Goal: Contribute content

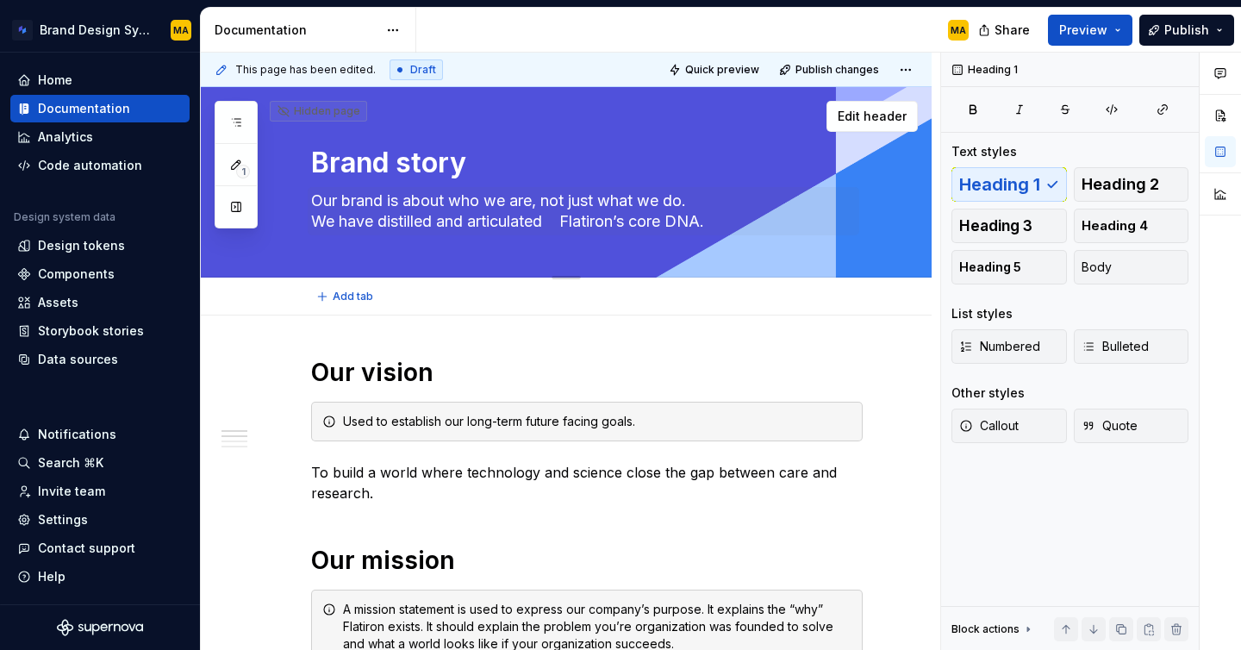
click at [584, 221] on textarea "Our brand is about who we are, not just what we do. We have distilled and artic…" at bounding box center [584, 211] width 552 height 48
click at [569, 217] on textarea "Our brand is about who we are, not just what we do. We have distilled and artic…" at bounding box center [584, 211] width 552 height 48
type textarea "Our brand is about who we are, not just what we do. We have distilled and artic…"
type textarea "*"
type textarea "Our brand is about who we are, not just what we do. We have distilled and artic…"
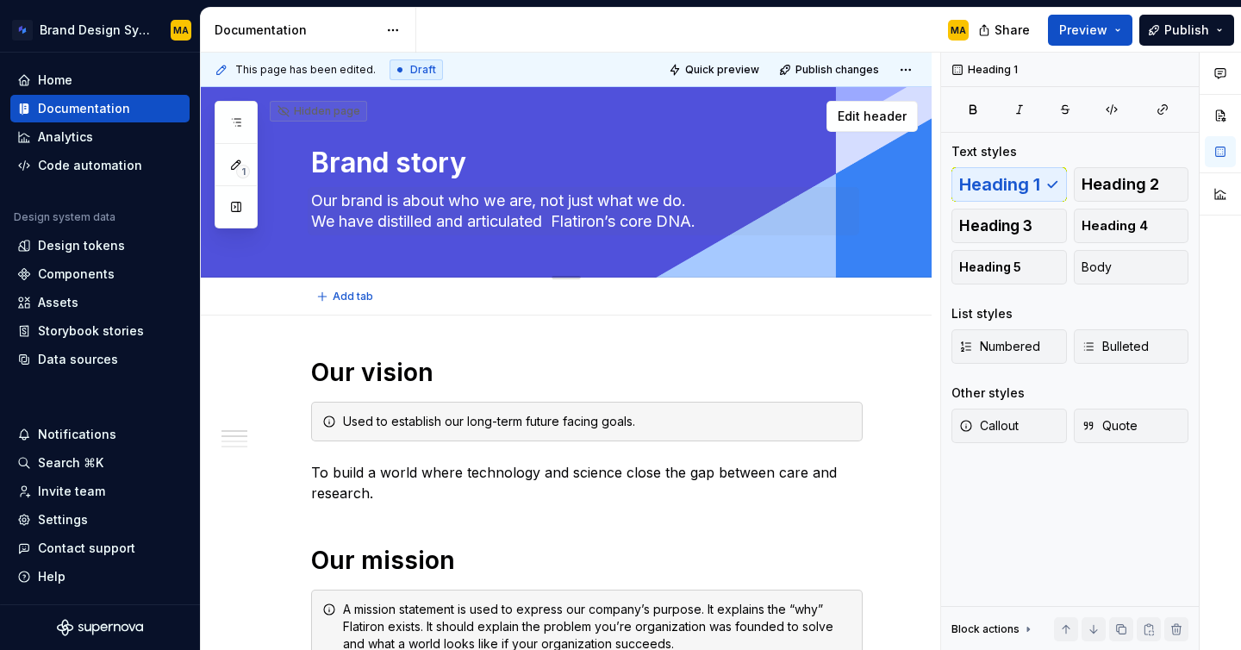
type textarea "*"
type textarea "Our brand is about who we are, not just what we do. We have distilled and artic…"
type textarea "*"
click at [336, 220] on textarea "Our brand is about who we are, not just what we do. We have distilled and artic…" at bounding box center [584, 211] width 552 height 48
type textarea "Our brand is about who we are, not just what we do. Wehave distilled and articu…"
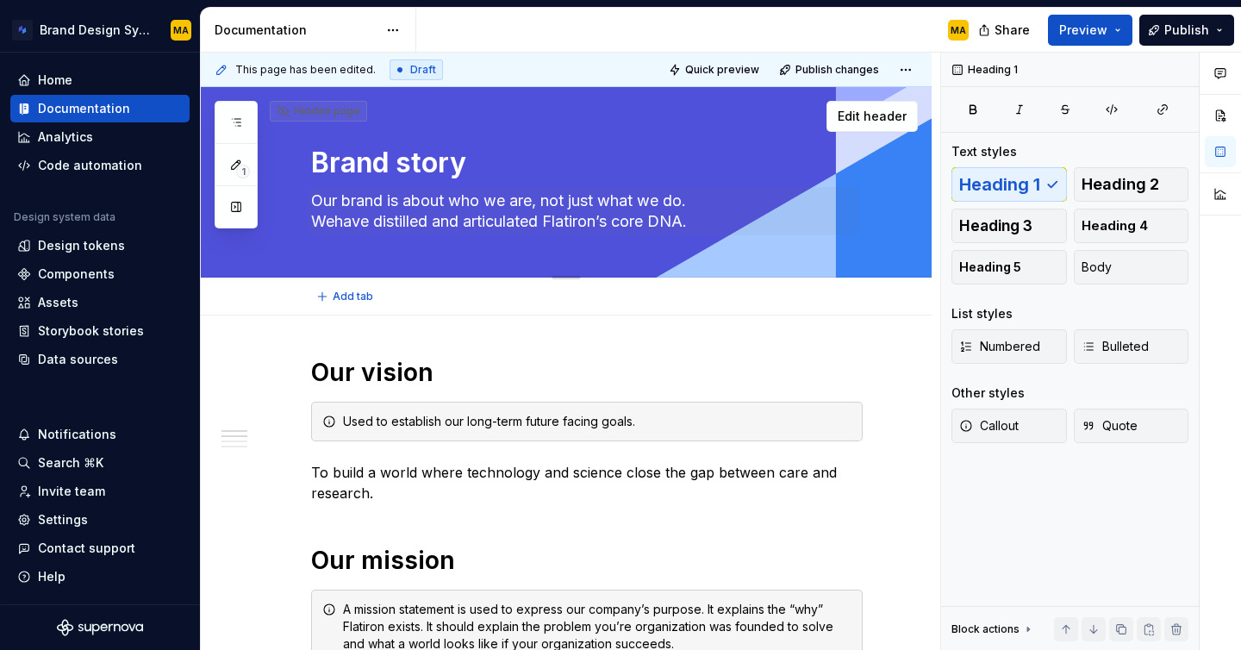
type textarea "*"
type textarea "Our brand is about who we are, not just what we do. Whave distilled and articul…"
type textarea "*"
type textarea "Our brand is about who we are, not just what we do. have distilled and articula…"
type textarea "*"
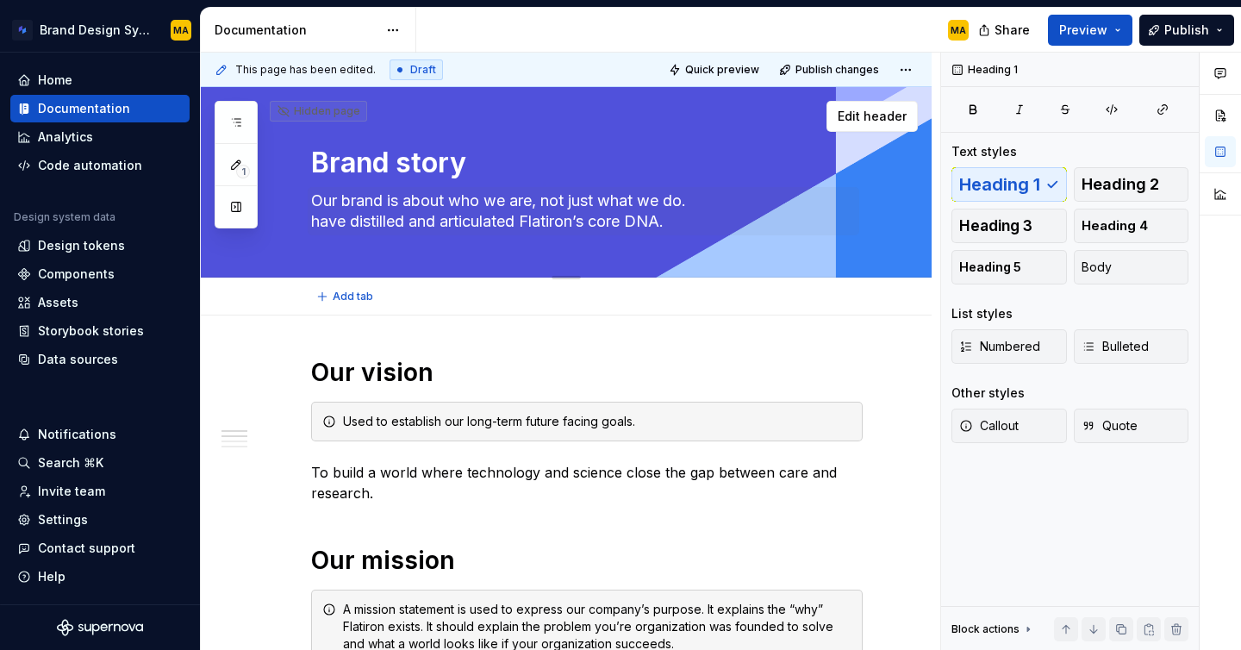
type textarea "Our brand is about who we are, not just what we do. [PERSON_NAME] distilled and…"
type textarea "*"
type textarea "Our brand is about who we are, not just what we do. Behave distilled and articu…"
type textarea "*"
type textarea "Our brand is about who we are, not just what we do. Belhave distilled and artic…"
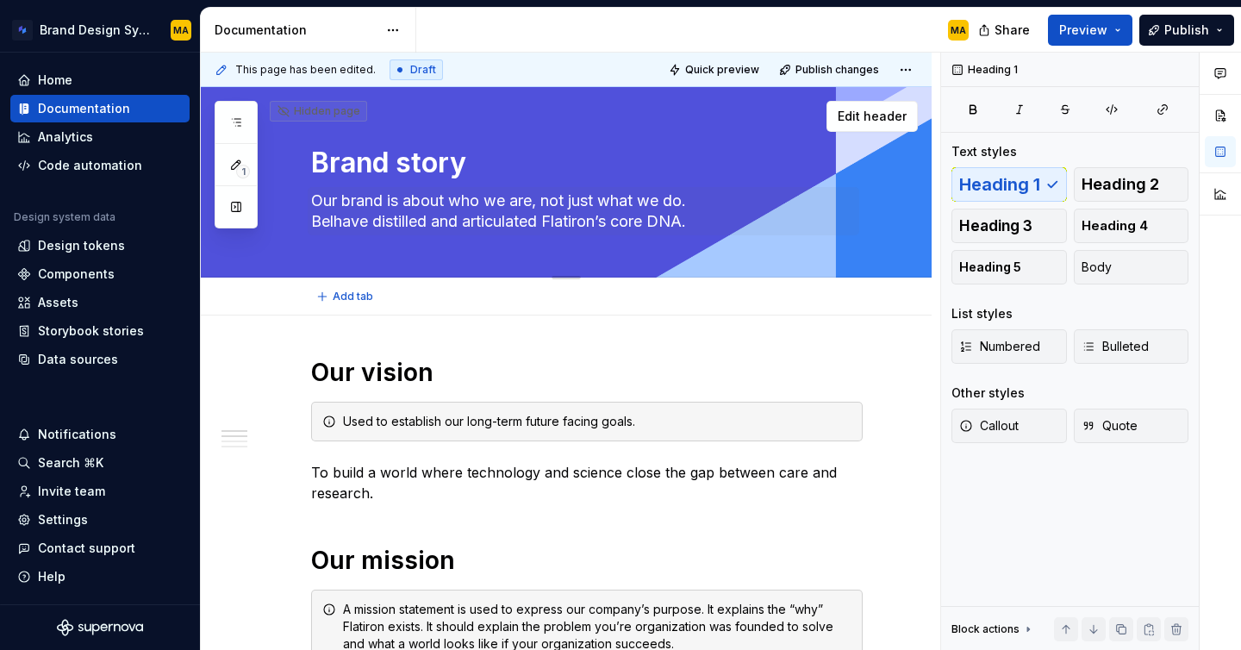
type textarea "*"
type textarea "Our brand is about who we are, not just what we do. Belohave distilled and arti…"
type textarea "*"
type textarea "Our brand is about who we are, not just what we do. Belowhave distilled and art…"
type textarea "*"
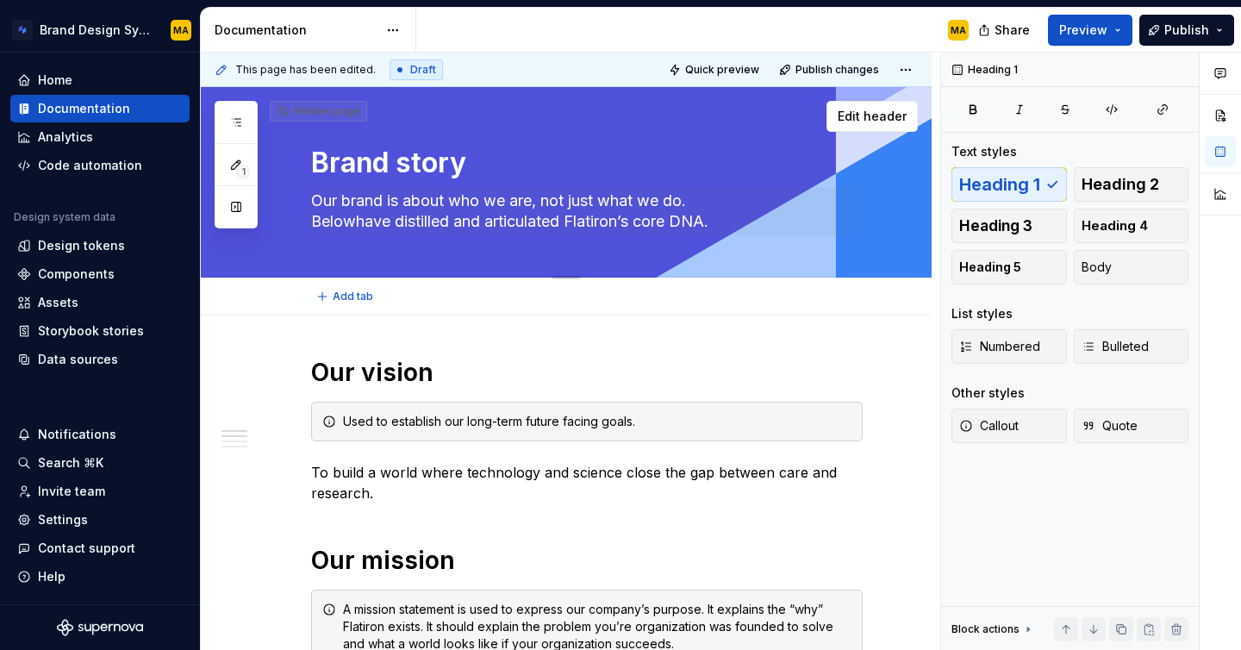
type textarea "Our brand is about who we are, not just what we do. Below,have distilled and ar…"
type textarea "*"
type textarea "Our brand is about who we are, not just what we do. Below, have distilled and a…"
type textarea "*"
type textarea "Our brand is about who we are, not just what we do. Below, whave distilled and …"
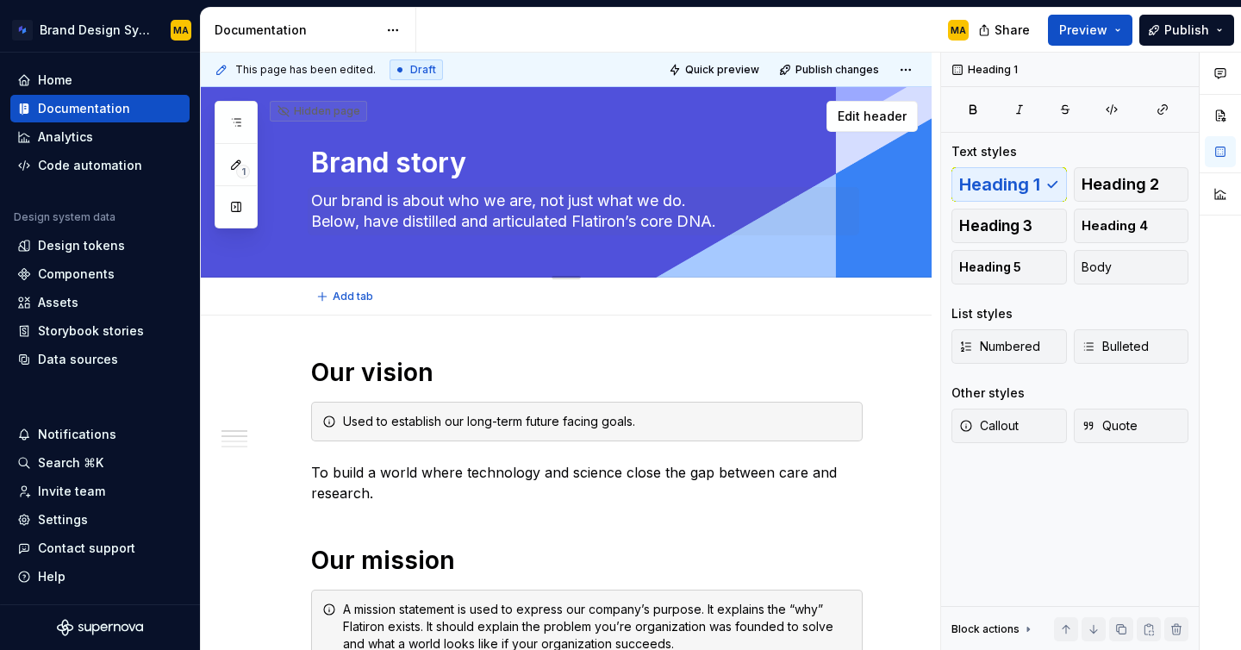
type textarea "*"
type textarea "Our brand is about who we are, not just what we do. Below, wehave distilled and…"
type textarea "*"
type textarea "Our brand is about who we are, not just what we do. Below, we have distilled an…"
type textarea "*"
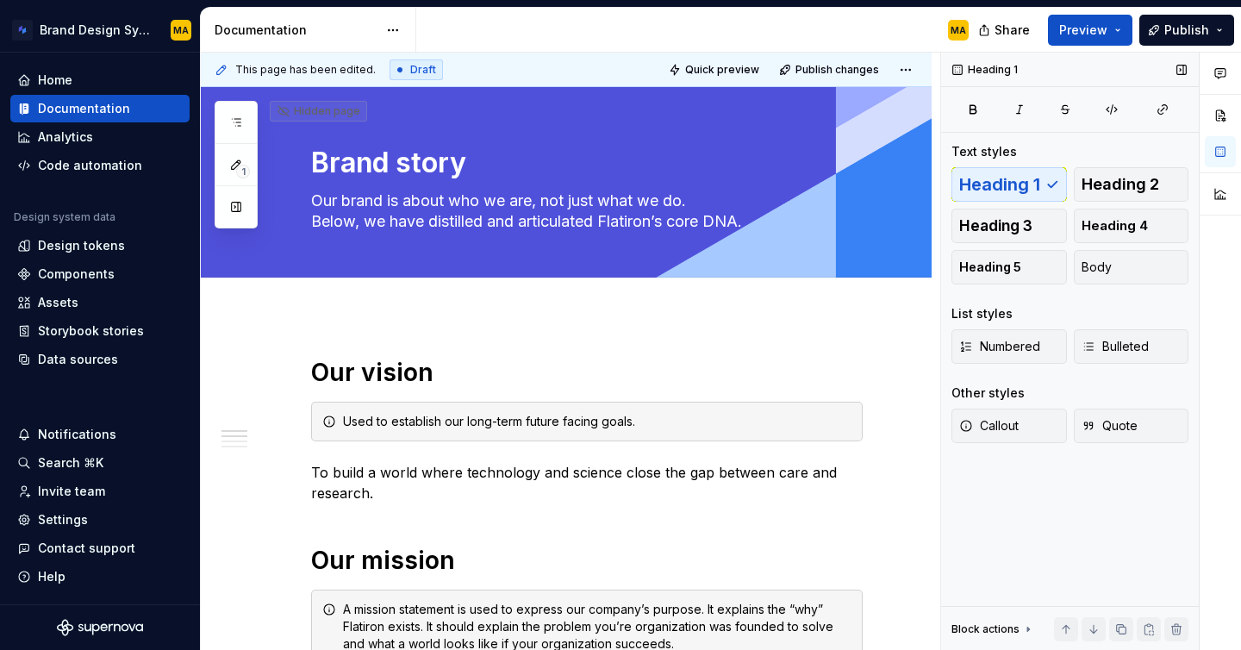
type textarea "Our brand is about who we are, not just what we do. Below, we have distilled an…"
click at [1020, 526] on div "Heading 1 Text styles Heading 1 Heading 2 Heading 3 Heading 4 Heading 5 Body Li…" at bounding box center [1070, 352] width 258 height 598
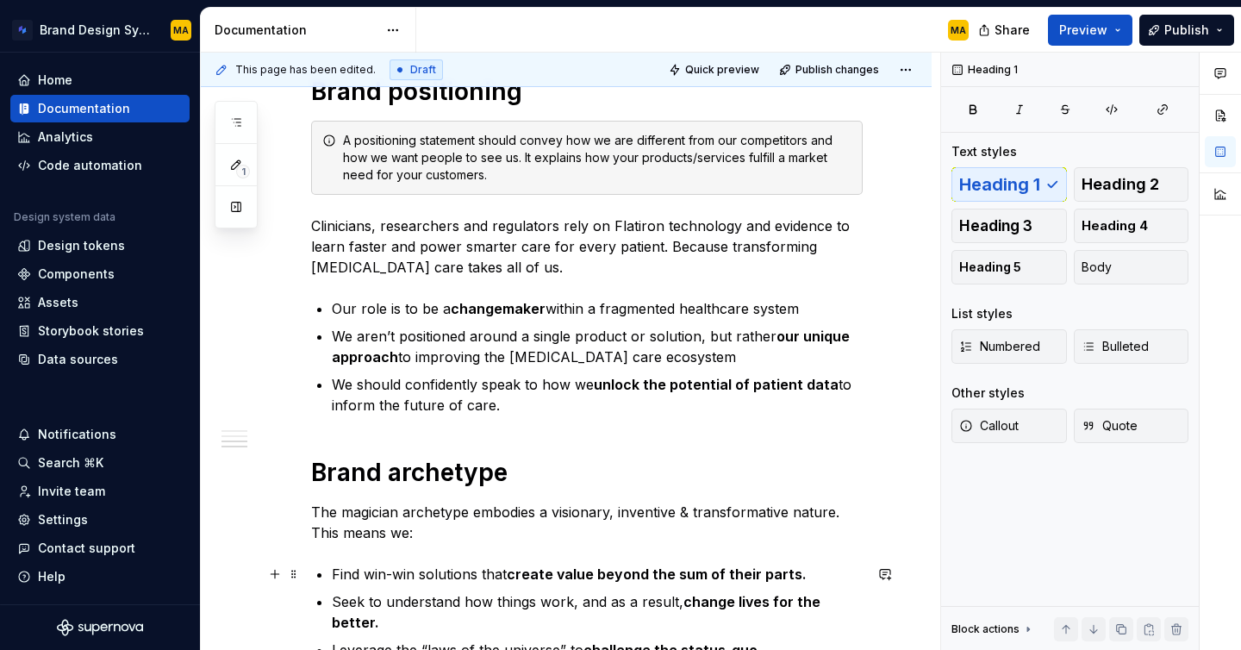
scroll to position [968, 0]
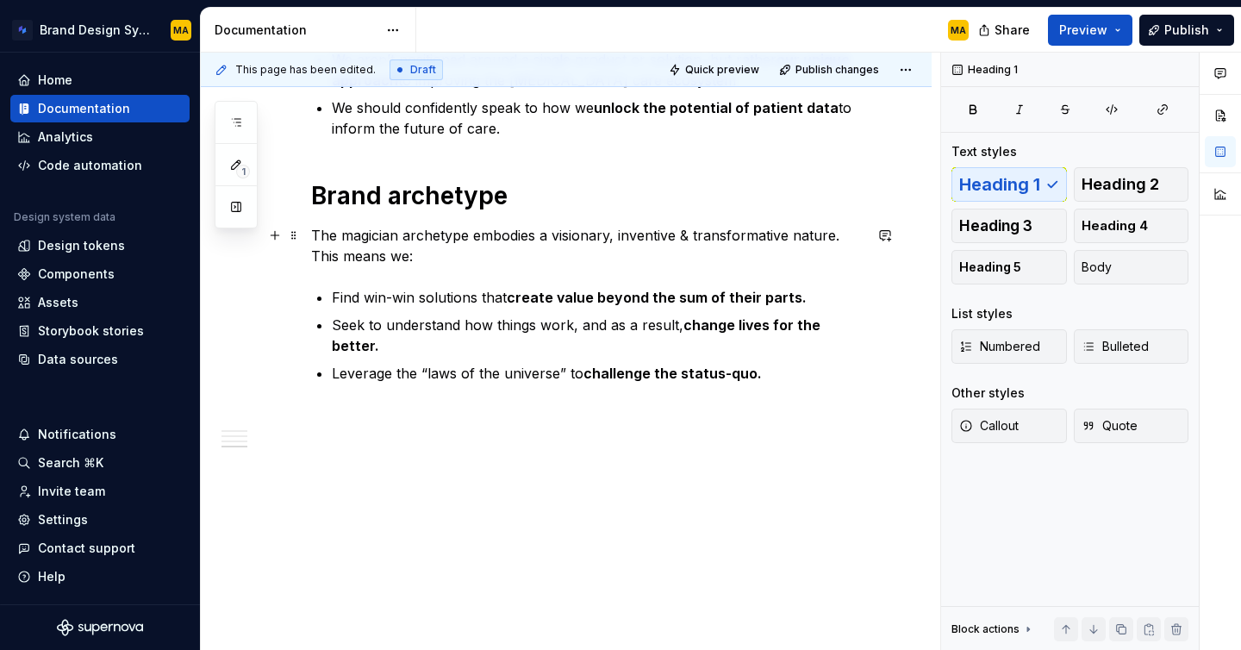
click at [315, 232] on p "The magician archetype embodies a visionary, inventive & transformative nature.…" at bounding box center [587, 245] width 552 height 41
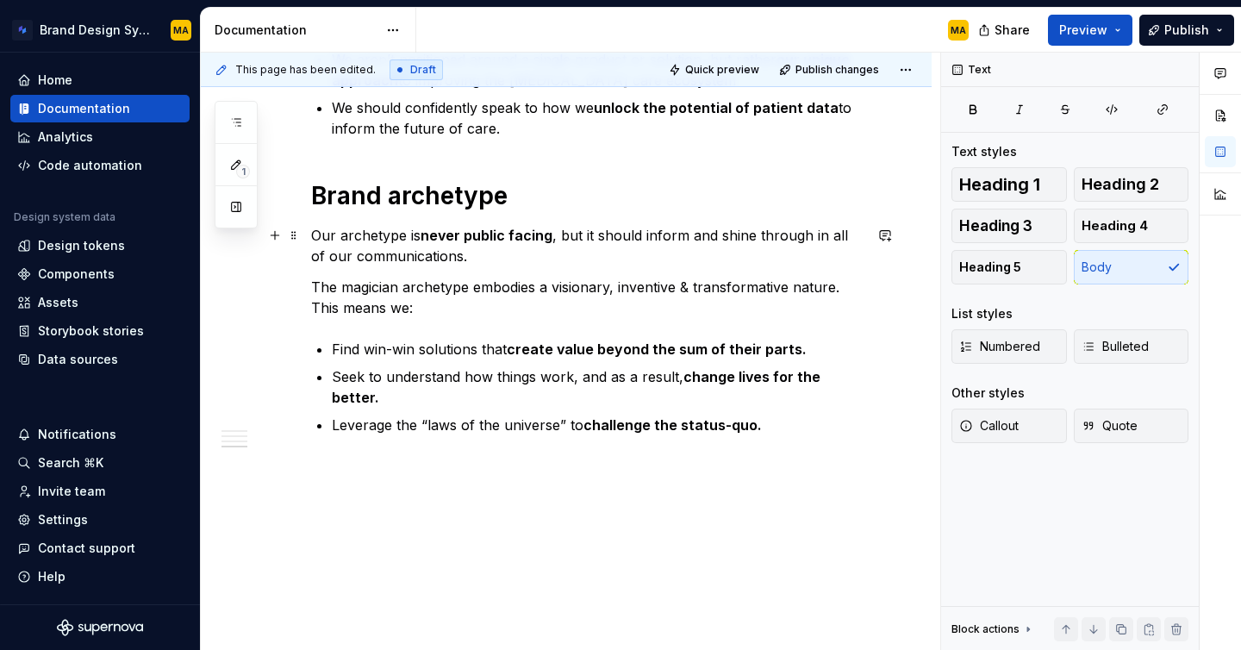
click at [353, 260] on p "Our archetype is never public facing , but it should inform and shine through i…" at bounding box center [587, 245] width 552 height 41
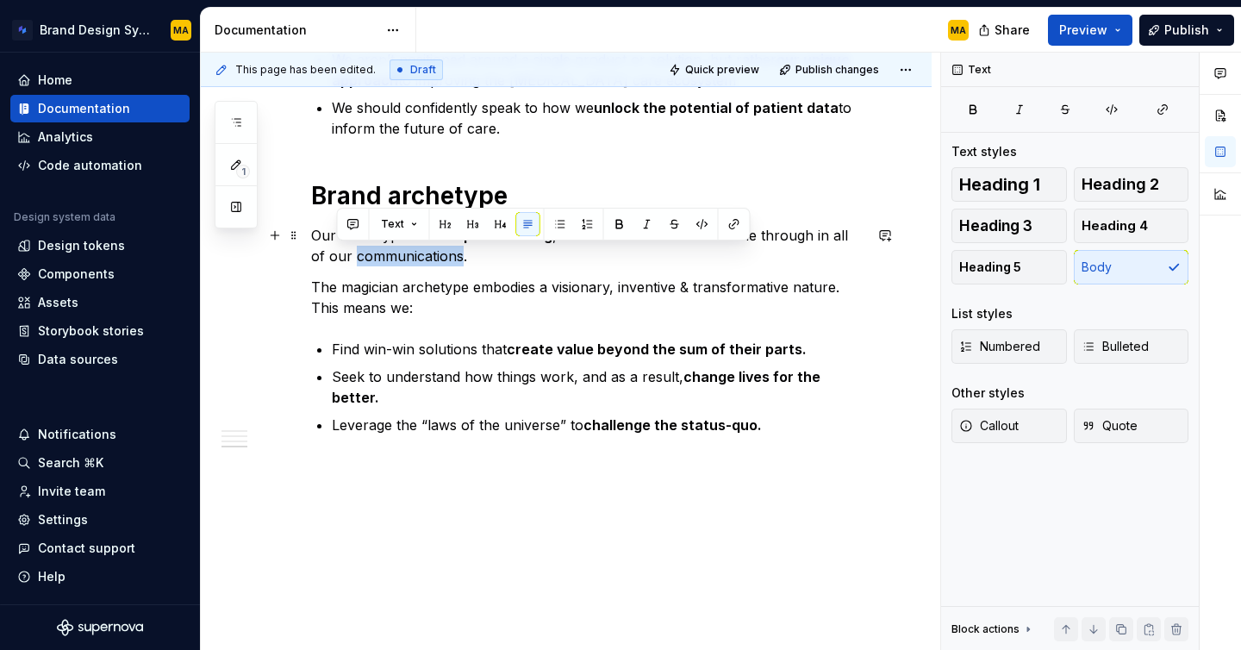
click at [353, 260] on p "Our archetype is never public facing , but it should inform and shine through i…" at bounding box center [587, 245] width 552 height 41
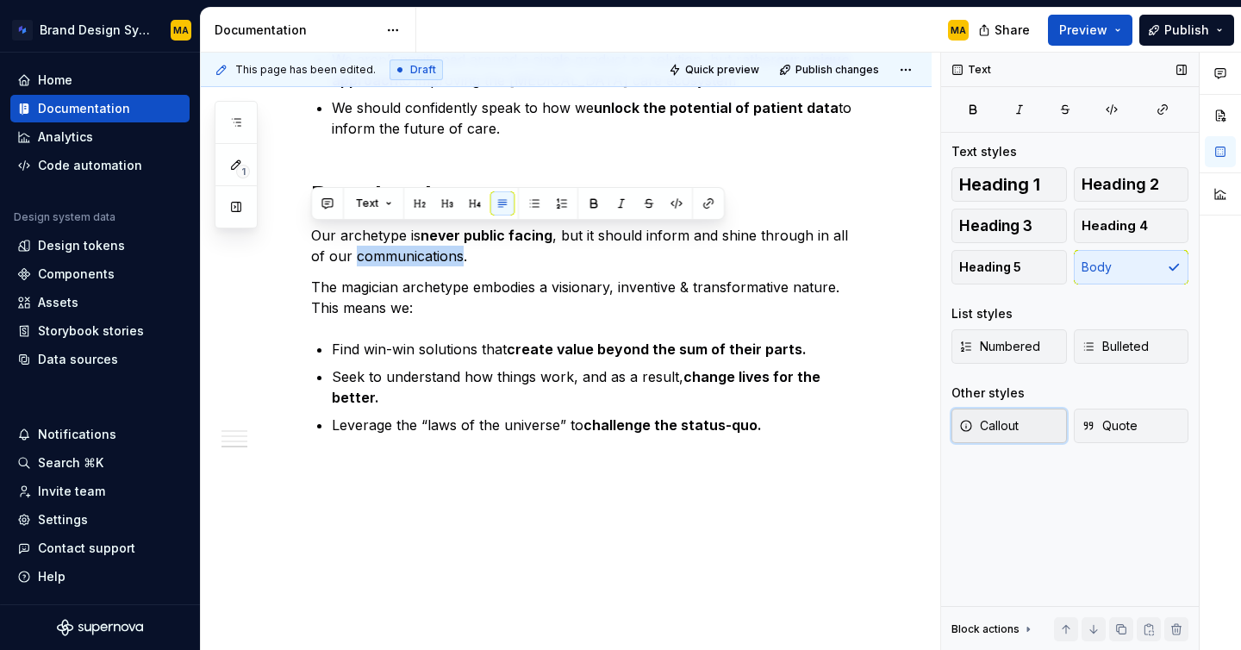
click at [993, 438] on button "Callout" at bounding box center [1010, 426] width 116 height 34
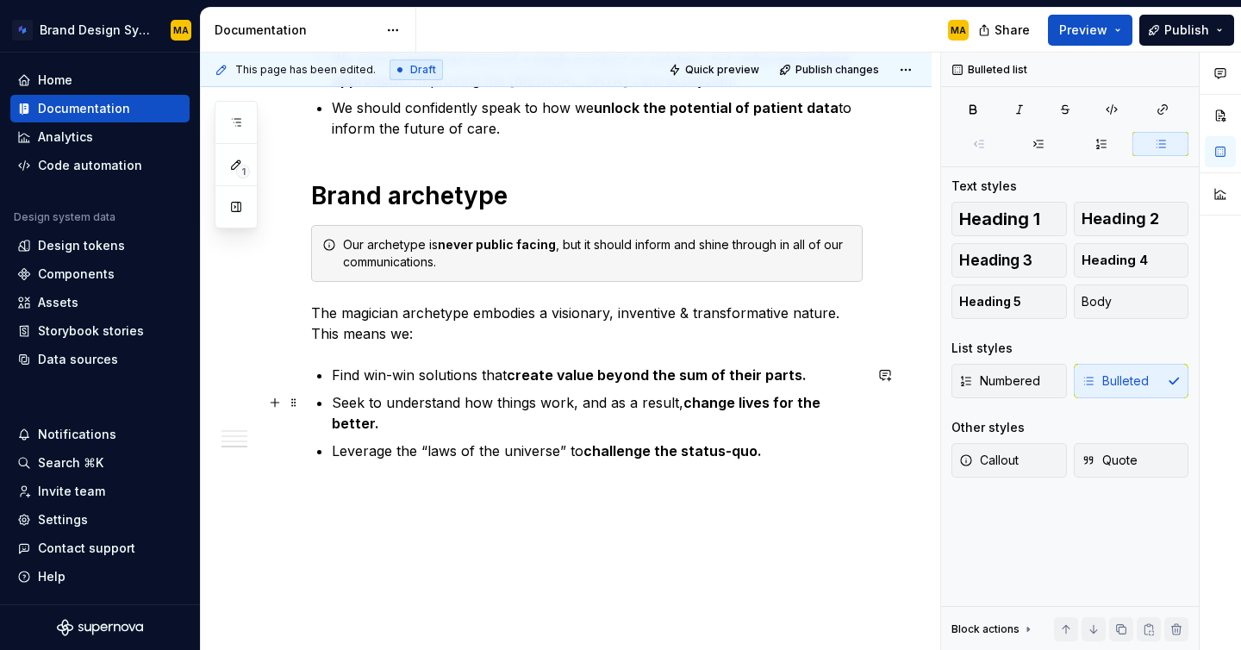
click at [554, 396] on p "Seek to understand how things work, and as a result, change lives for the bette…" at bounding box center [597, 412] width 531 height 41
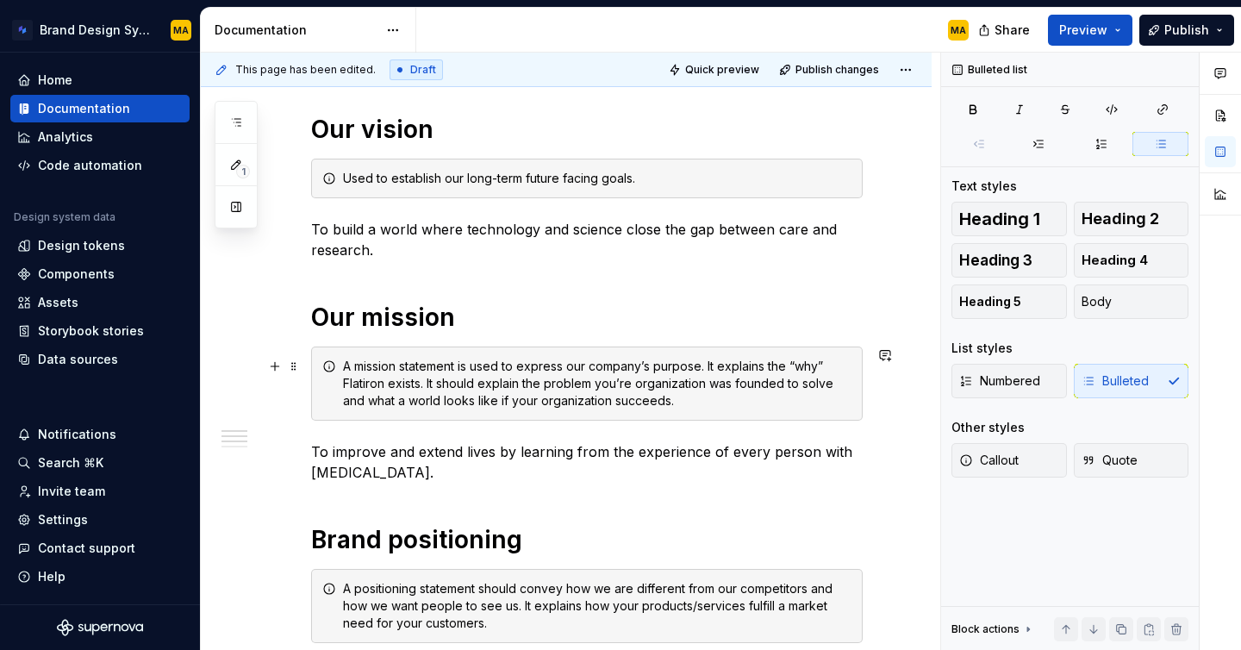
scroll to position [235, 0]
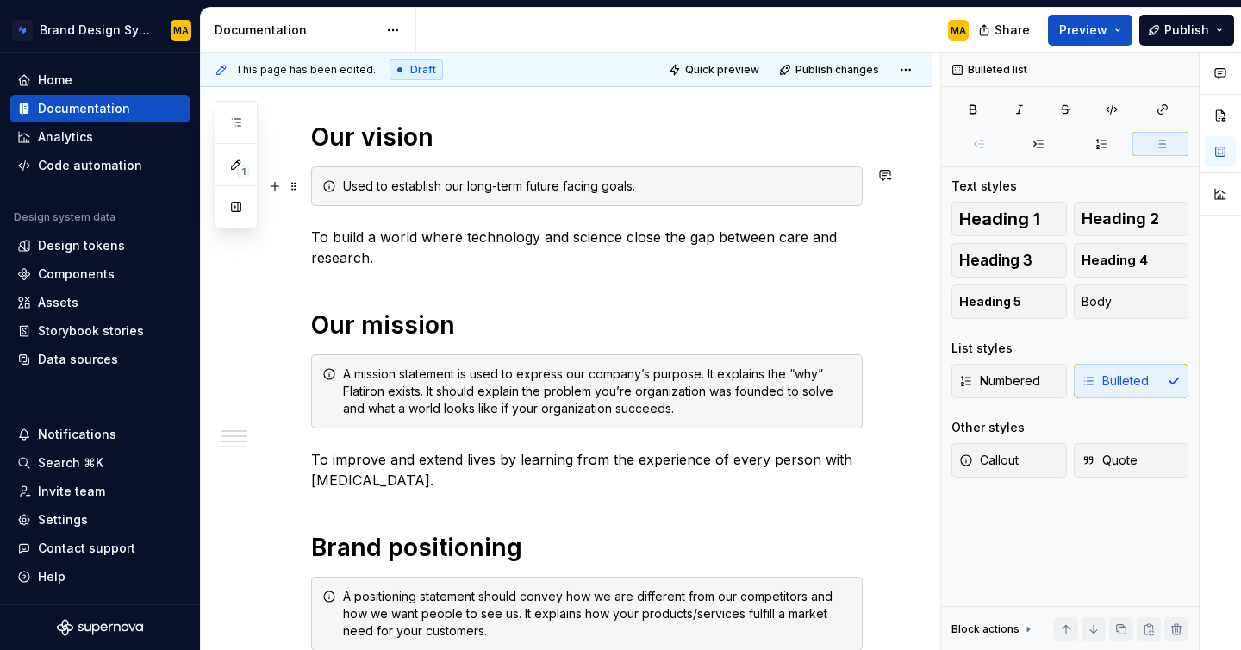
click at [422, 185] on div "Used to establish our long-term future facing goals." at bounding box center [597, 186] width 509 height 17
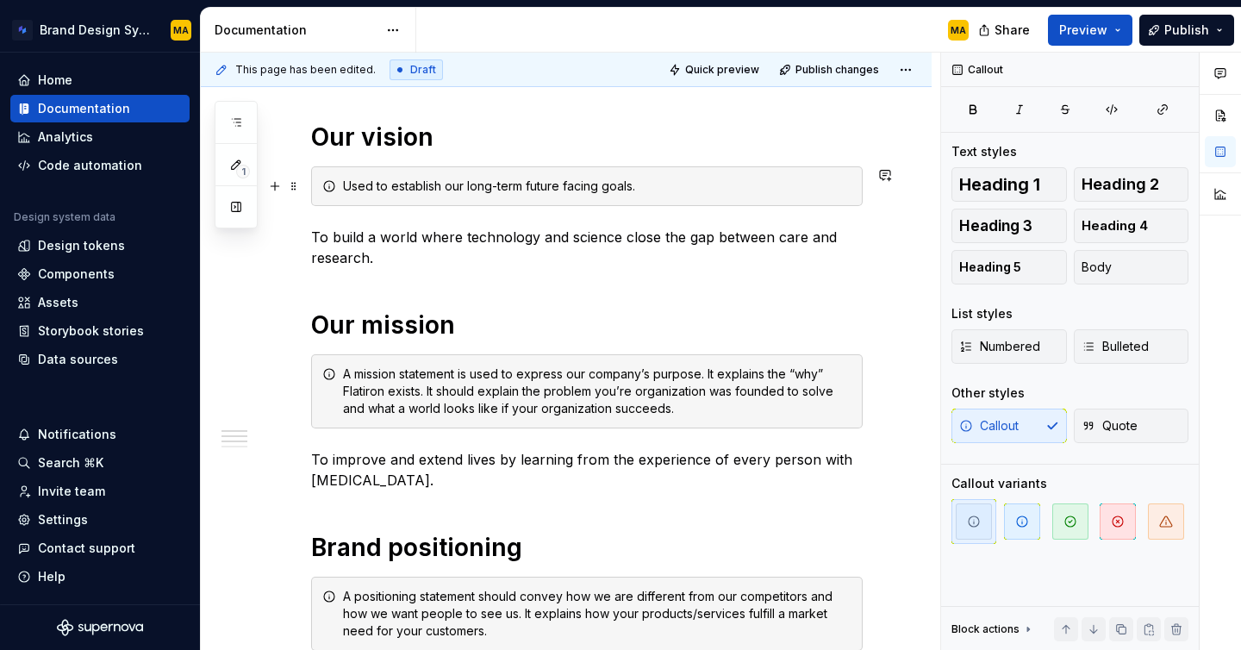
click at [421, 189] on div "Used to establish our long-term future facing goals." at bounding box center [597, 186] width 509 height 17
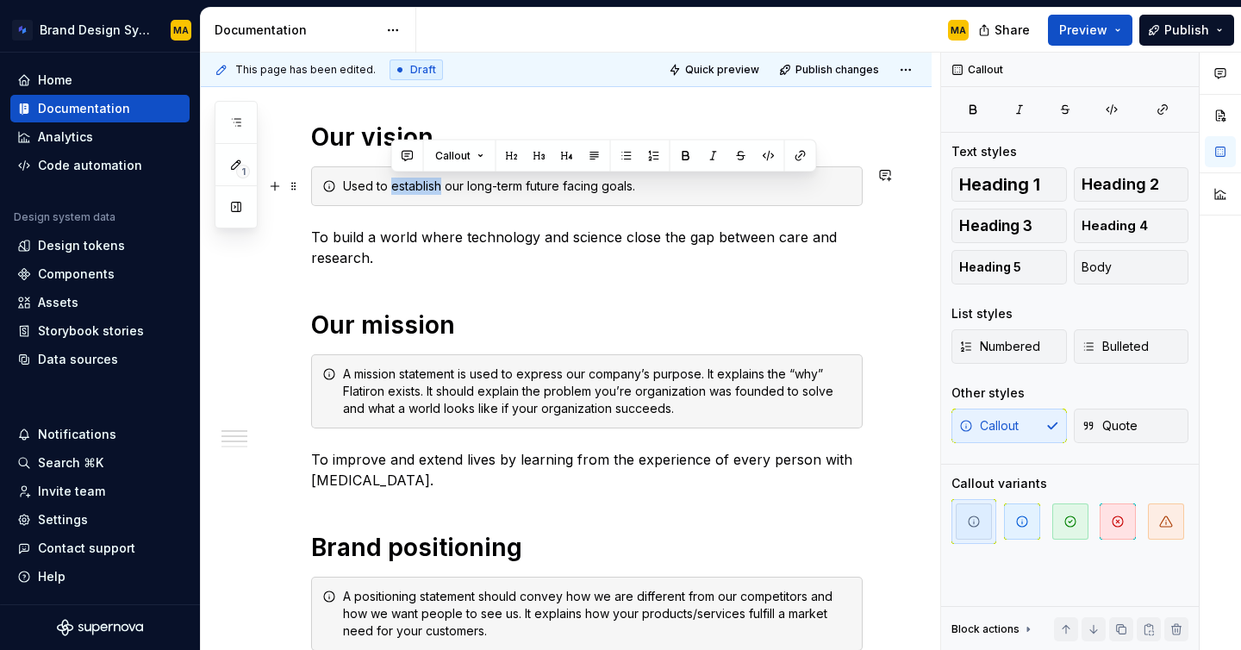
click at [421, 189] on div "Used to establish our long-term future facing goals." at bounding box center [597, 186] width 509 height 17
click at [343, 182] on div "Used to establish our long-term future facing goals." at bounding box center [597, 186] width 509 height 17
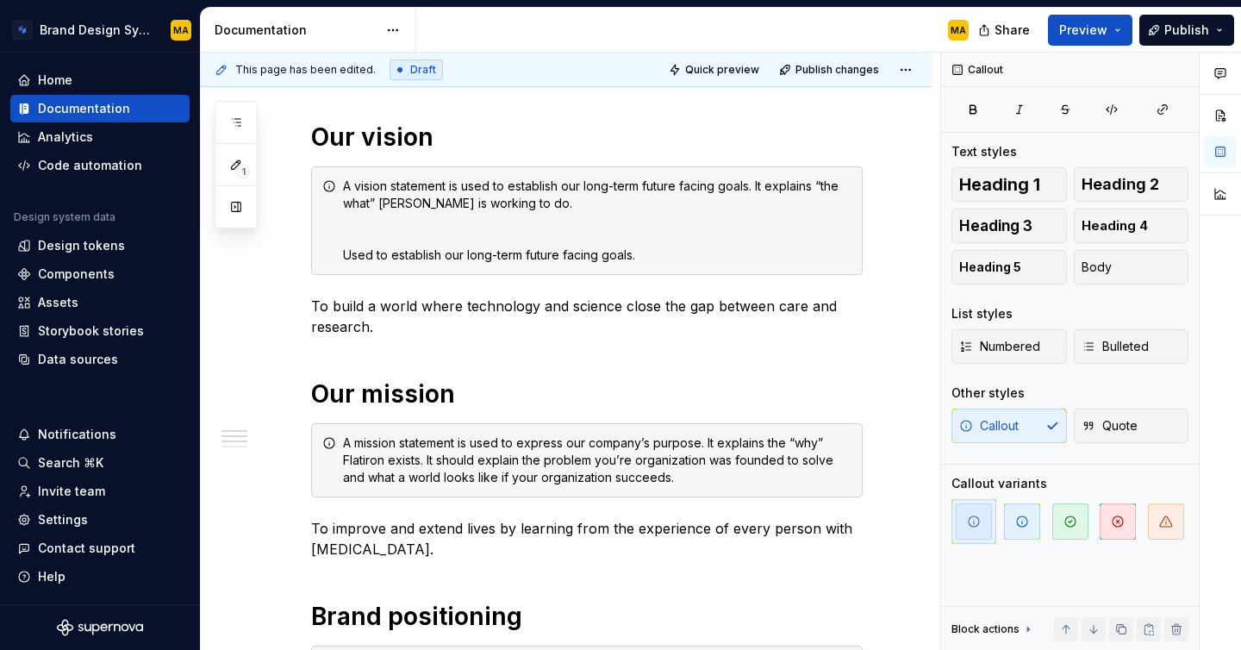
type textarea "*"
click at [568, 209] on div "A vision statement is used to establish our long-term future facing goals. It e…" at bounding box center [597, 221] width 509 height 86
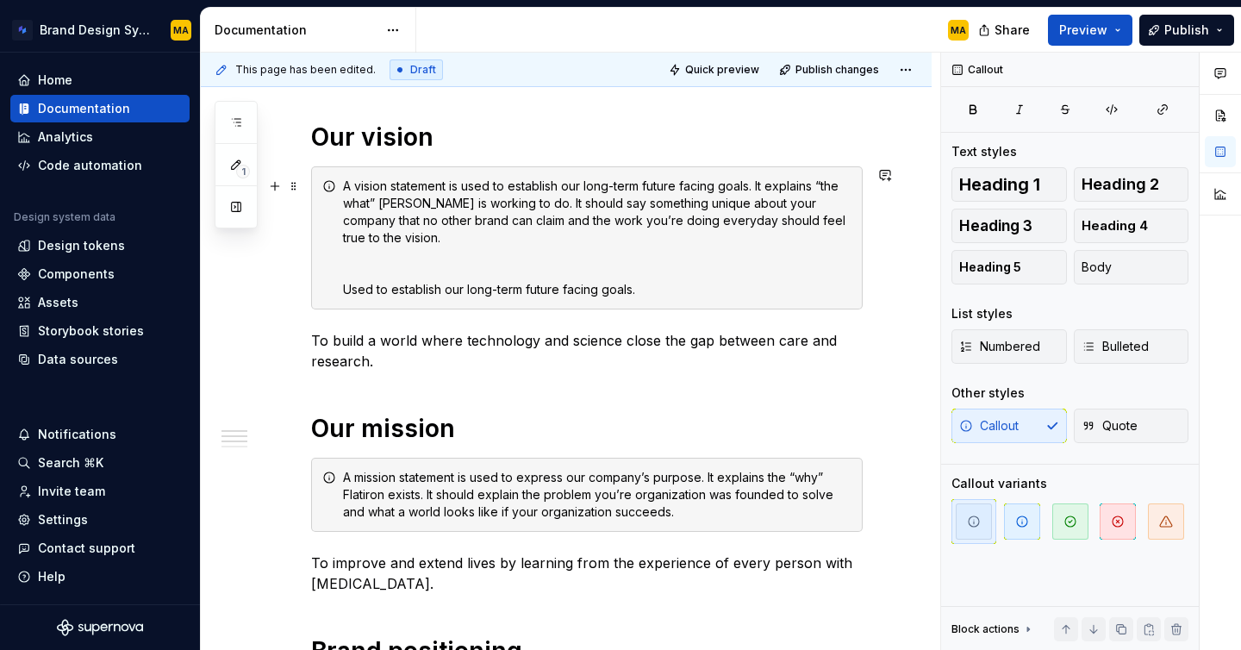
click at [459, 288] on div "A vision statement is used to establish our long-term future facing goals. It e…" at bounding box center [597, 238] width 509 height 121
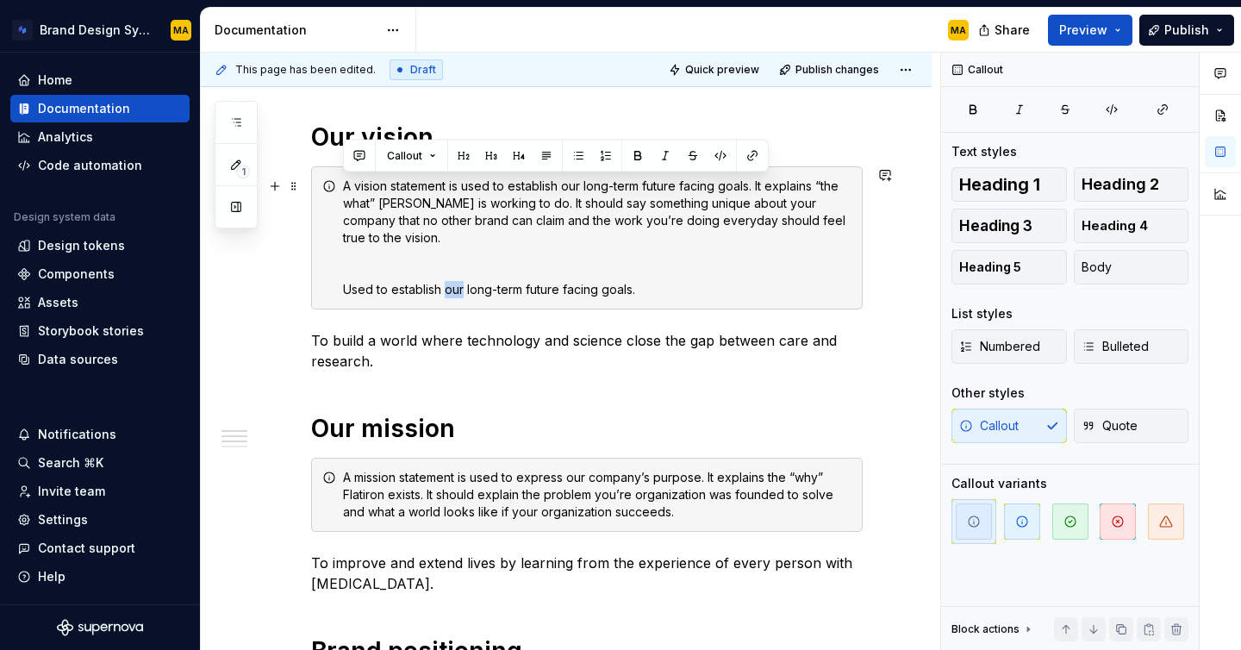
click at [459, 288] on div "A vision statement is used to establish our long-term future facing goals. It e…" at bounding box center [597, 238] width 509 height 121
click at [504, 289] on div "A vision statement is used to establish our long-term future facing goals. It e…" at bounding box center [597, 238] width 509 height 121
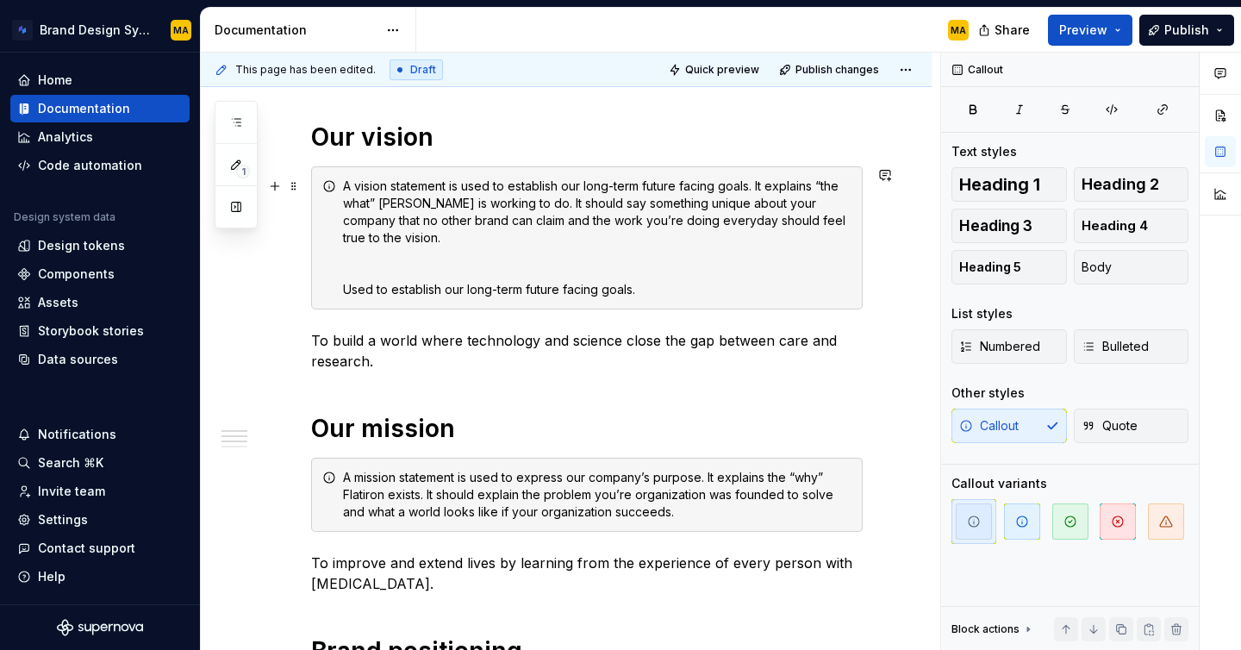
click at [601, 286] on div "A vision statement is used to establish our long-term future facing goals. It e…" at bounding box center [597, 238] width 509 height 121
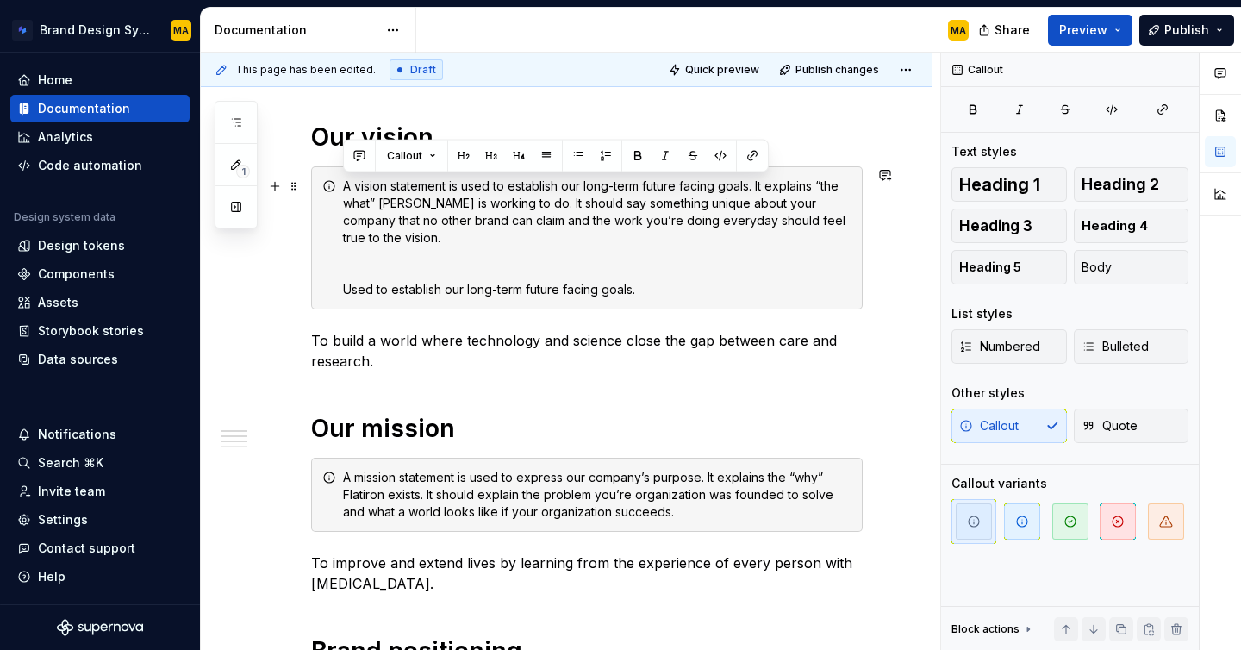
click at [601, 286] on div "A vision statement is used to establish our long-term future facing goals. It e…" at bounding box center [597, 238] width 509 height 121
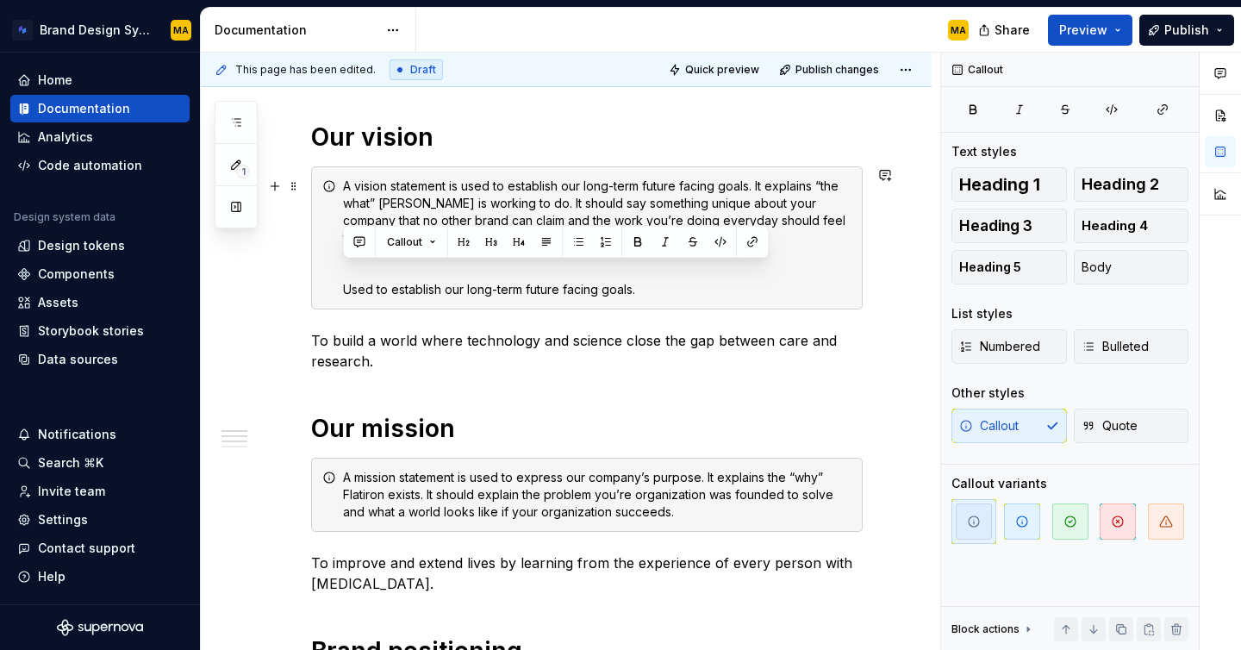
drag, startPoint x: 671, startPoint y: 276, endPoint x: 372, endPoint y: 308, distance: 300.8
click at [372, 308] on div "A vision statement is used to establish our long-term future facing goals. It e…" at bounding box center [587, 237] width 552 height 143
click at [370, 292] on div "A vision statement is used to establish our long-term future facing goals. It e…" at bounding box center [597, 238] width 509 height 121
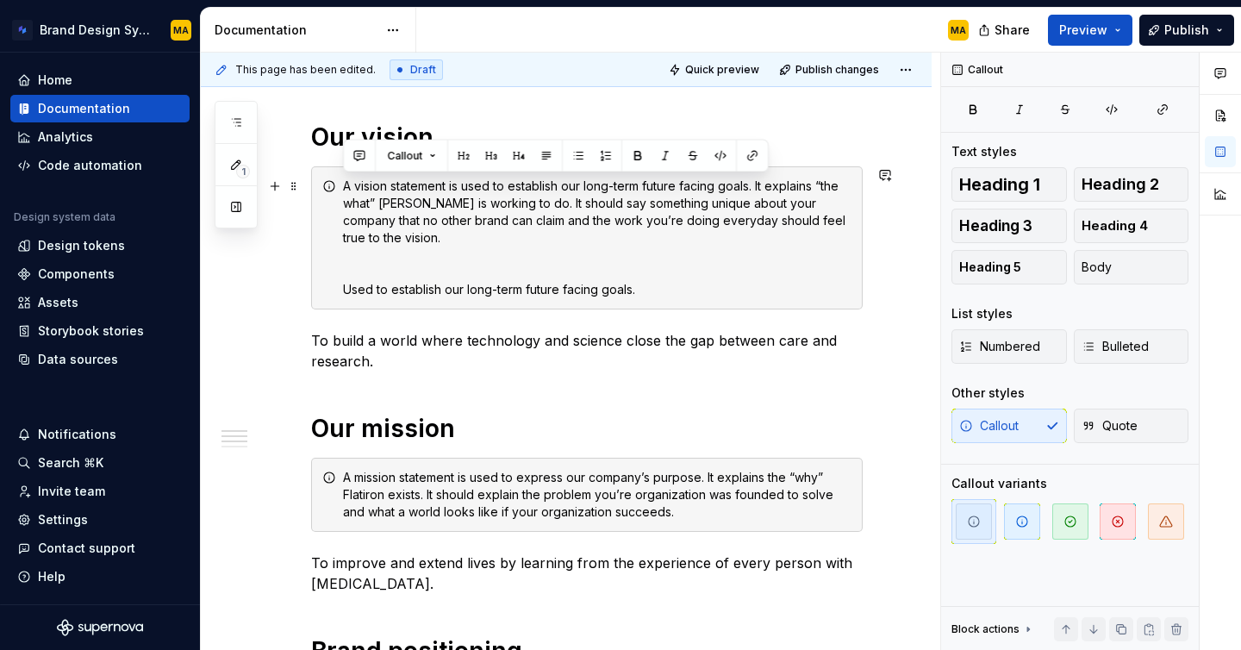
click at [370, 292] on div "A vision statement is used to establish our long-term future facing goals. It e…" at bounding box center [597, 238] width 509 height 121
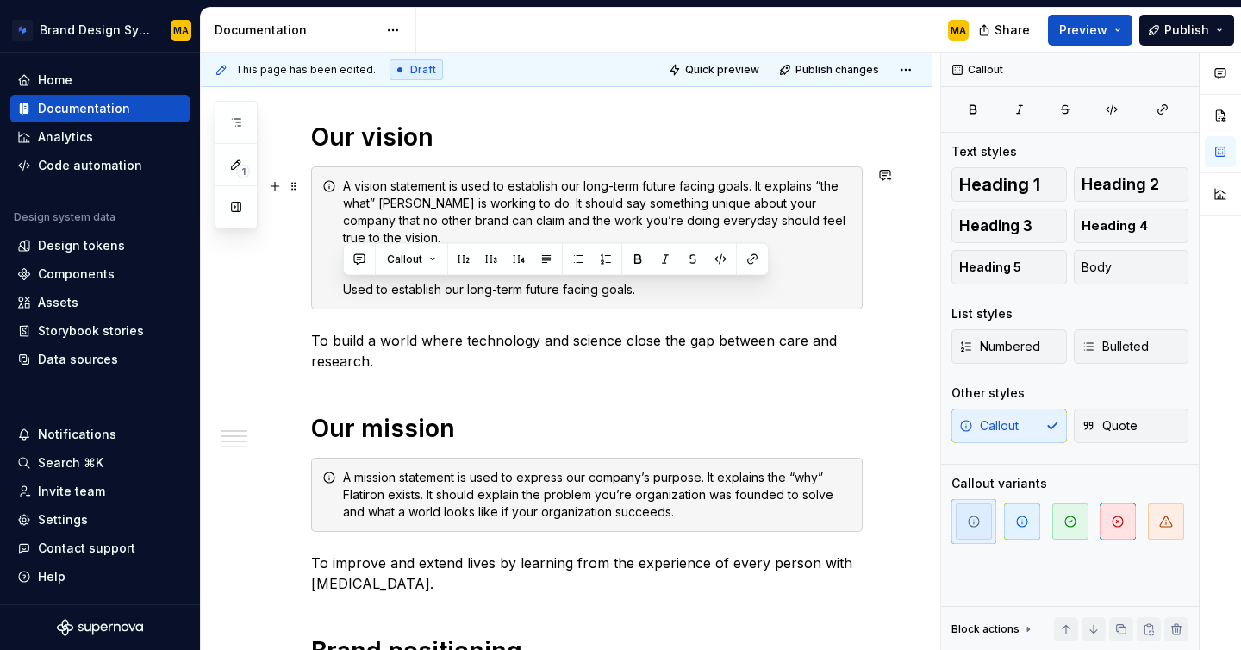
drag, startPoint x: 664, startPoint y: 294, endPoint x: 335, endPoint y: 289, distance: 328.5
click at [335, 289] on div "A vision statement is used to establish our long-term future facing goals. It e…" at bounding box center [587, 237] width 552 height 143
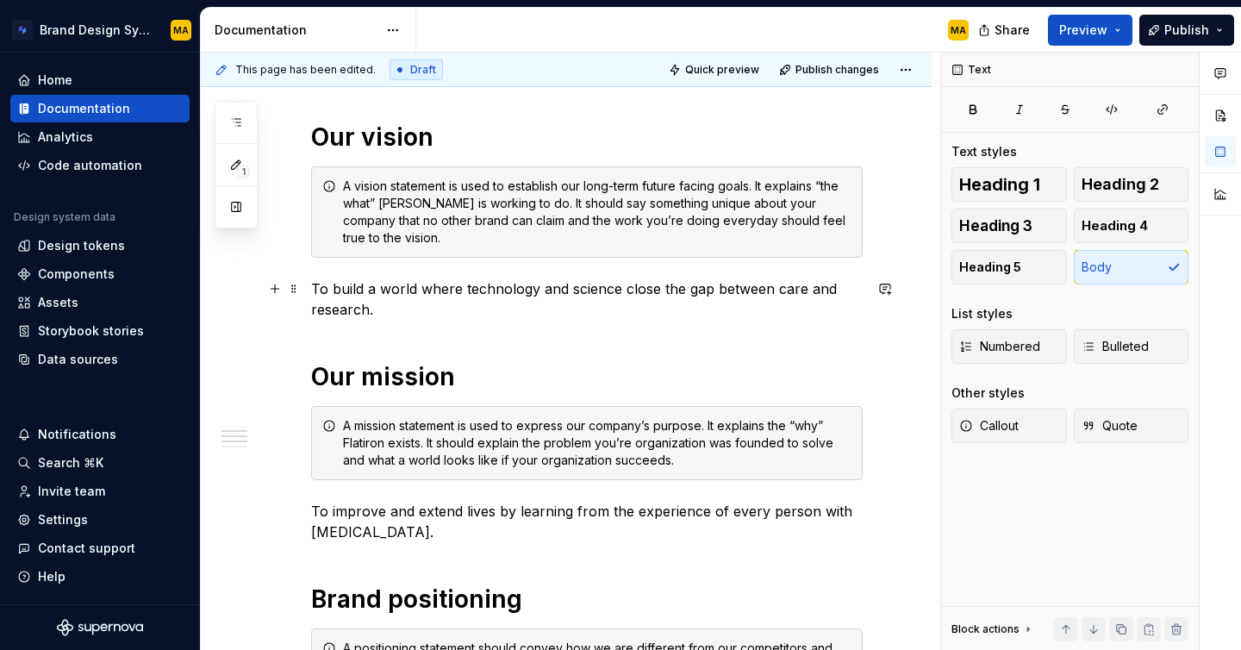
click at [372, 309] on p "To build a world where technology and science close the gap between care and re…" at bounding box center [587, 298] width 552 height 41
click at [341, 306] on p "To build a world where technology and science close the gap between care and re…" at bounding box center [587, 298] width 552 height 41
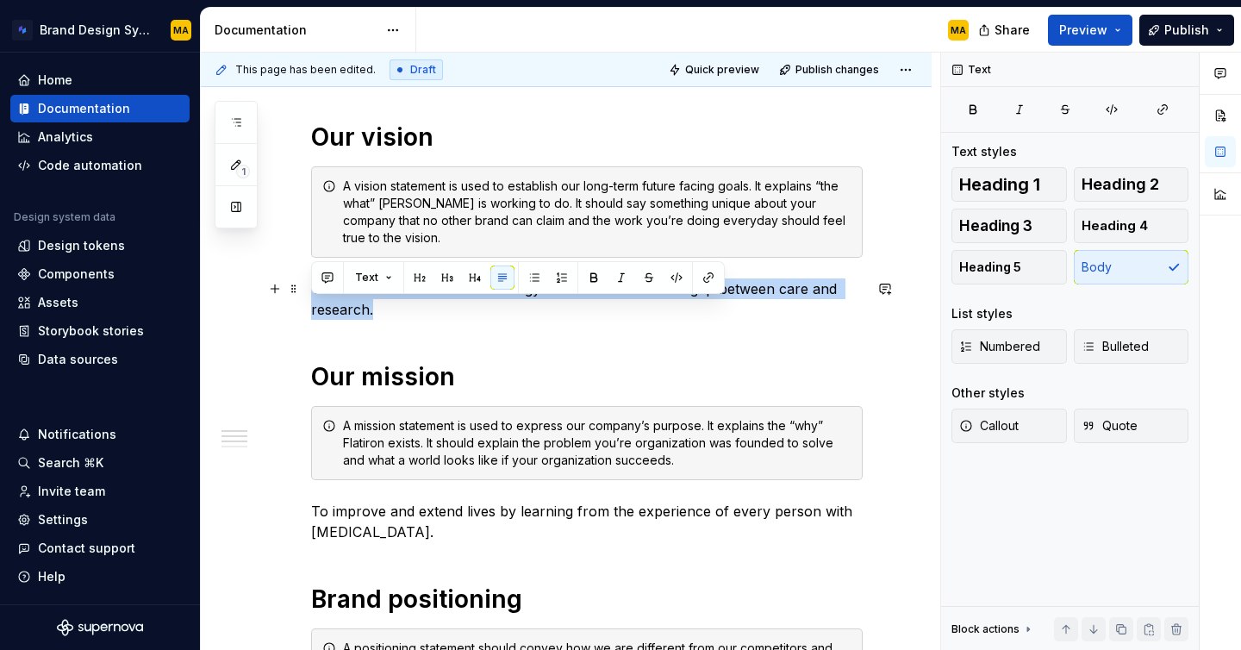
click at [341, 306] on p "To build a world where technology and science close the gap between care and re…" at bounding box center [587, 298] width 552 height 41
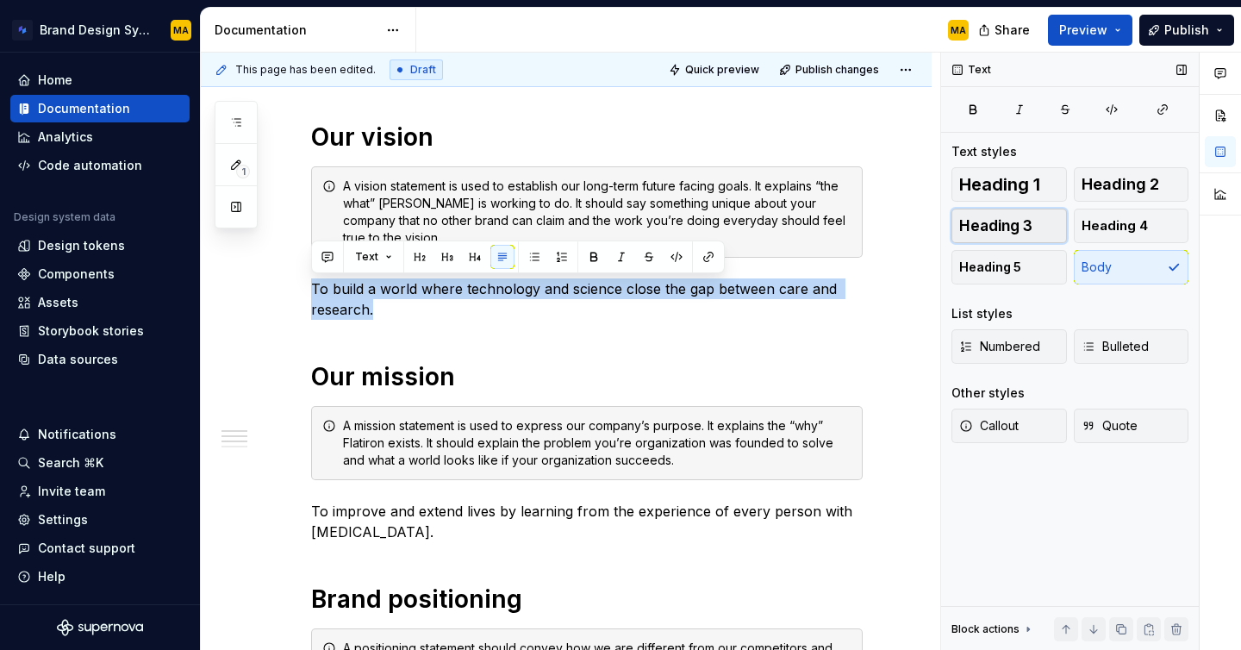
click at [1003, 224] on span "Heading 3" at bounding box center [995, 225] width 73 height 17
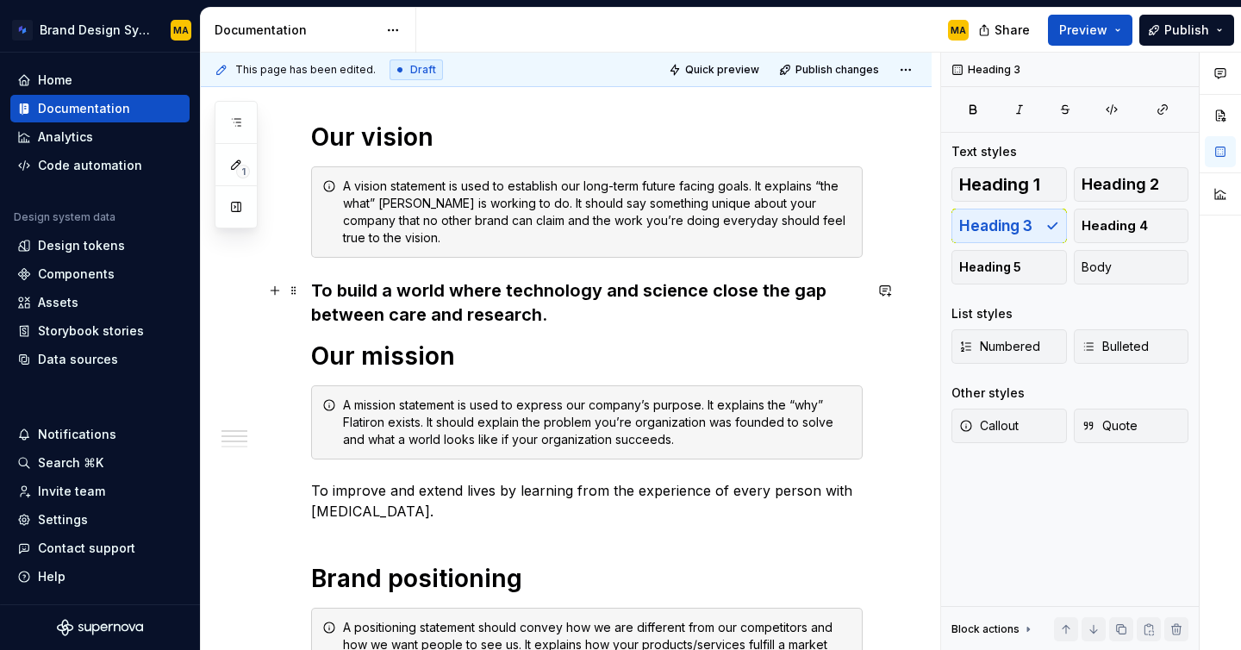
click at [407, 311] on h3 "To build a world where technology and science close the gap between care and re…" at bounding box center [587, 302] width 552 height 48
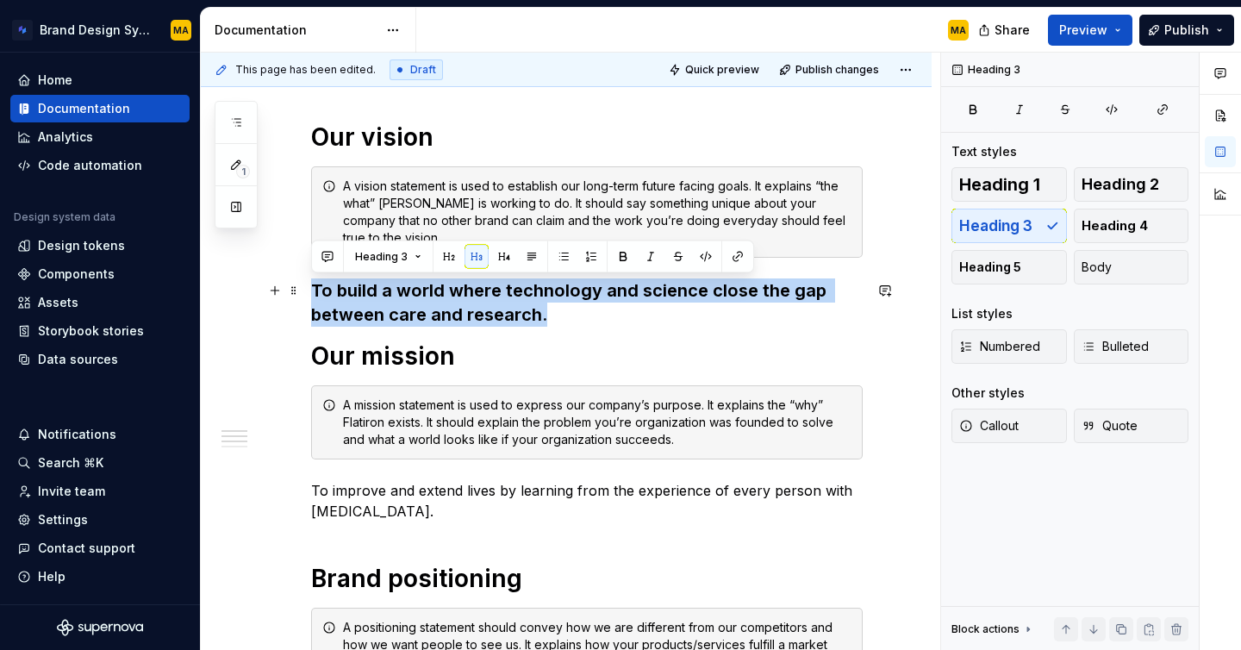
click at [407, 311] on h3 "To build a world where technology and science close the gap between care and re…" at bounding box center [587, 302] width 552 height 48
click at [1084, 227] on span "Heading 4" at bounding box center [1115, 225] width 66 height 17
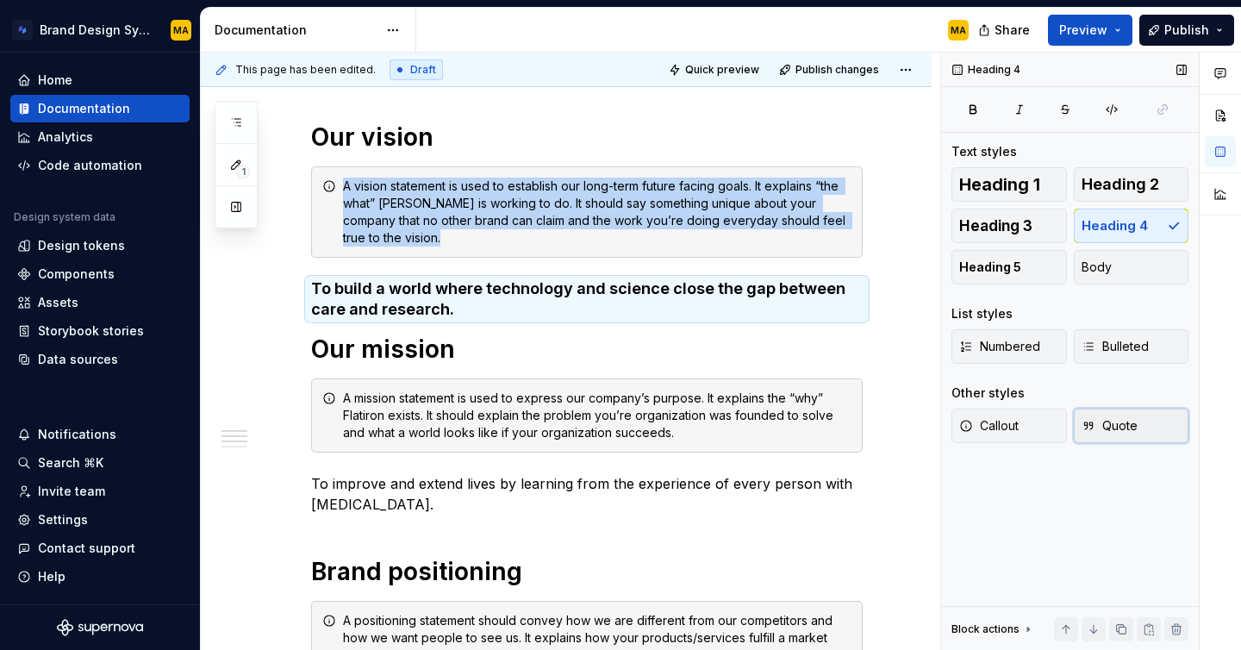
click at [1103, 414] on button "Quote" at bounding box center [1132, 426] width 116 height 34
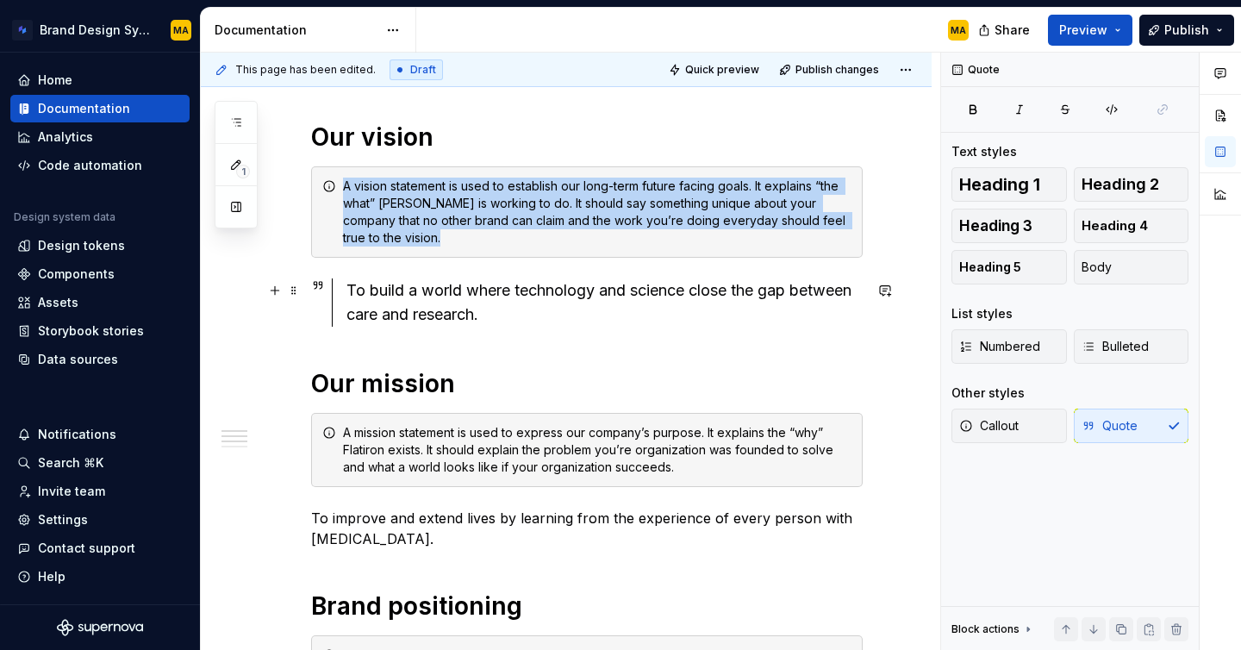
click at [396, 310] on div "To build a world where technology and science close the gap between care and re…" at bounding box center [605, 302] width 516 height 48
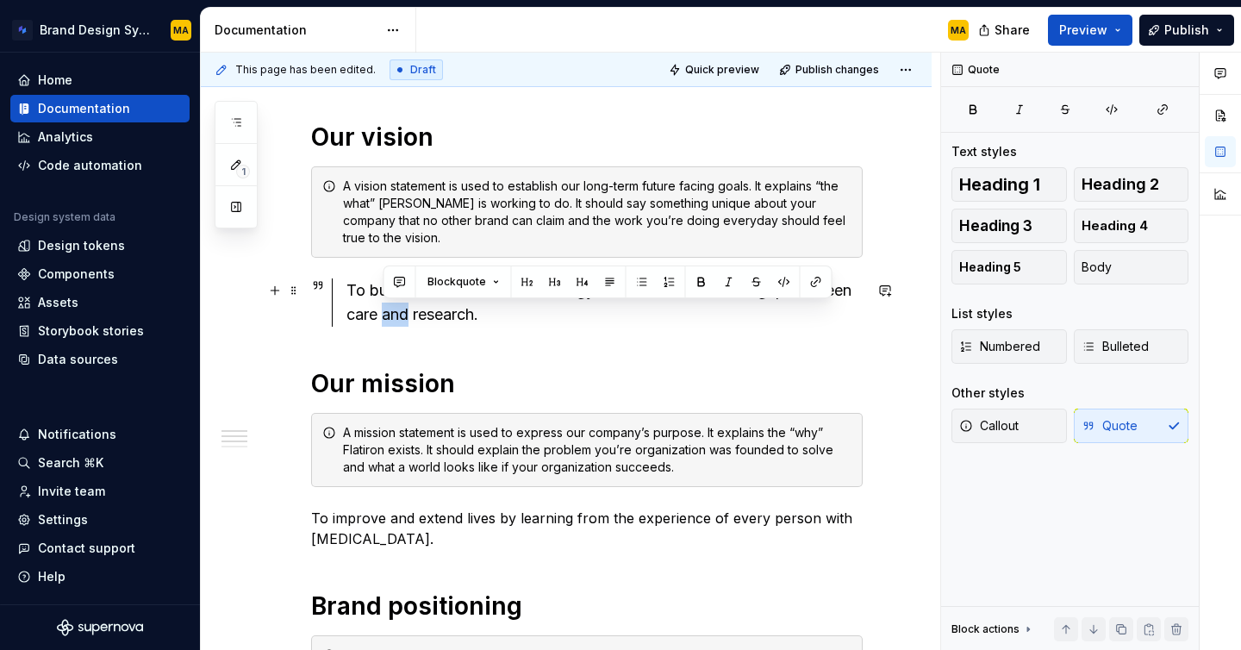
click at [396, 310] on div "To build a world where technology and science close the gap between care and re…" at bounding box center [605, 302] width 516 height 48
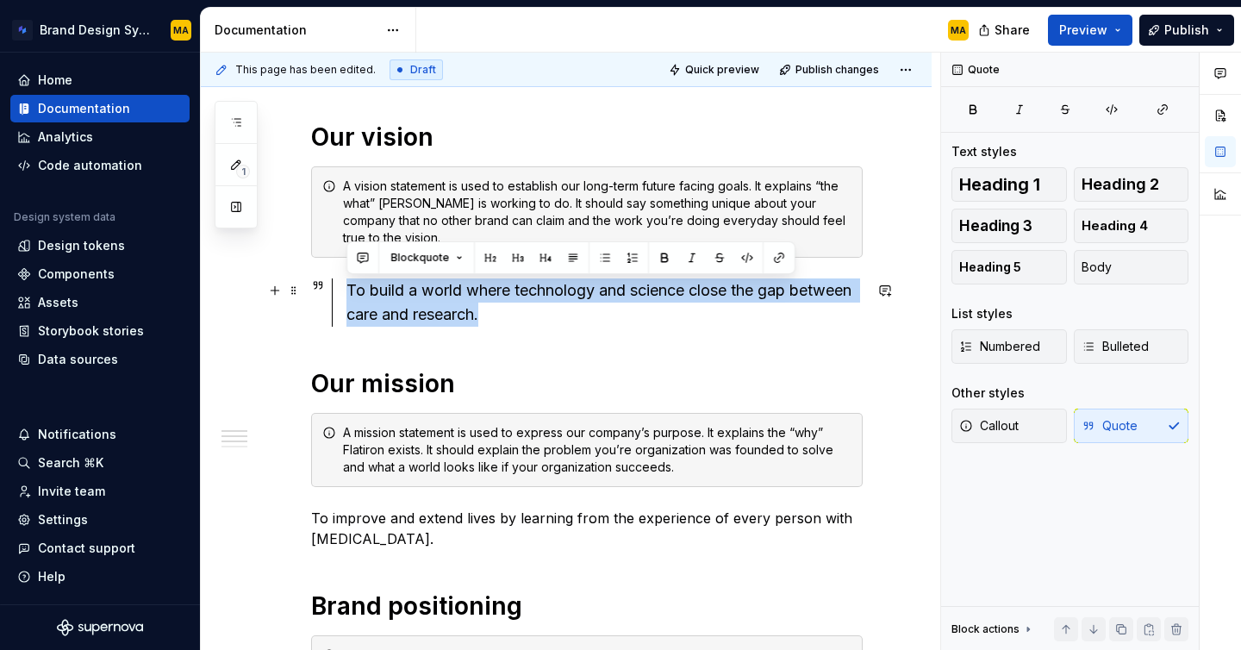
click at [396, 310] on div "To build a world where technology and science close the gap between care and re…" at bounding box center [605, 302] width 516 height 48
click at [1013, 434] on button "Callout" at bounding box center [1010, 426] width 116 height 34
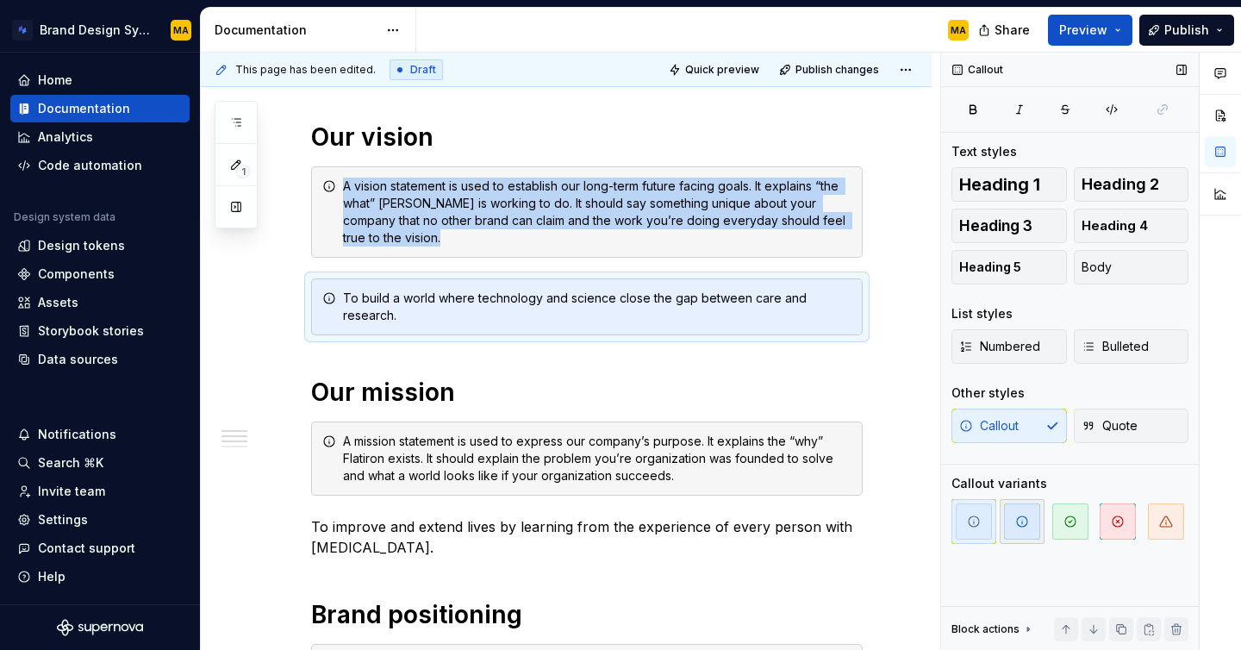
click at [1021, 518] on icon "button" at bounding box center [1022, 522] width 14 height 14
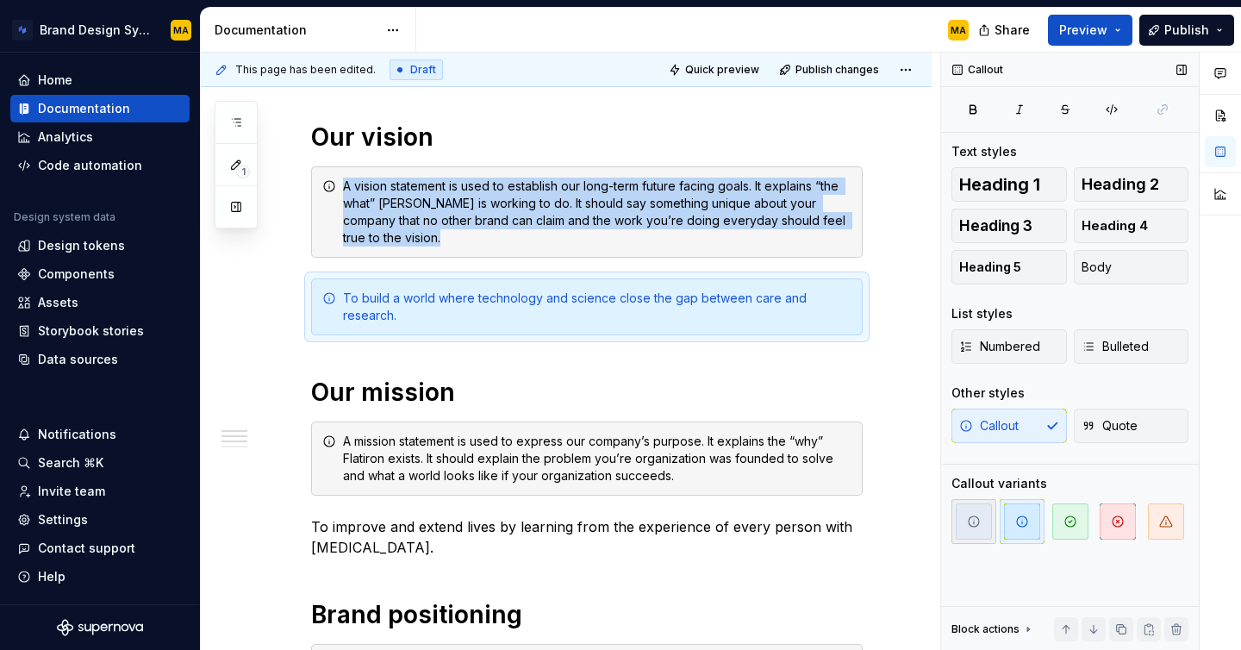
click at [972, 519] on icon "button" at bounding box center [974, 522] width 14 height 14
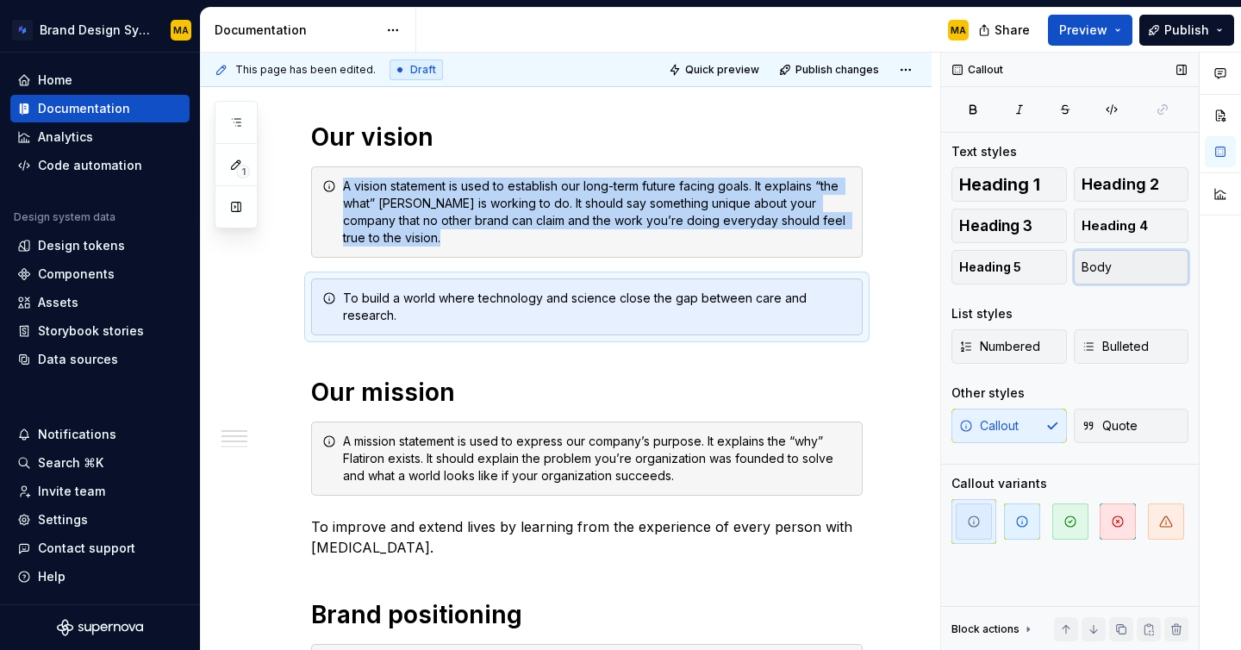
click at [1107, 269] on span "Body" at bounding box center [1097, 267] width 30 height 17
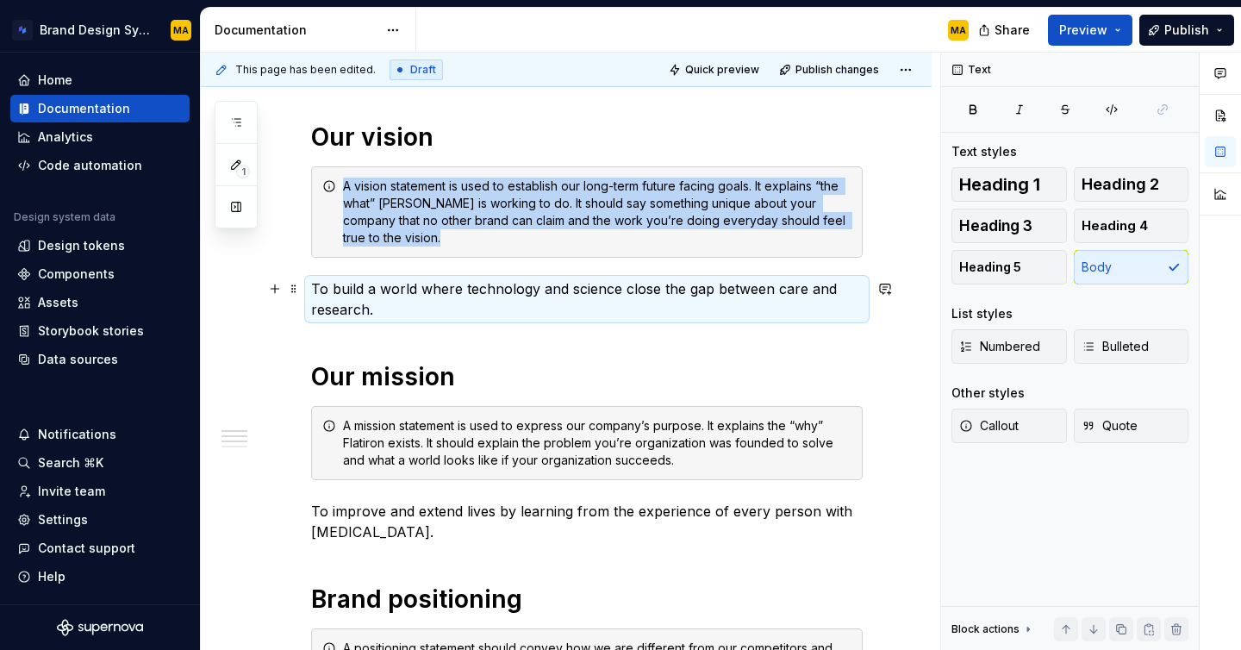
click at [765, 306] on p "To build a world where technology and science close the gap between care and re…" at bounding box center [587, 298] width 552 height 41
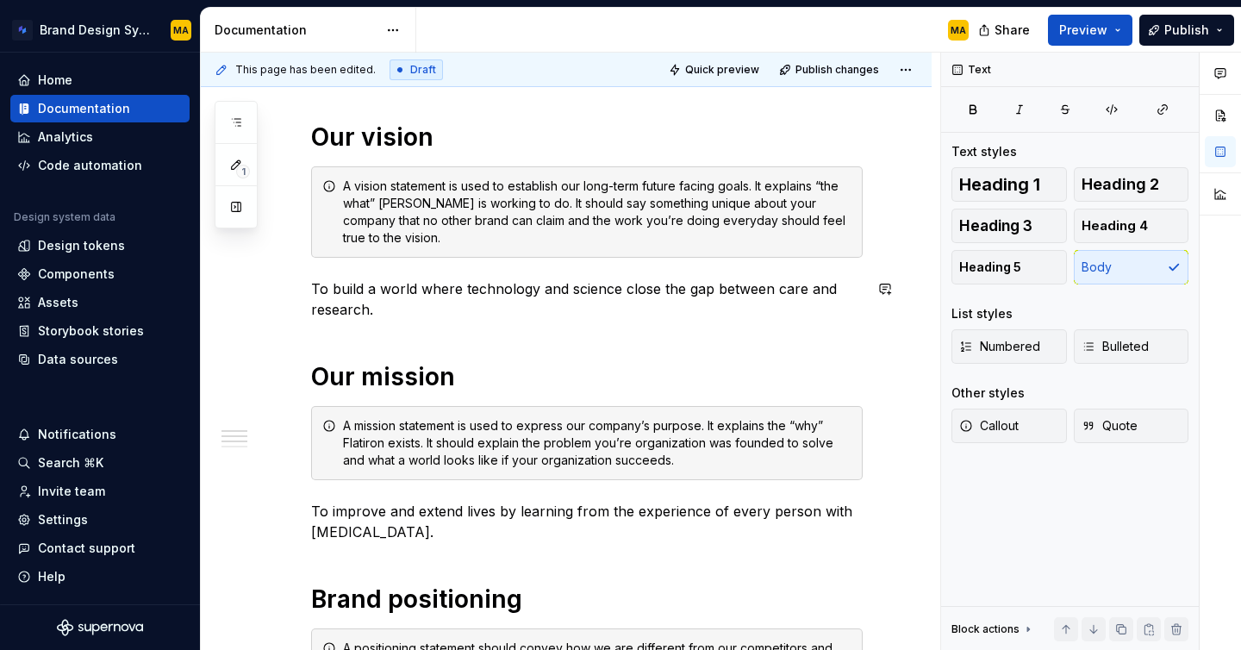
click at [297, 184] on span at bounding box center [294, 186] width 14 height 24
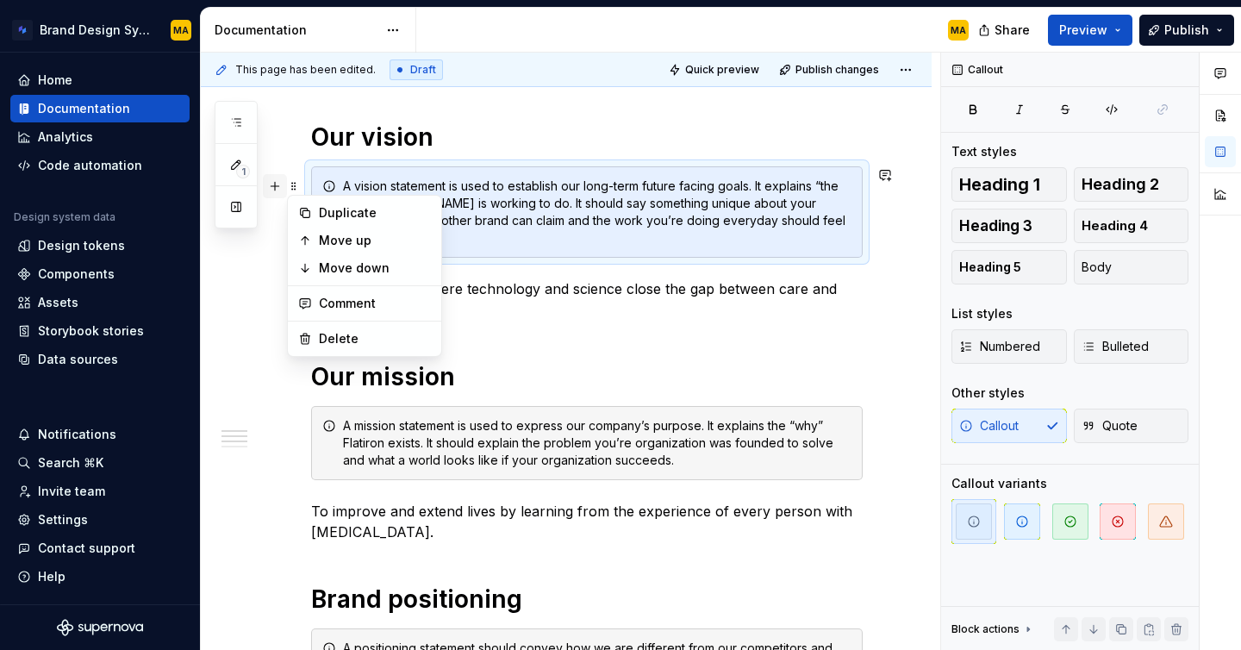
click at [275, 184] on button "button" at bounding box center [275, 186] width 24 height 24
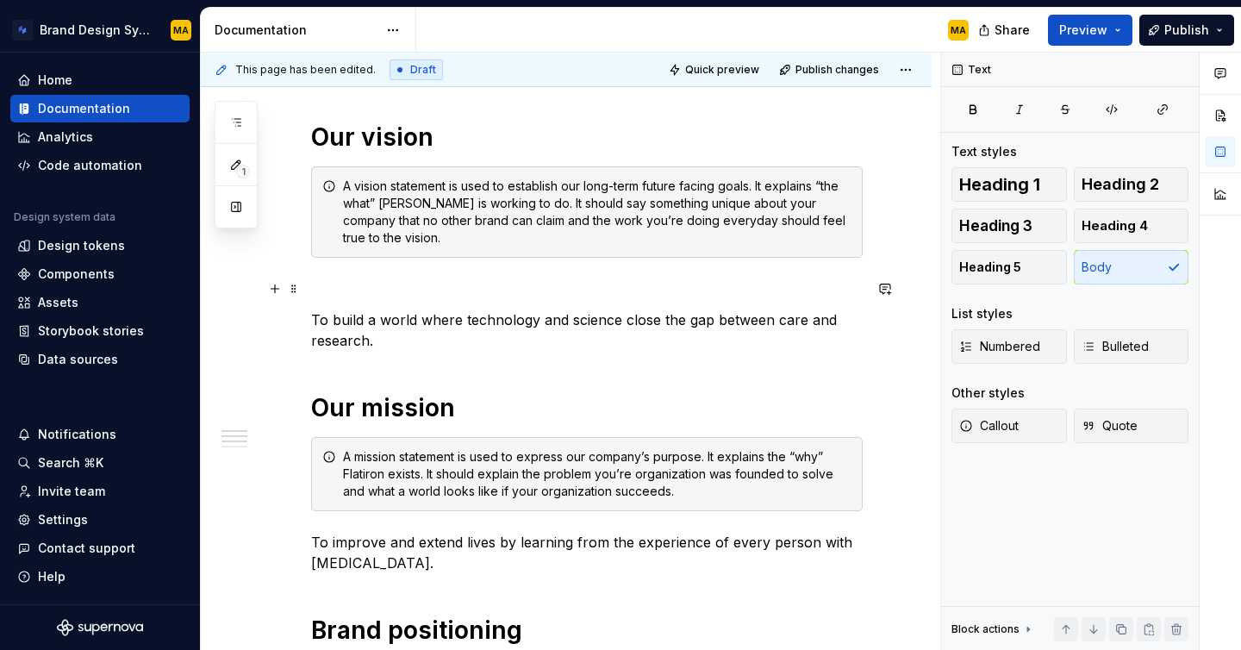
click at [356, 284] on p at bounding box center [587, 288] width 552 height 21
click at [293, 291] on span at bounding box center [294, 289] width 14 height 24
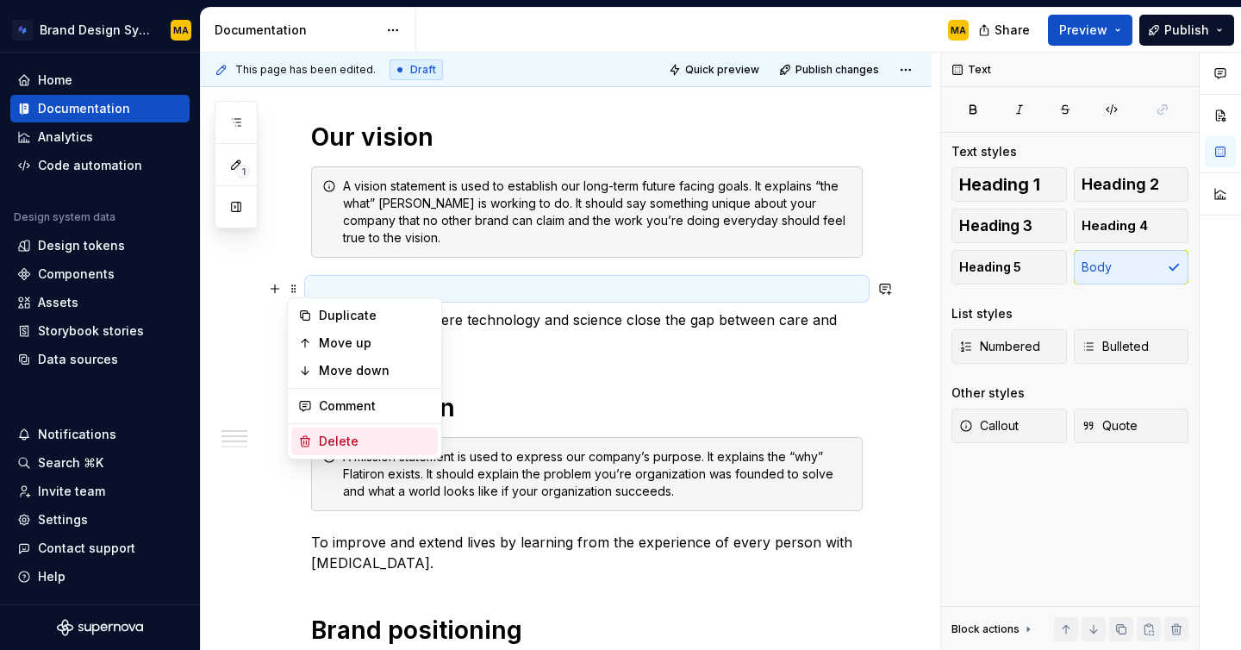
click at [359, 445] on div "Delete" at bounding box center [375, 441] width 112 height 17
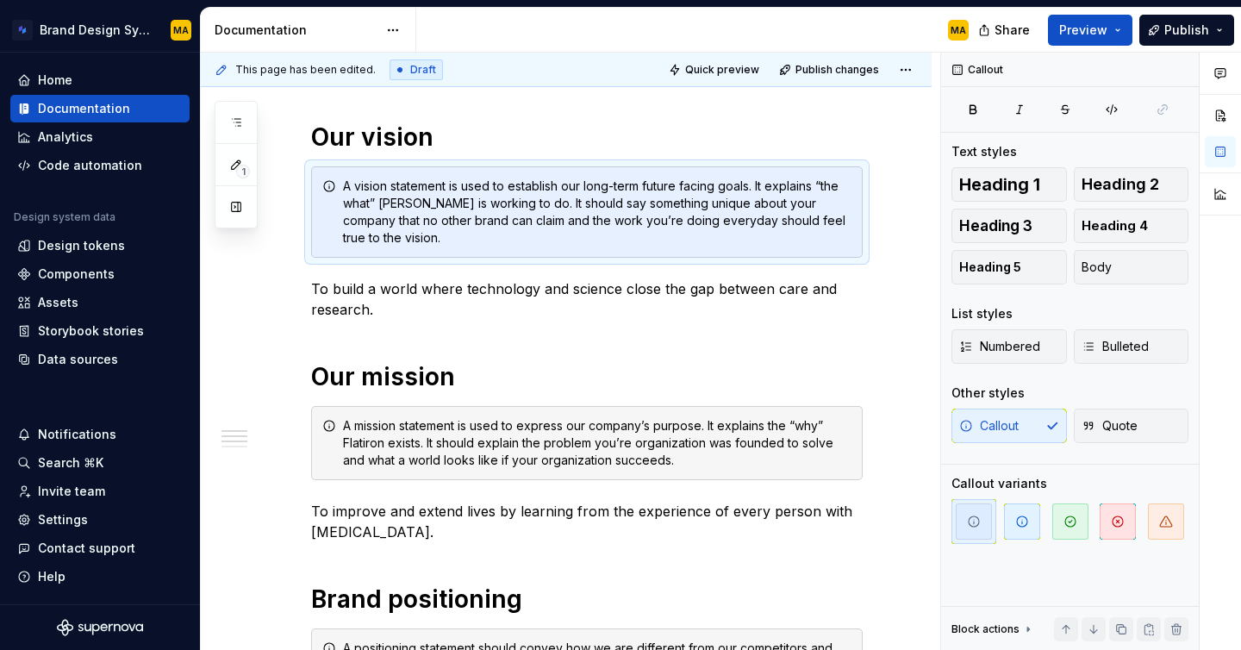
drag, startPoint x: 292, startPoint y: 249, endPoint x: 596, endPoint y: 16, distance: 383.6
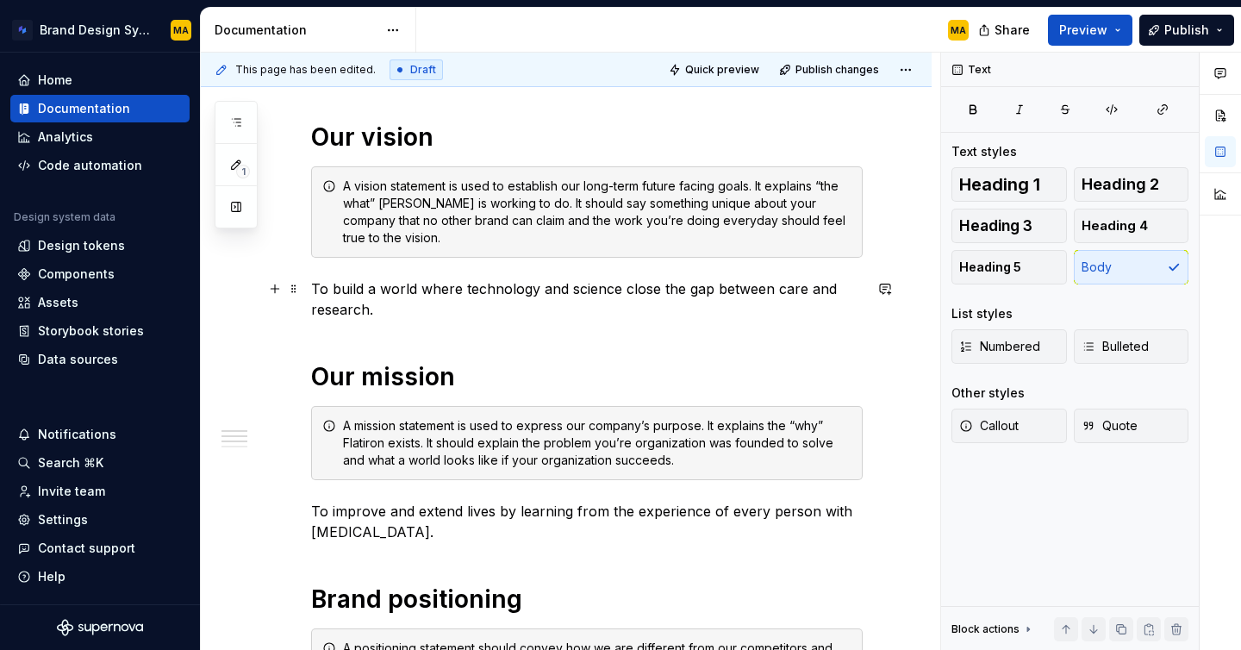
click at [388, 310] on p "To build a world where technology and science close the gap between care and re…" at bounding box center [587, 298] width 552 height 41
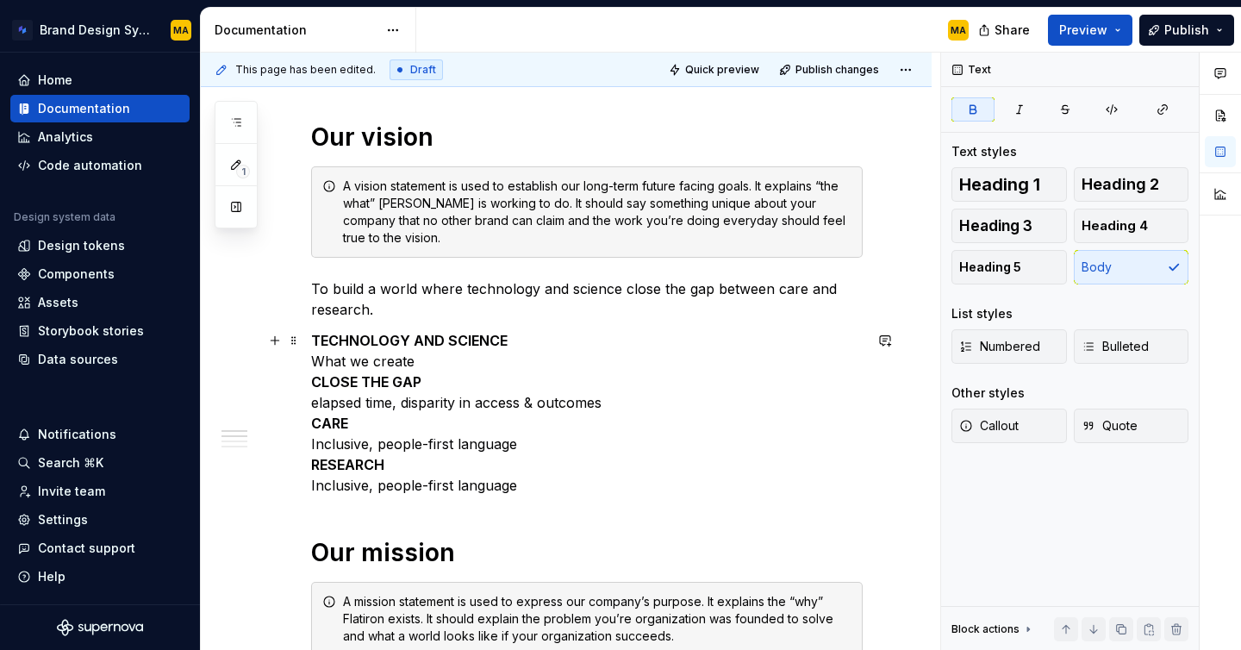
click at [525, 341] on p "TECHNOLOGY AND SCIENCE What we create CLOSE THE GAP elapsed time, disparity in …" at bounding box center [587, 413] width 552 height 166
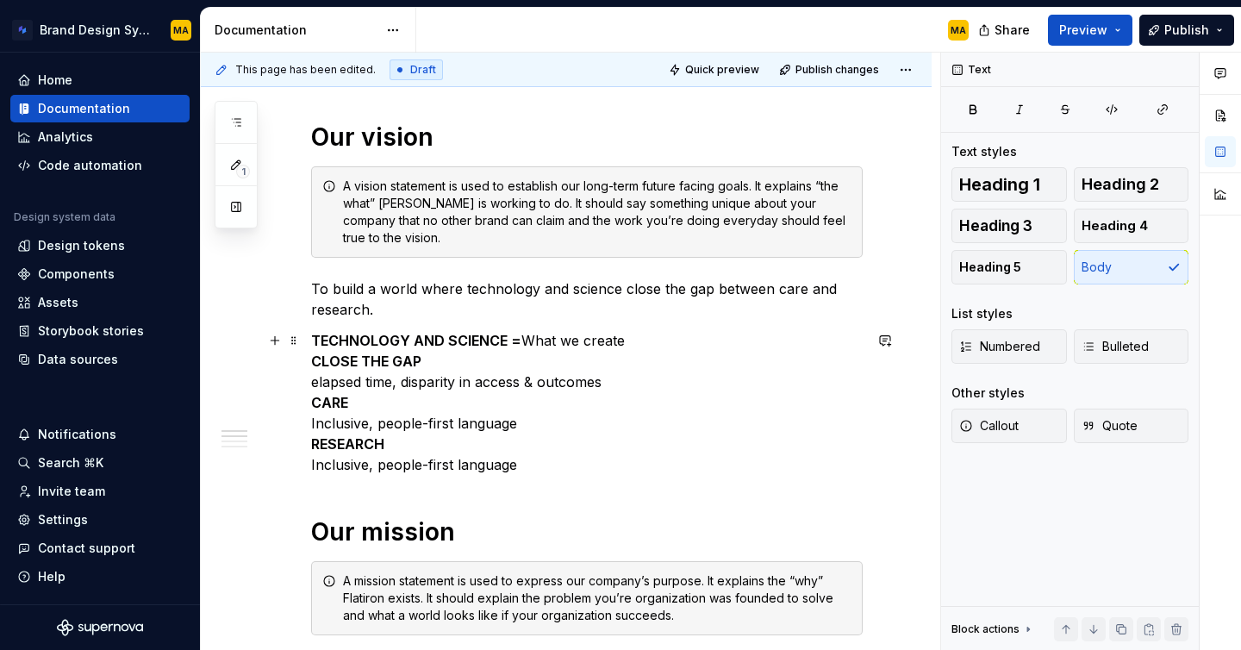
click at [314, 377] on p "TECHNOLOGY AND SCIENCE = What we create CLOSE THE GAP elapsed time, disparity i…" at bounding box center [587, 402] width 552 height 145
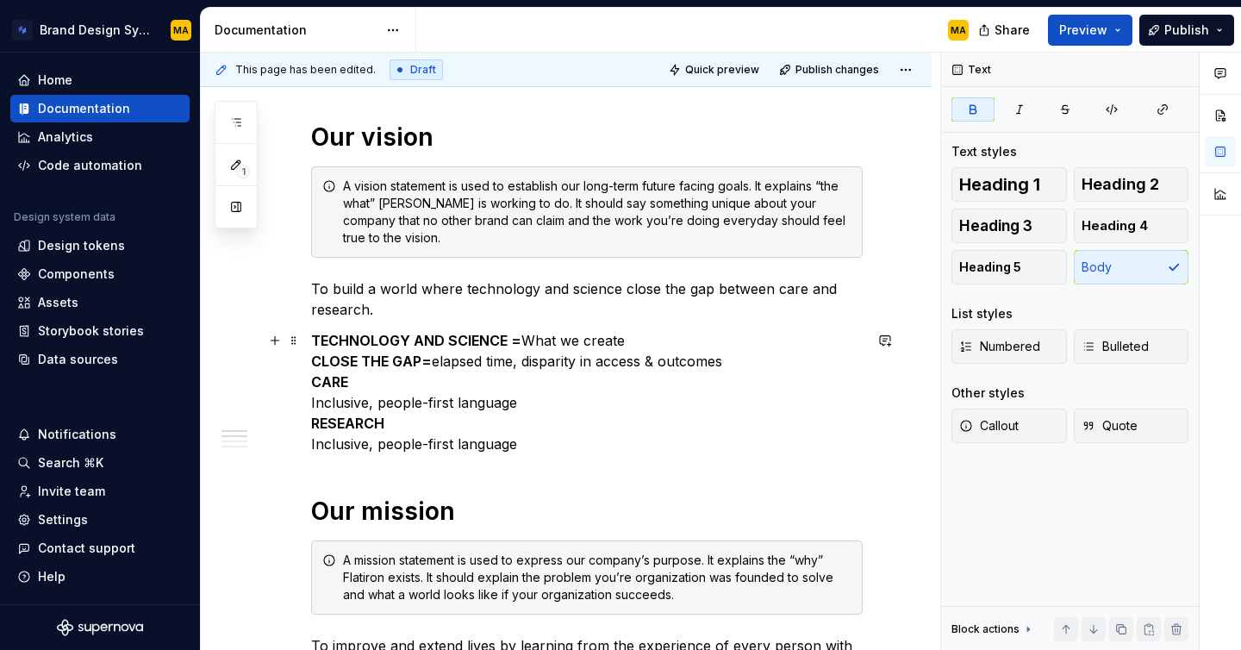
click at [311, 335] on strong "TECHNOLOGY AND SCIENCE =" at bounding box center [416, 340] width 210 height 17
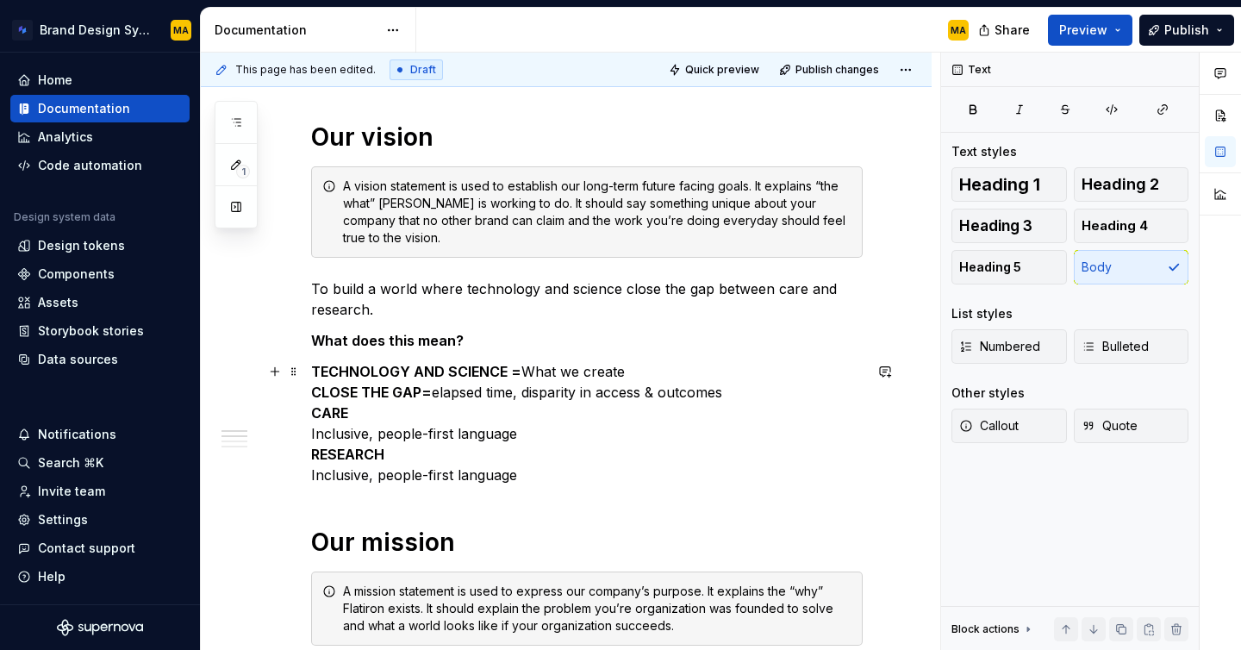
click at [321, 431] on p "TECHNOLOGY AND SCIENCE = What we create CLOSE THE GAP= elapsed time, disparity …" at bounding box center [587, 423] width 552 height 124
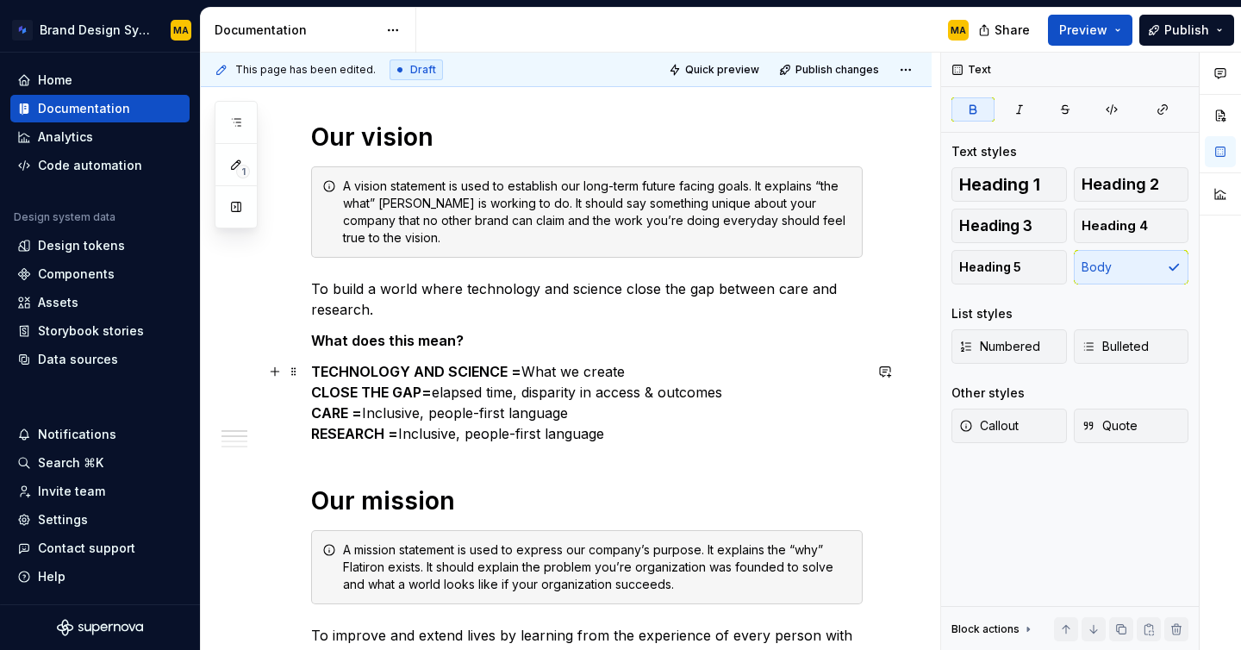
click at [415, 392] on strong "CLOSE THE GAP=" at bounding box center [371, 392] width 121 height 17
click at [422, 385] on strong "CLOSE THE GAP=" at bounding box center [371, 392] width 121 height 17
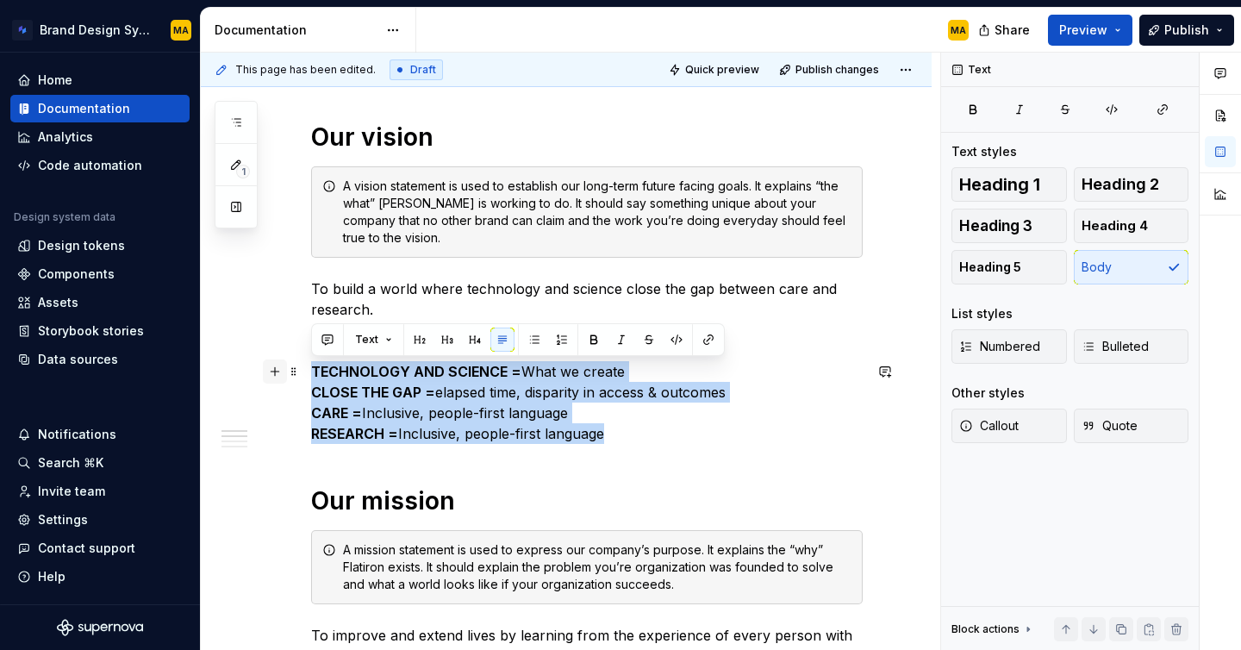
drag, startPoint x: 633, startPoint y: 428, endPoint x: 262, endPoint y: 365, distance: 376.1
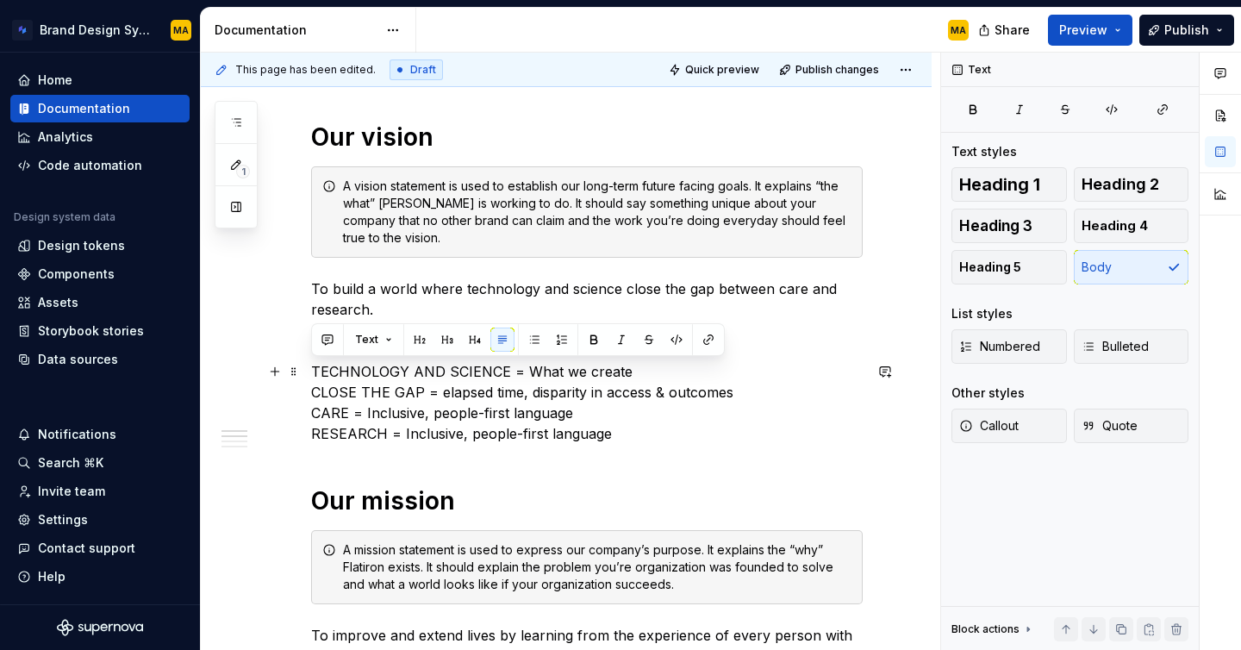
click at [615, 430] on p "TECHNOLOGY AND SCIENCE = What we create CLOSE THE GAP = elapsed time, disparity…" at bounding box center [587, 402] width 552 height 83
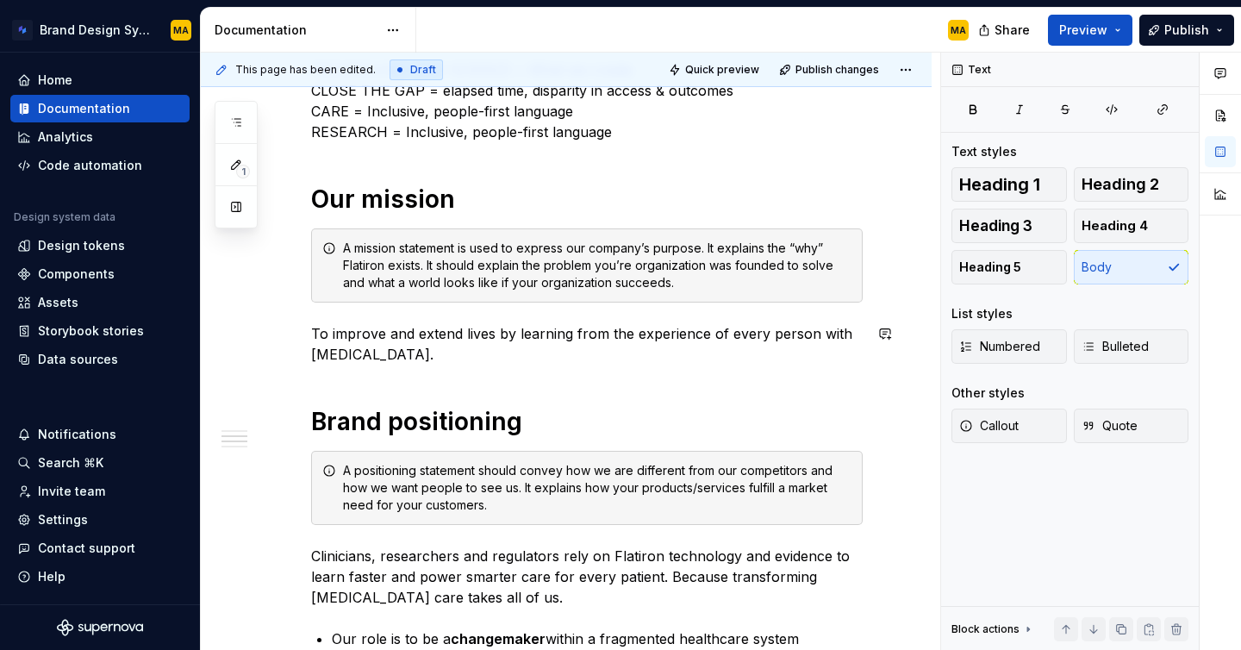
scroll to position [543, 0]
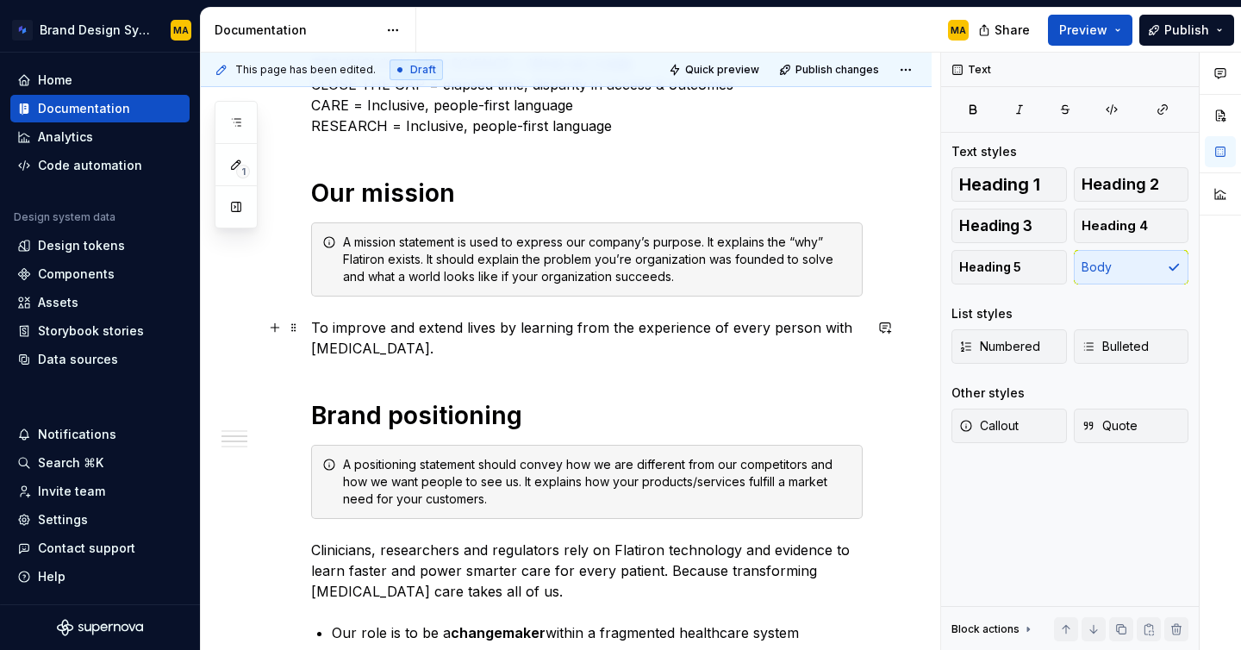
click at [390, 332] on p "To improve and extend lives by learning from the experience of every person wit…" at bounding box center [587, 337] width 552 height 41
click at [387, 340] on p "To improve and extend lives by learning from the experience of every person wit…" at bounding box center [587, 337] width 552 height 41
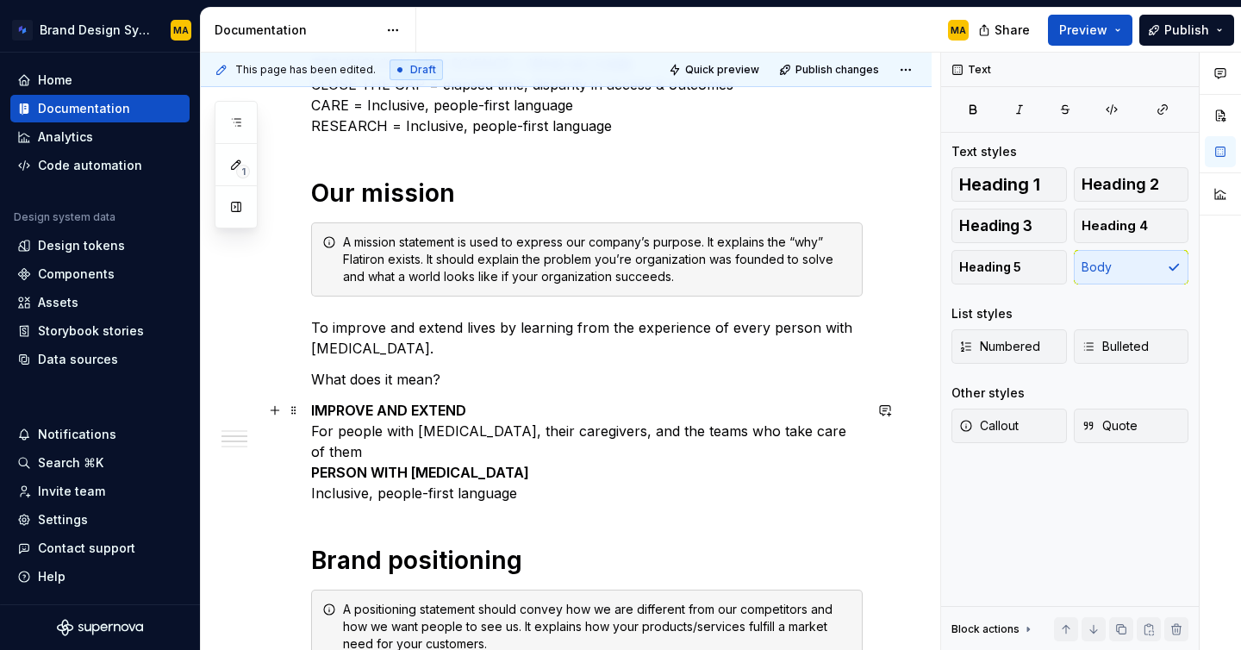
click at [313, 428] on p "IMPROVE AND EXTEND For people with [MEDICAL_DATA], their caregivers, and the te…" at bounding box center [587, 451] width 552 height 103
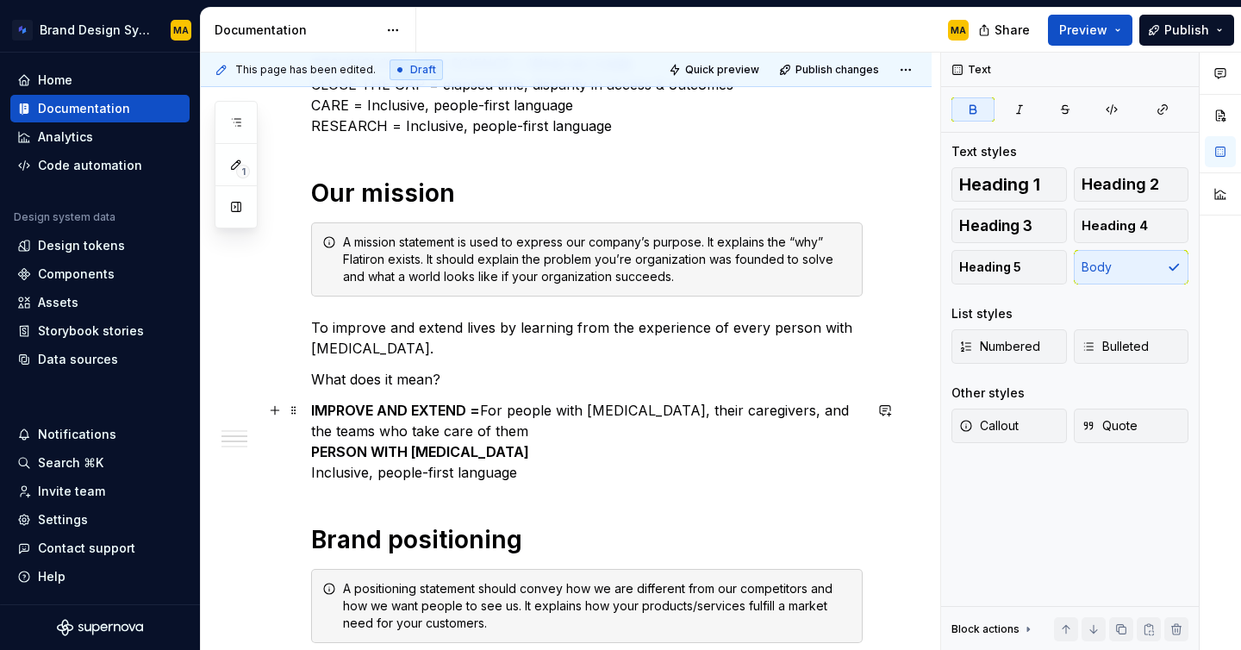
click at [321, 468] on p "IMPROVE AND EXTEND = For people with [MEDICAL_DATA], their caregivers, and the …" at bounding box center [587, 441] width 552 height 83
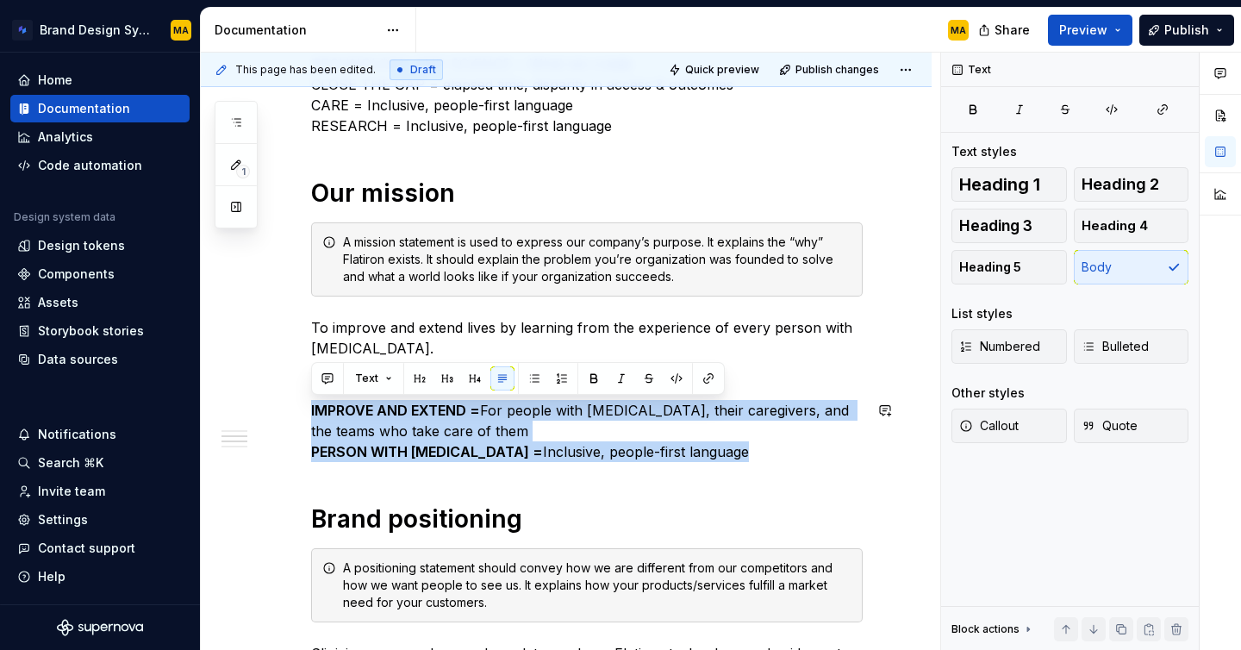
drag, startPoint x: 731, startPoint y: 444, endPoint x: 269, endPoint y: 401, distance: 464.0
click at [269, 401] on div "Our vision A vision statement is used to establish our long-term future facing …" at bounding box center [566, 612] width 731 height 1681
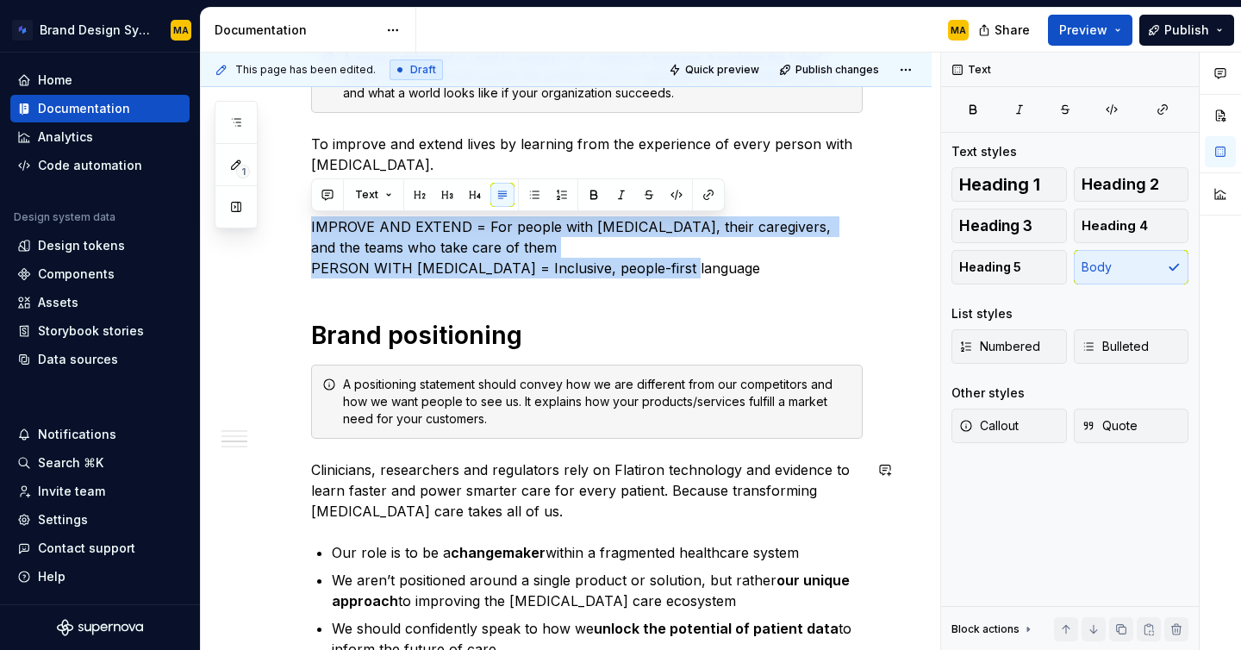
scroll to position [726, 0]
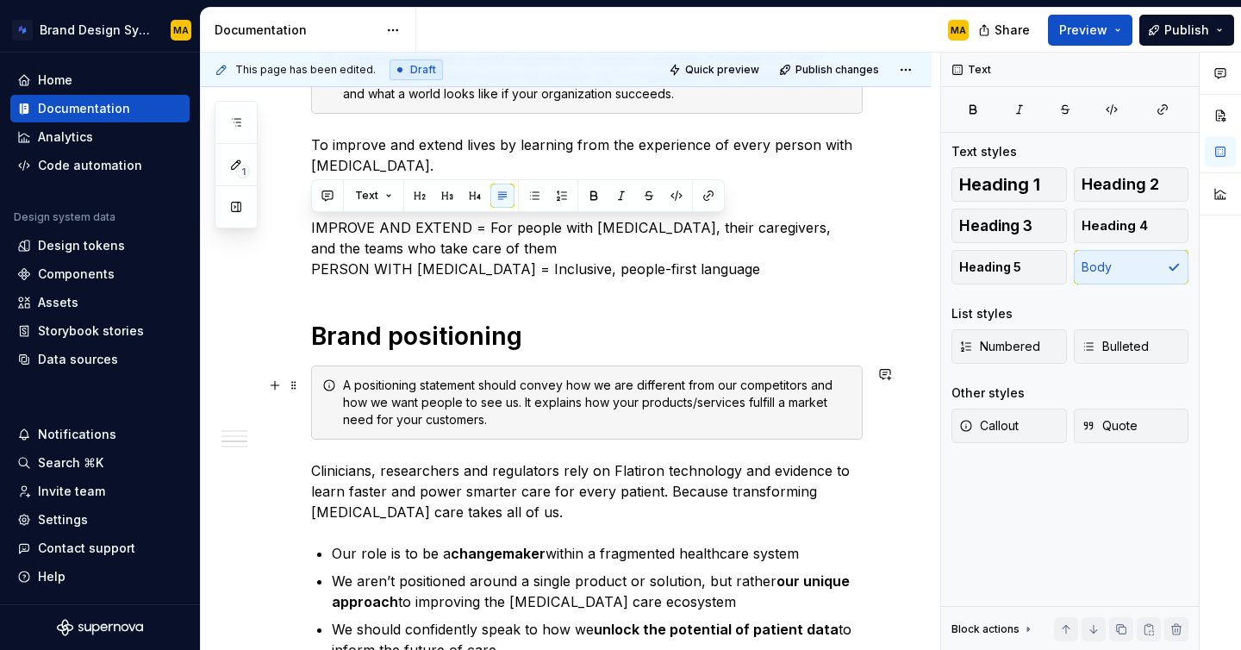
click at [423, 368] on div "A positioning statement should convey how we are different from our competitors…" at bounding box center [587, 402] width 552 height 74
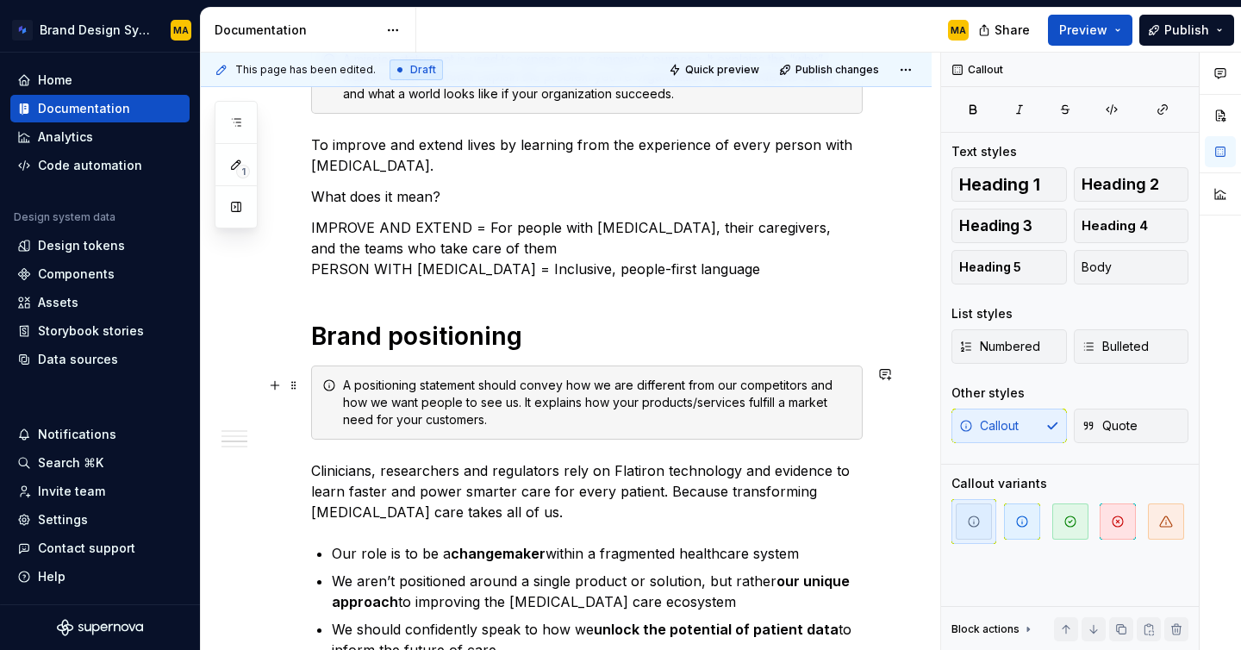
click at [345, 385] on div "A positioning statement should convey how we are different from our competitors…" at bounding box center [597, 403] width 509 height 52
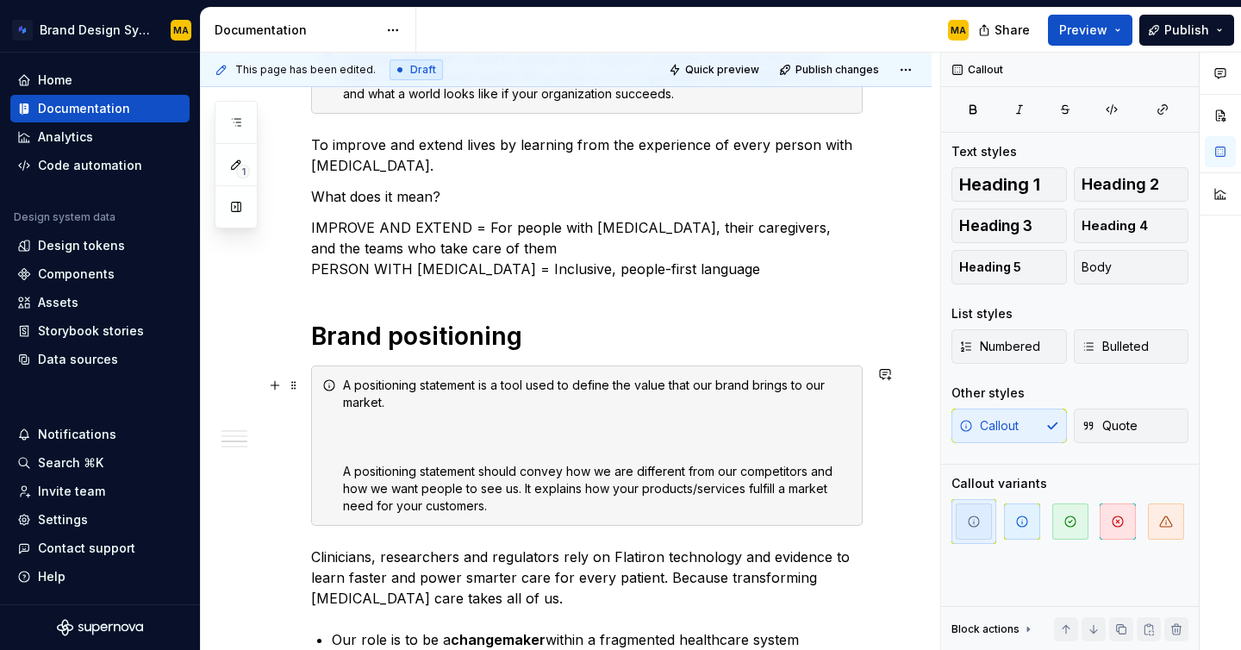
click at [441, 407] on div "A positioning statement is a tool used to define the value that our brand bring…" at bounding box center [597, 446] width 509 height 138
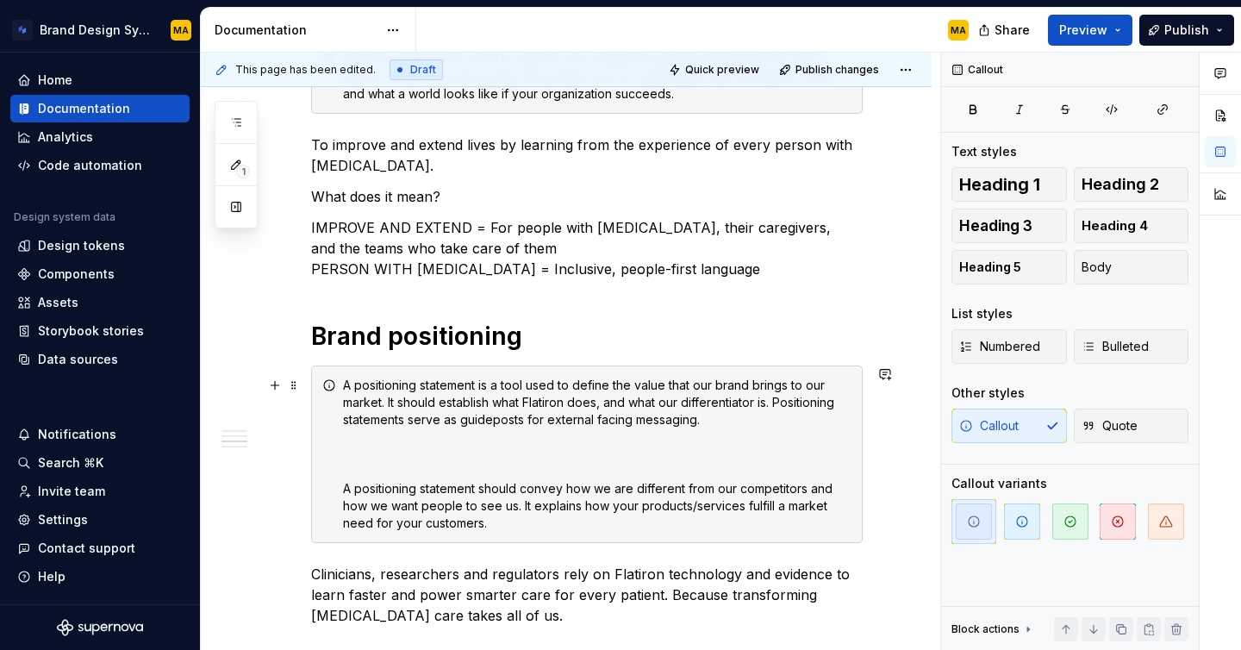
click at [448, 463] on div "A positioning statement is a tool used to define the value that our brand bring…" at bounding box center [597, 454] width 509 height 155
click at [464, 527] on div "A positioning statement is a tool used to define the value that our brand bring…" at bounding box center [597, 454] width 509 height 155
click at [337, 481] on div "A positioning statement is a tool used to define the value that our brand bring…" at bounding box center [587, 454] width 552 height 178
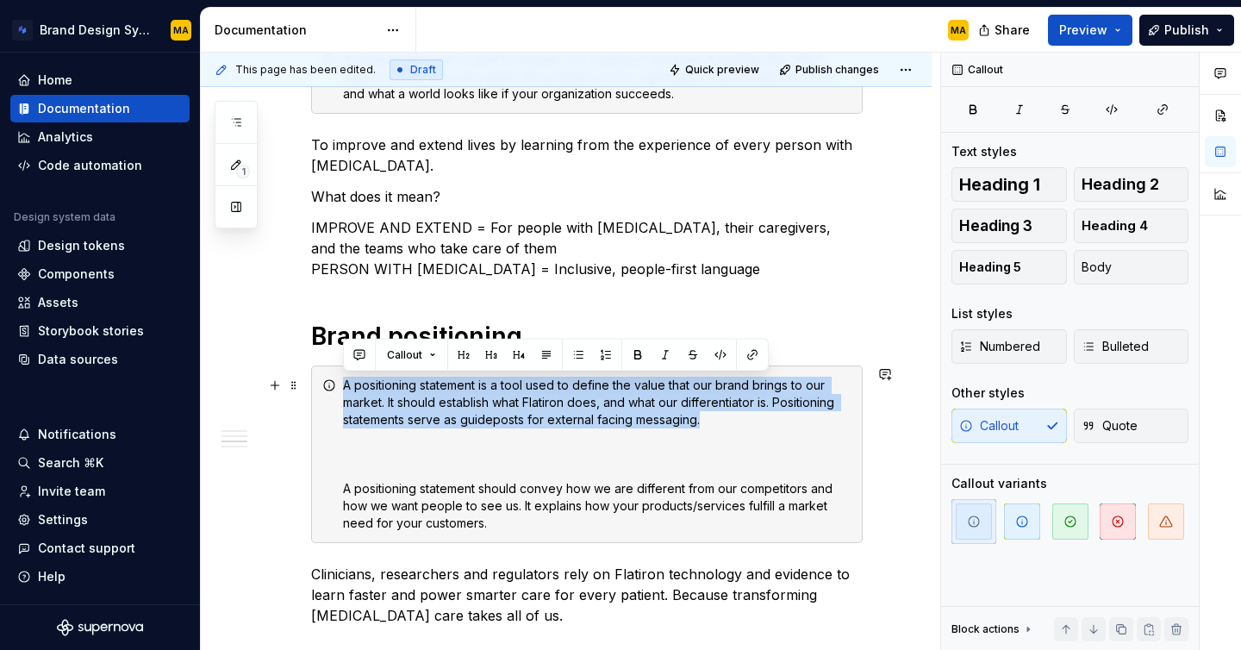
drag, startPoint x: 748, startPoint y: 421, endPoint x: 328, endPoint y: 390, distance: 421.7
click at [328, 390] on div "A positioning statement is a tool used to define the value that our brand bring…" at bounding box center [587, 454] width 552 height 178
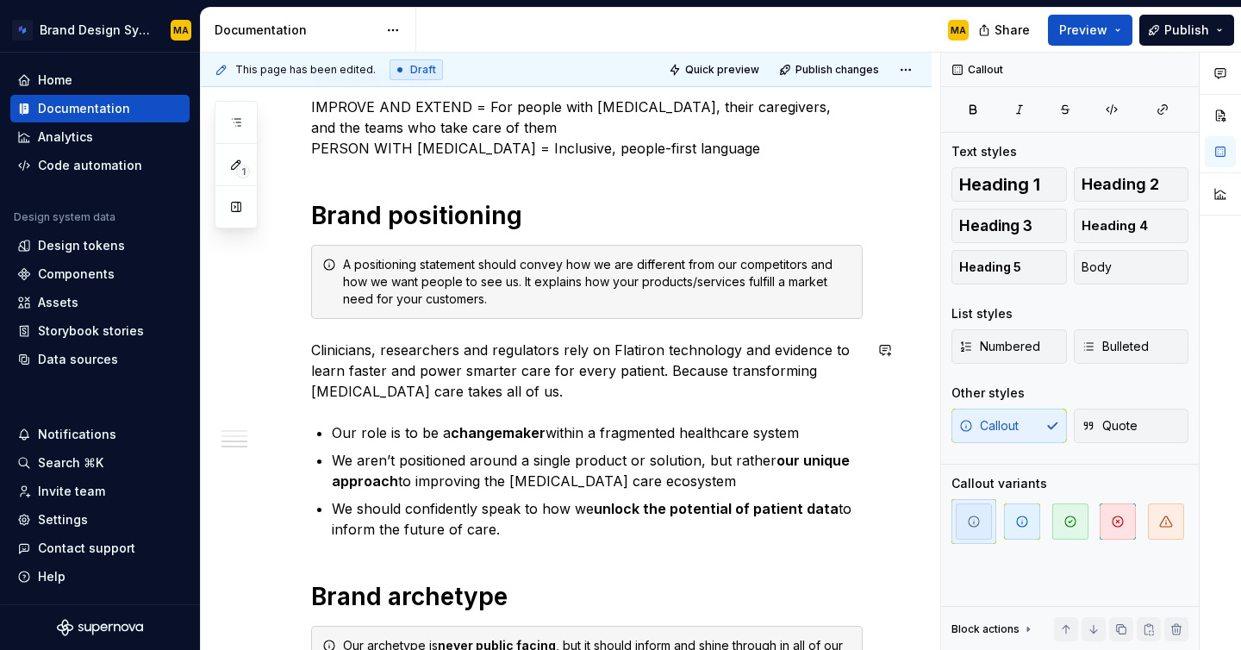
scroll to position [846, 0]
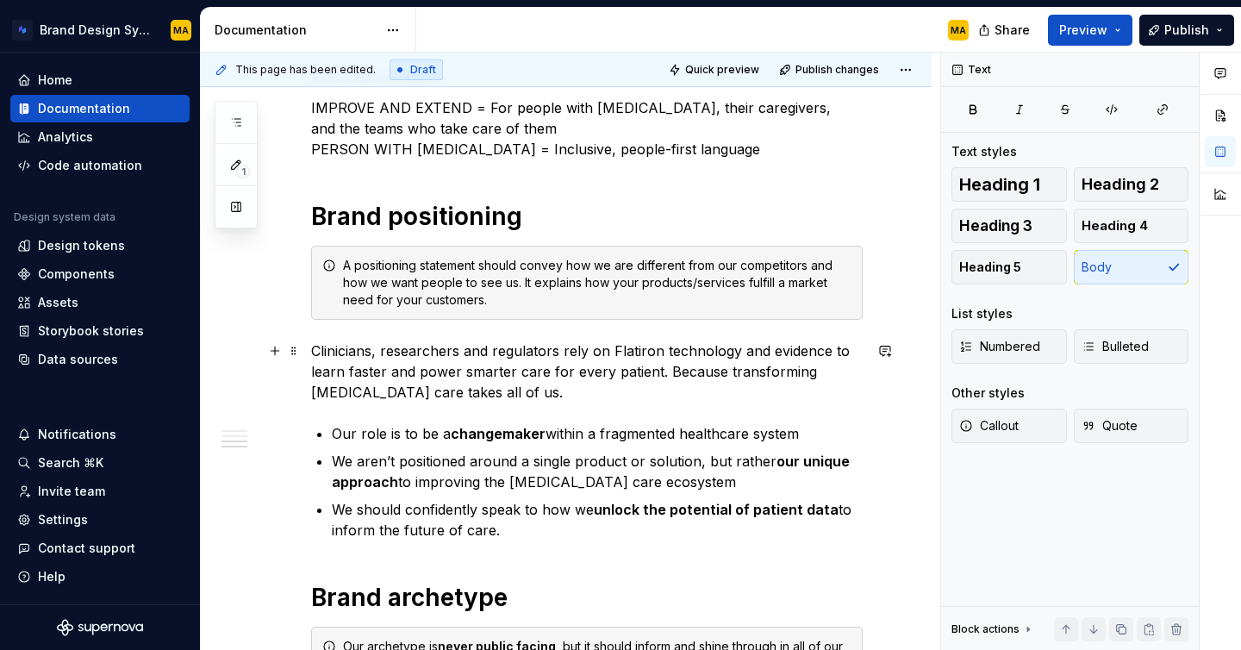
click at [408, 366] on p "Clinicians, researchers and regulators rely on Flatiron technology and evidence…" at bounding box center [587, 371] width 552 height 62
click at [311, 346] on p "Clinicians, researchers and regulators rely on Flatiron technology and evidence…" at bounding box center [587, 371] width 552 height 62
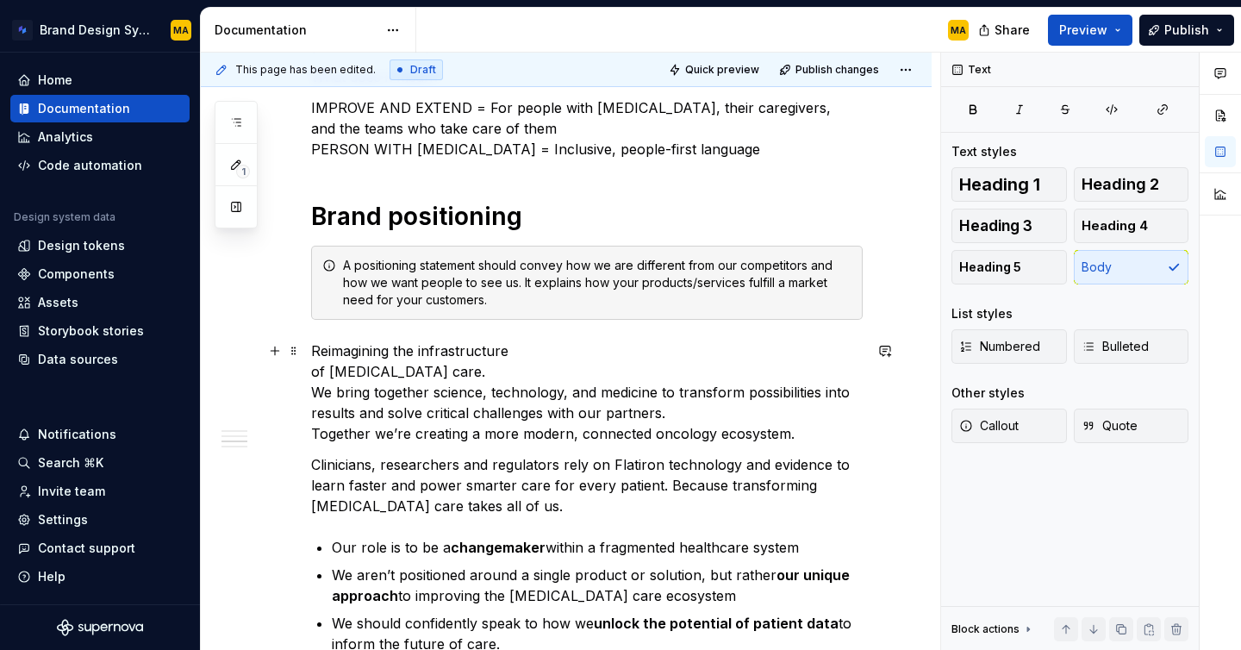
click at [309, 371] on div "Our vision A vision statement is used to establish our long-term future facing …" at bounding box center [566, 367] width 731 height 1795
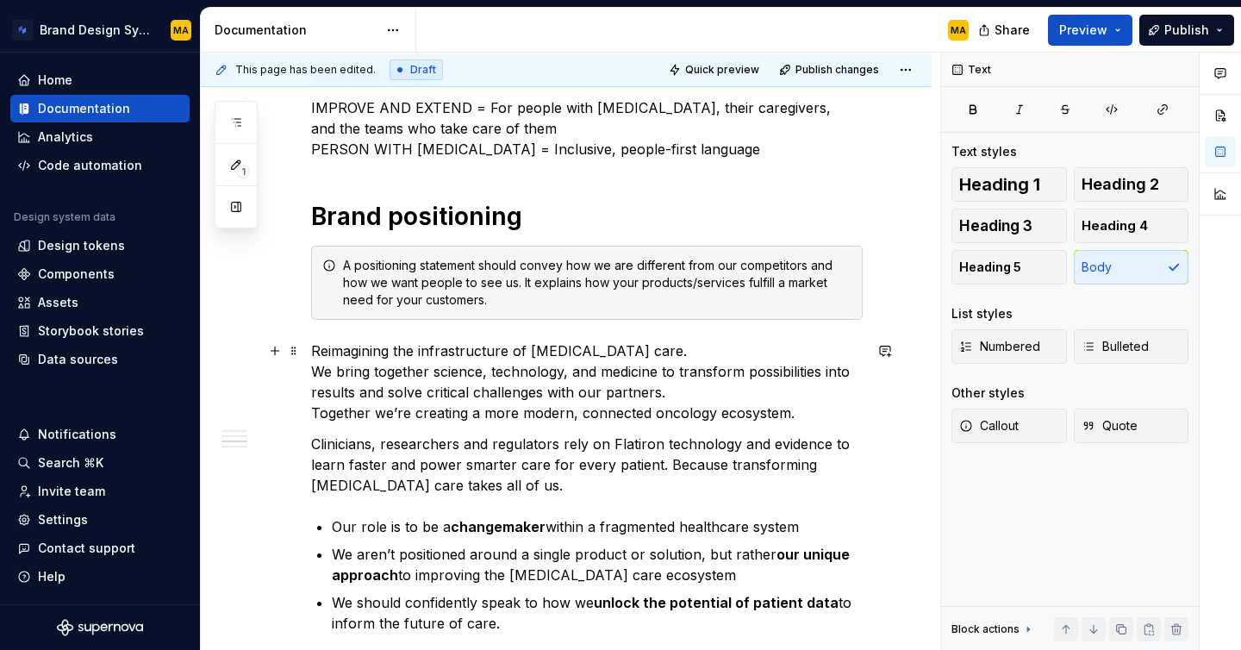
click at [337, 379] on p "Reimagining the infrastructure of [MEDICAL_DATA] care. We bring together scienc…" at bounding box center [587, 381] width 552 height 83
click at [311, 412] on p "Reimagining the infrastructure of [MEDICAL_DATA] care. We bring together scienc…" at bounding box center [587, 381] width 552 height 83
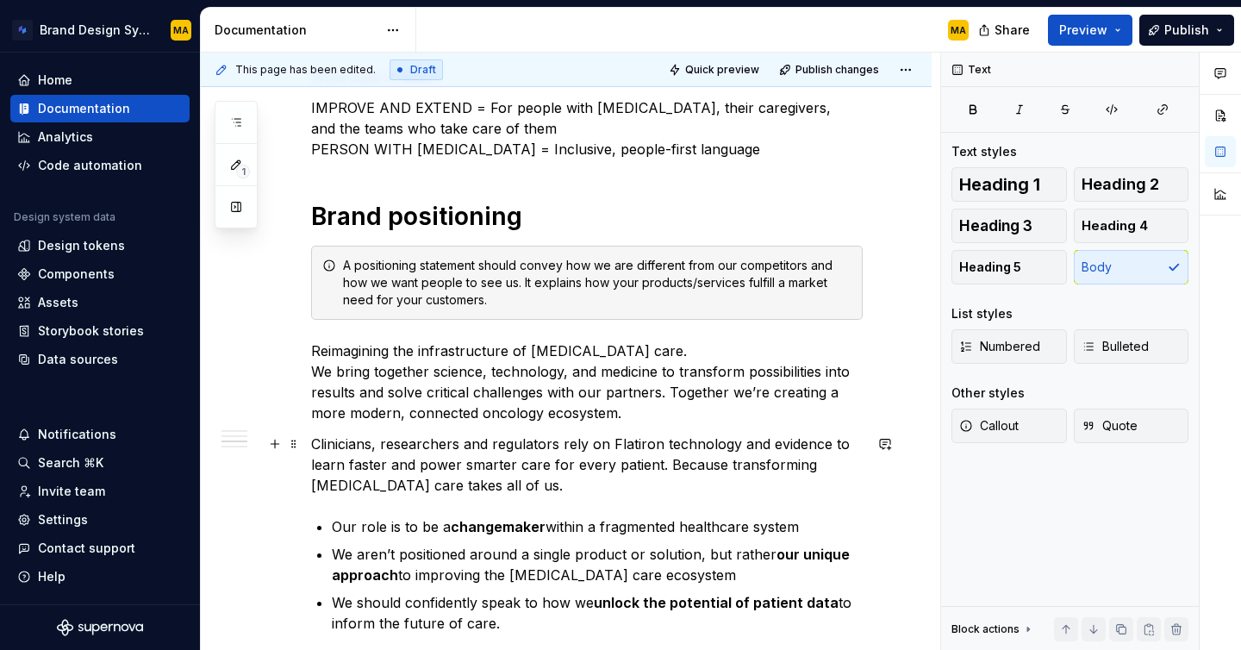
click at [453, 484] on p "Clinicians, researchers and regulators rely on Flatiron technology and evidence…" at bounding box center [587, 465] width 552 height 62
click at [643, 406] on p "Reimagining the infrastructure of [MEDICAL_DATA] care. We bring together scienc…" at bounding box center [587, 381] width 552 height 83
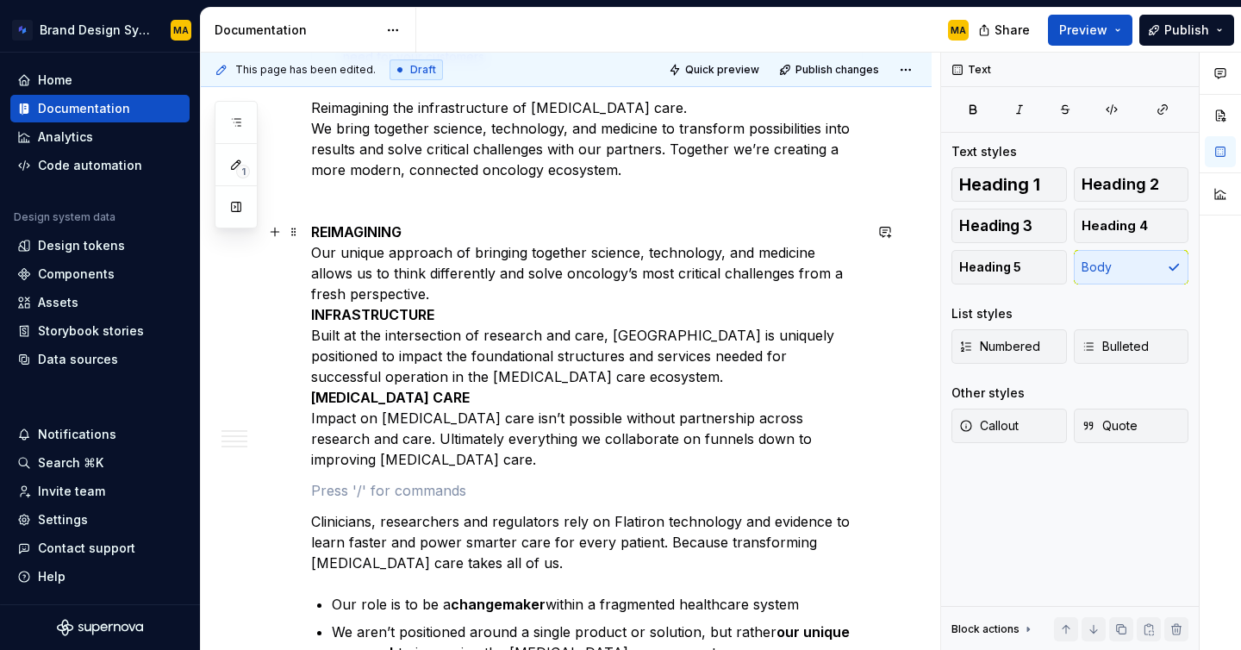
scroll to position [1087, 0]
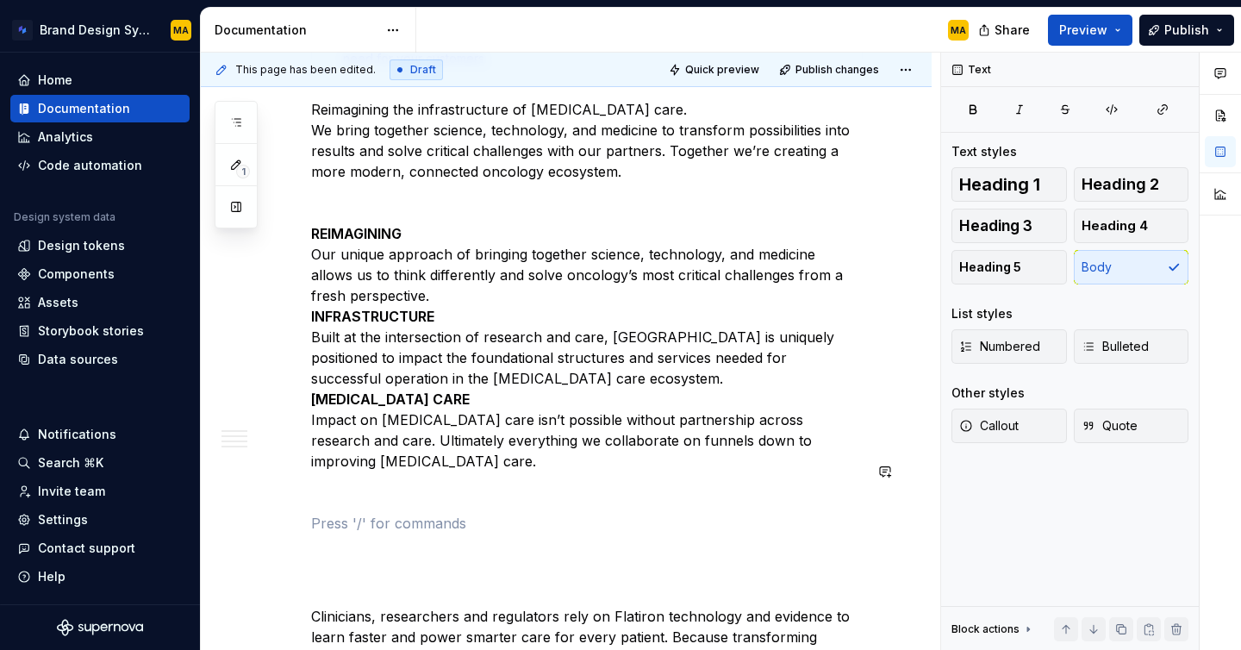
click at [315, 488] on div "Our vision A vision statement is used to establish our long-term future facing …" at bounding box center [587, 235] width 552 height 1931
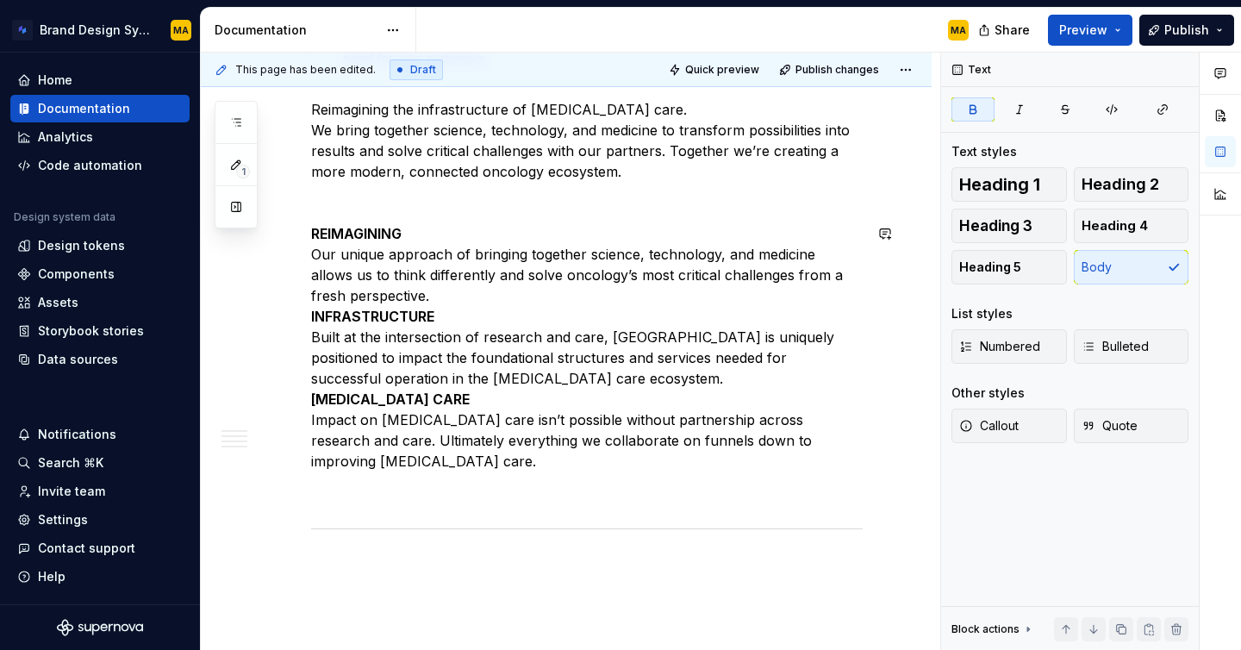
click at [334, 215] on div "Our vision A vision statement is used to establish our long-term future facing …" at bounding box center [587, 256] width 552 height 1973
click at [310, 252] on div "Our vision A vision statement is used to establish our long-term future facing …" at bounding box center [566, 344] width 731 height 2230
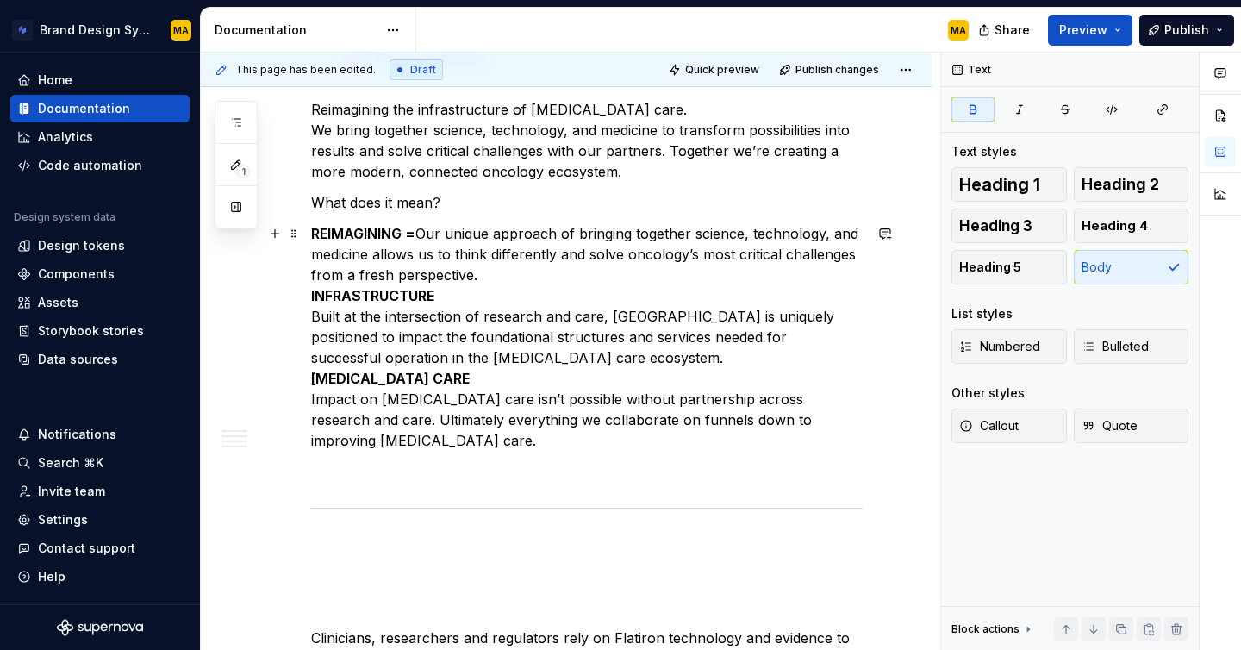
click at [309, 312] on div "Our vision A vision statement is used to establish our long-term future facing …" at bounding box center [566, 333] width 731 height 2209
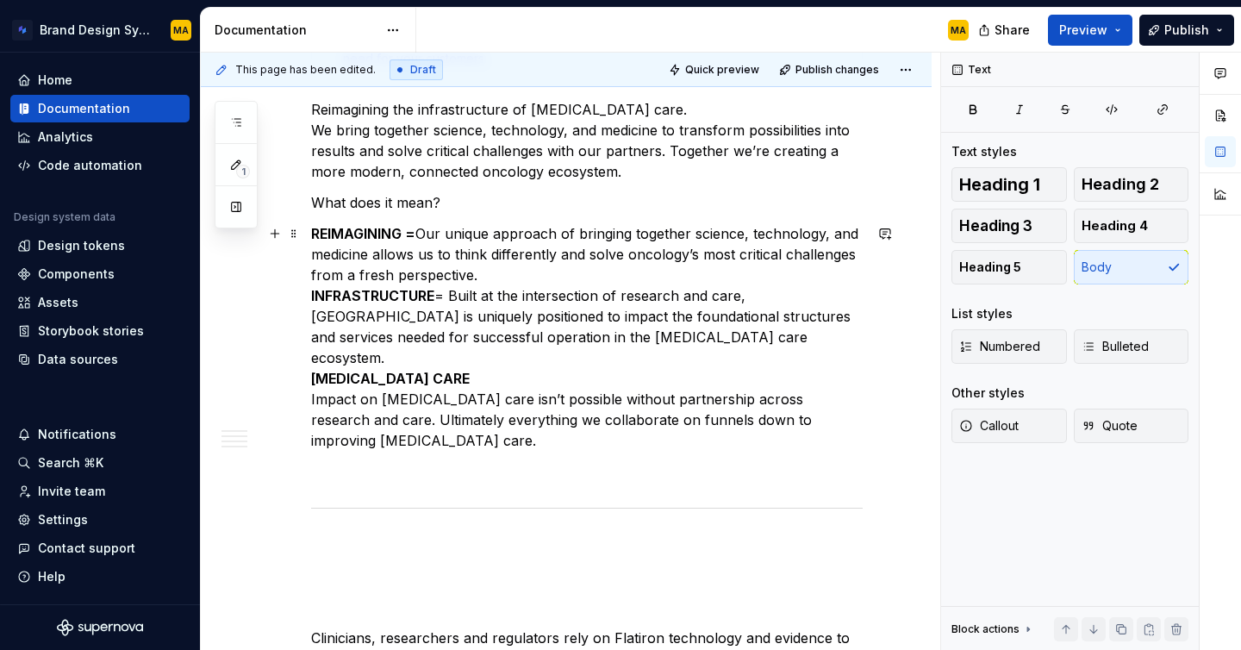
click at [298, 375] on div "Our vision A vision statement is used to establish our long-term future facing …" at bounding box center [566, 333] width 731 height 2209
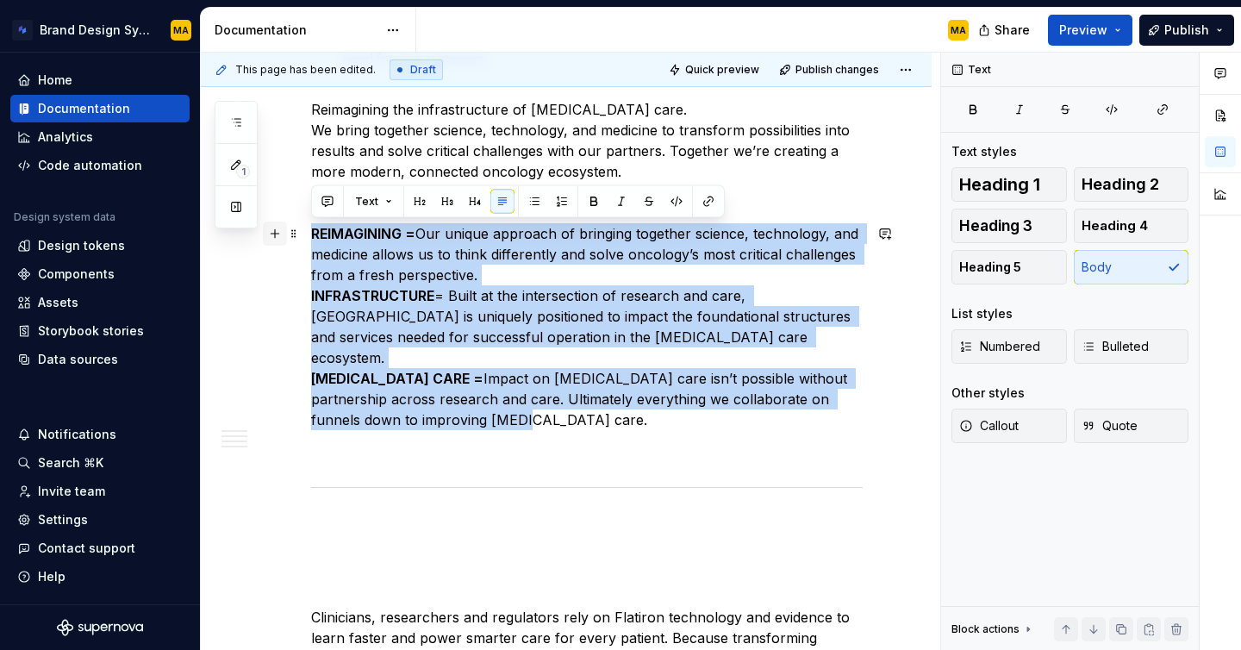
drag, startPoint x: 475, startPoint y: 404, endPoint x: 271, endPoint y: 227, distance: 270.7
click at [311, 227] on div "Our vision A vision statement is used to establish our long-term future facing …" at bounding box center [587, 246] width 552 height 1952
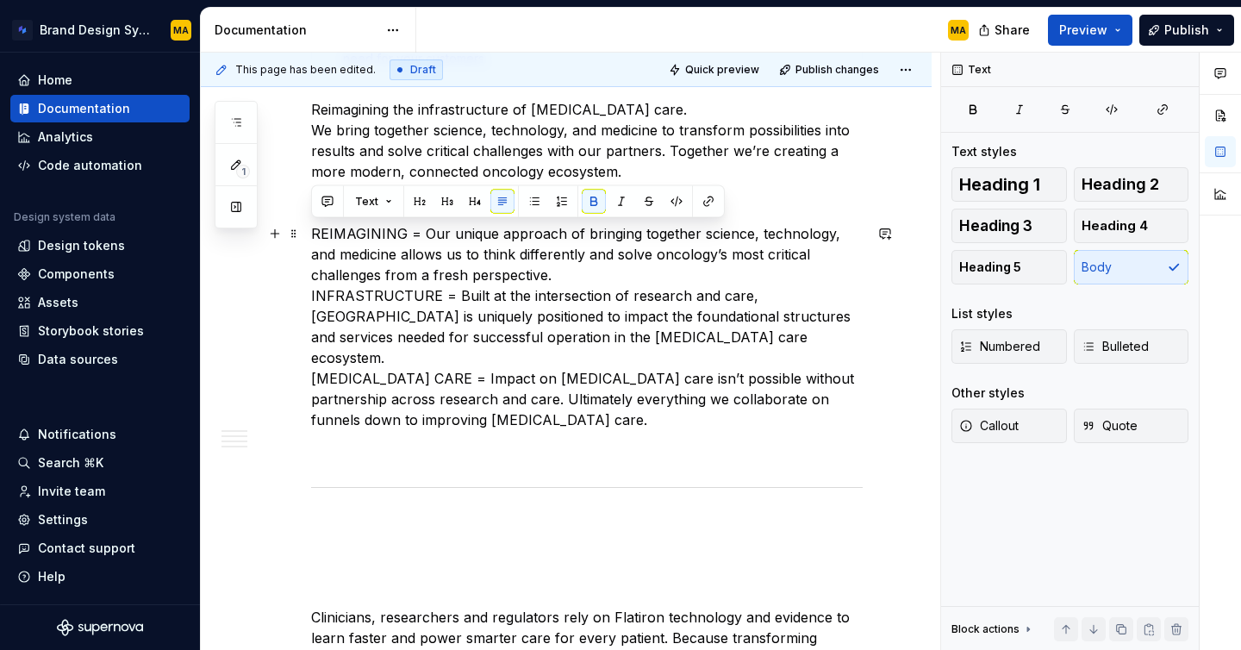
click at [510, 403] on p "REIMAGINING = Our unique approach of bringing together science, technology, and…" at bounding box center [587, 326] width 552 height 207
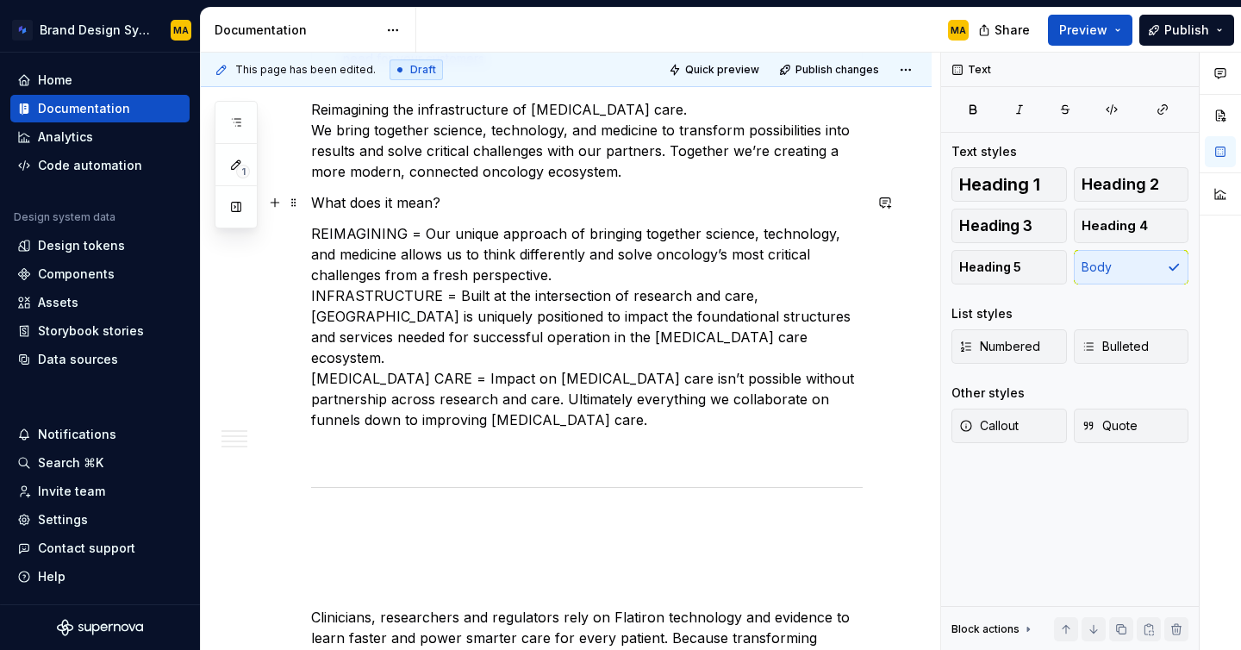
click at [395, 201] on p "What does it mean?" at bounding box center [587, 202] width 552 height 21
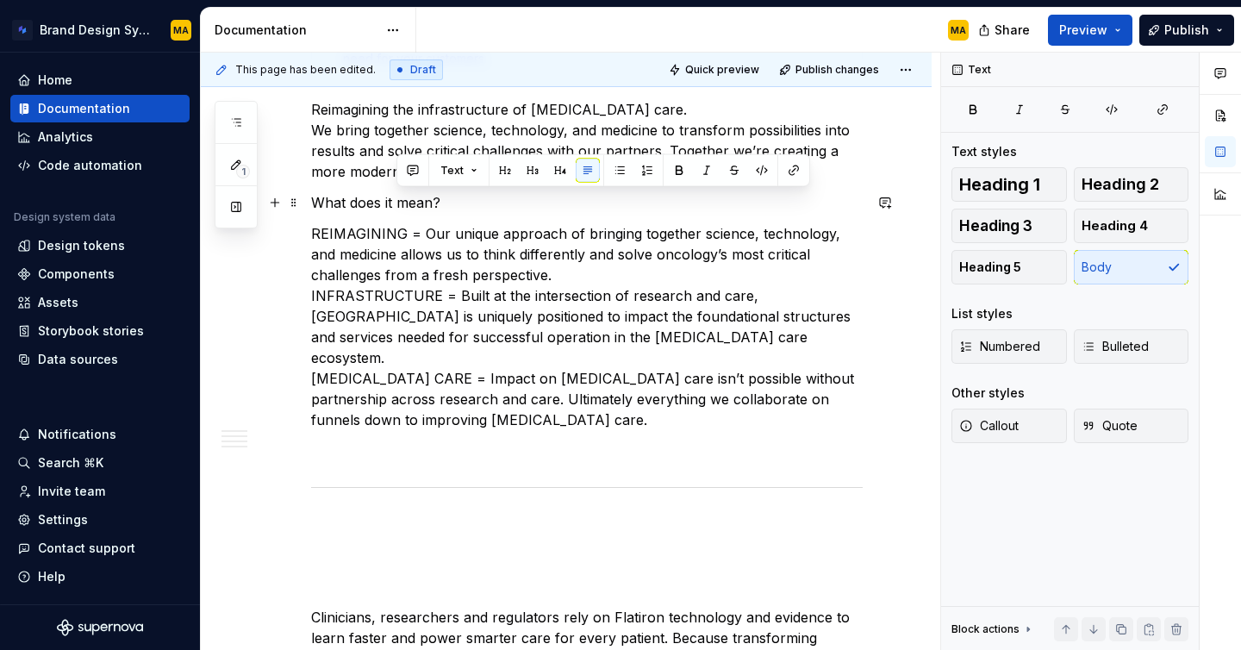
click at [395, 201] on p "What does it mean?" at bounding box center [587, 202] width 552 height 21
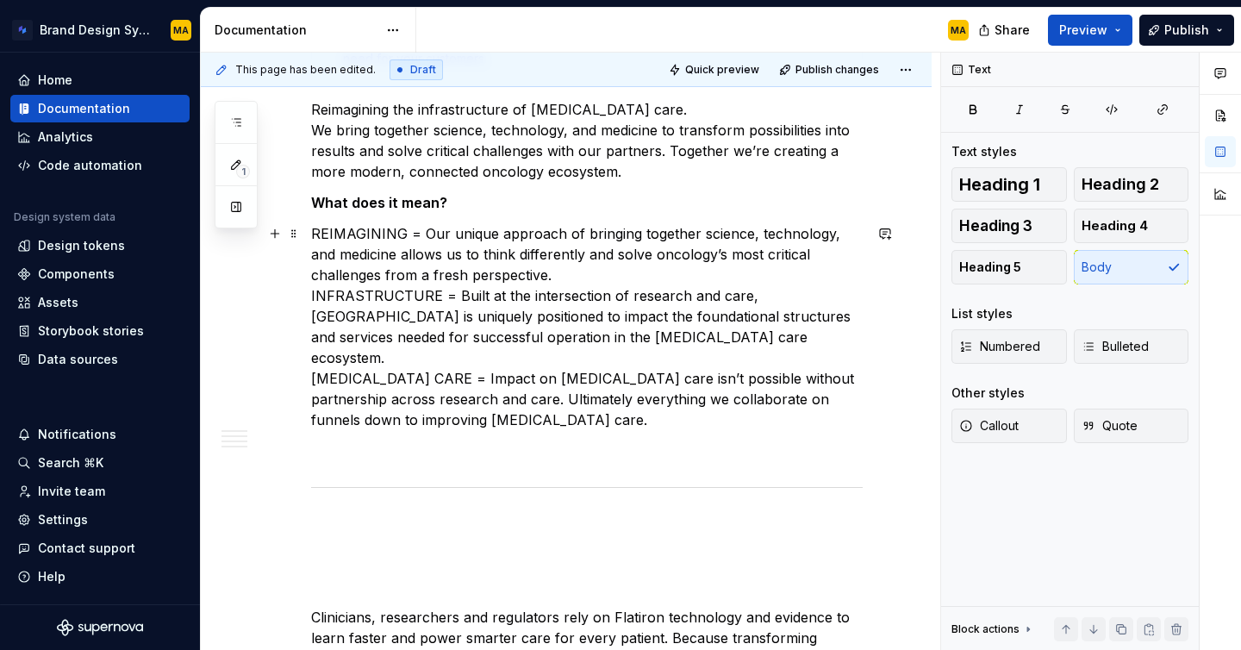
click at [392, 267] on p "REIMAGINING = Our unique approach of bringing together science, technology, and…" at bounding box center [587, 326] width 552 height 207
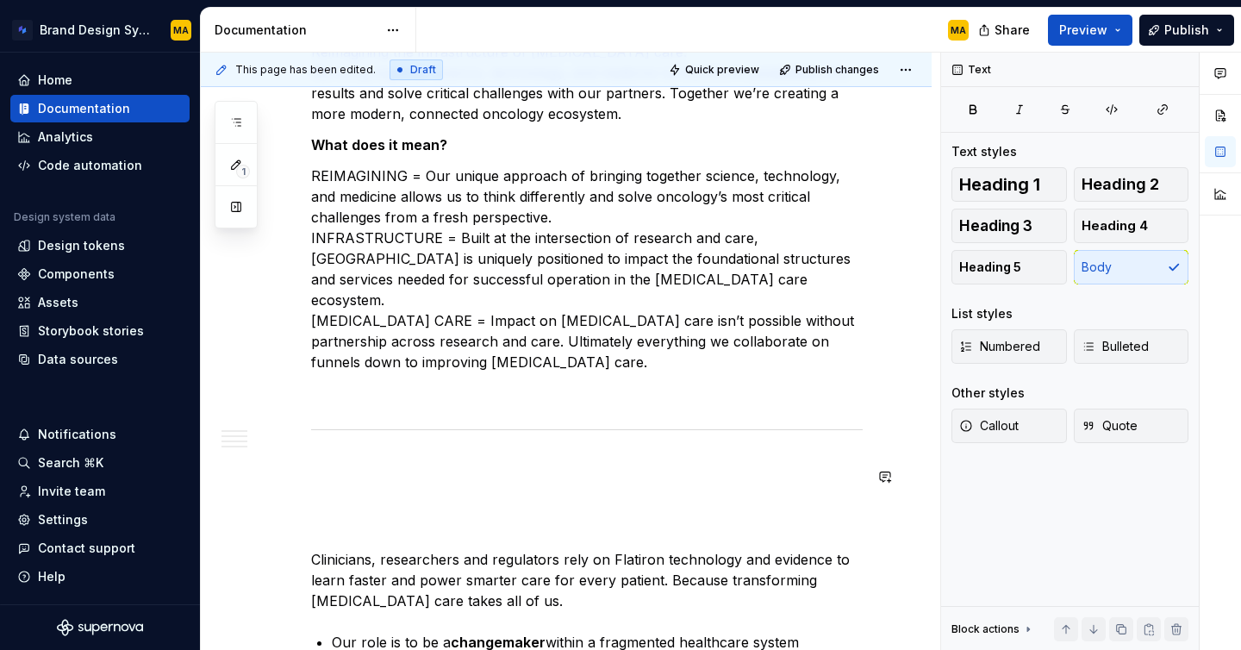
scroll to position [1146, 0]
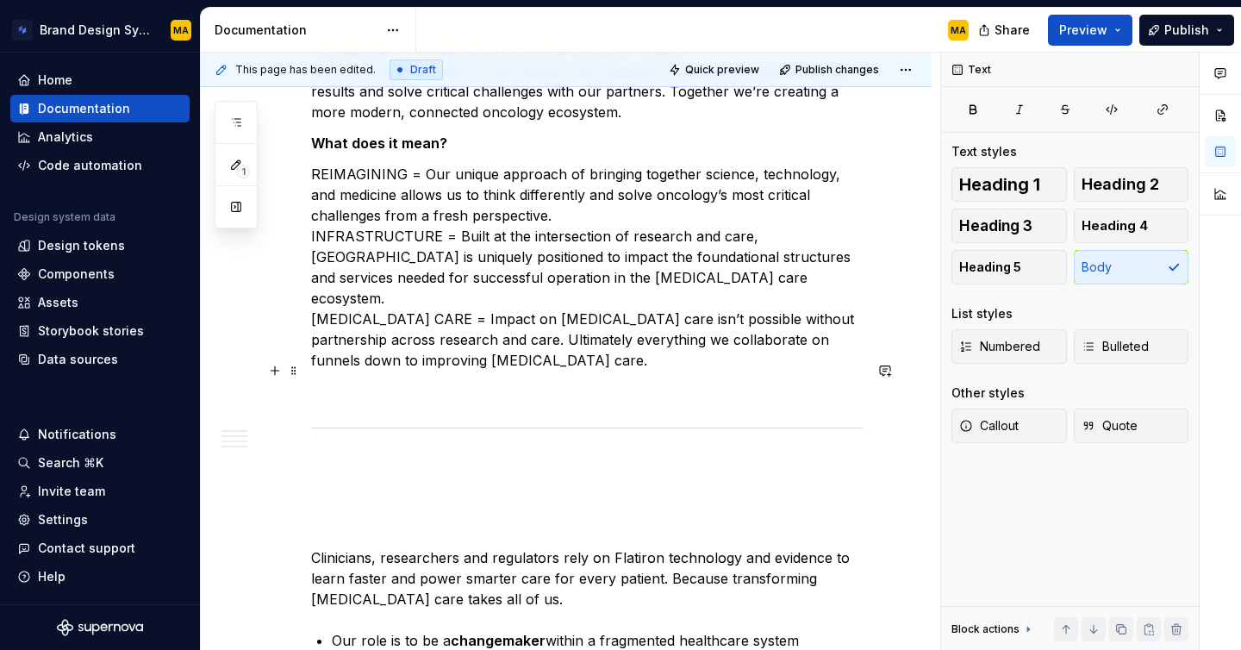
click at [540, 381] on p at bounding box center [587, 391] width 552 height 21
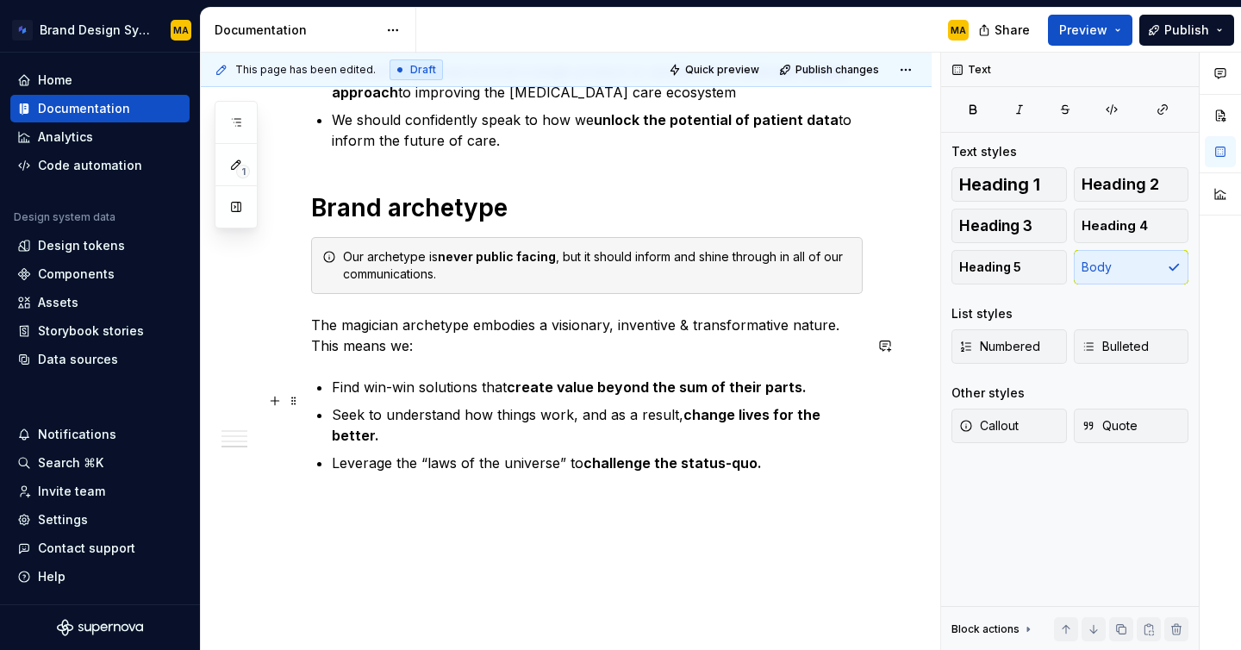
scroll to position [2081, 0]
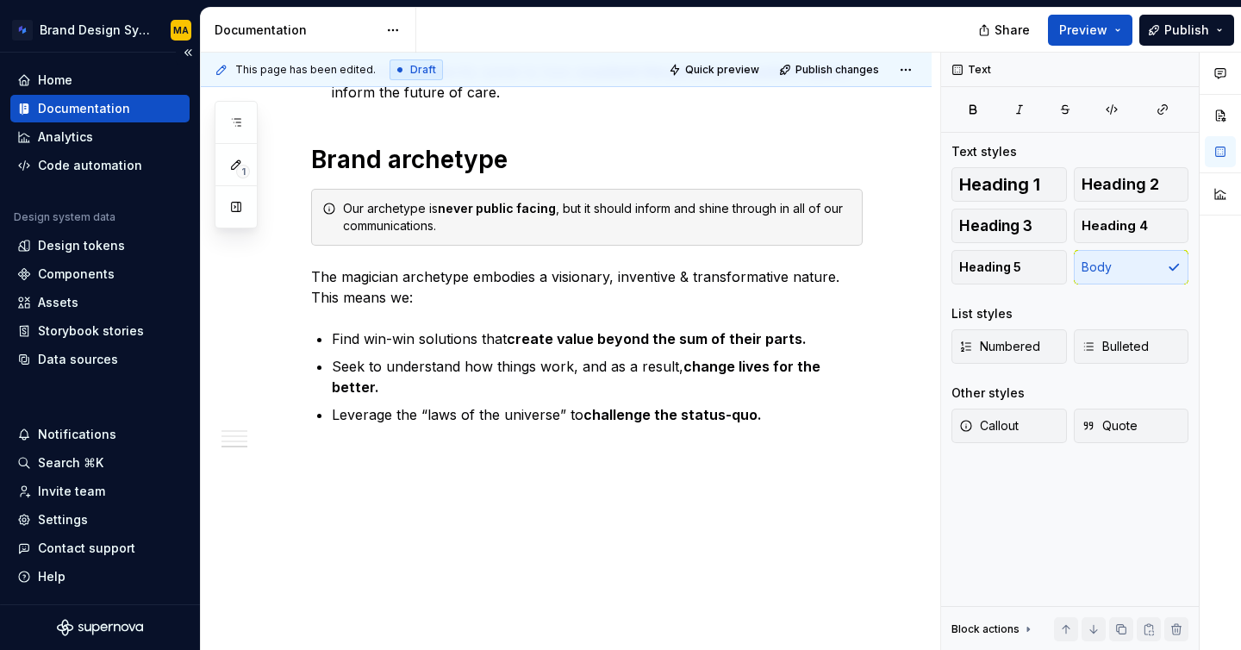
type textarea "*"
